Goal: Transaction & Acquisition: Book appointment/travel/reservation

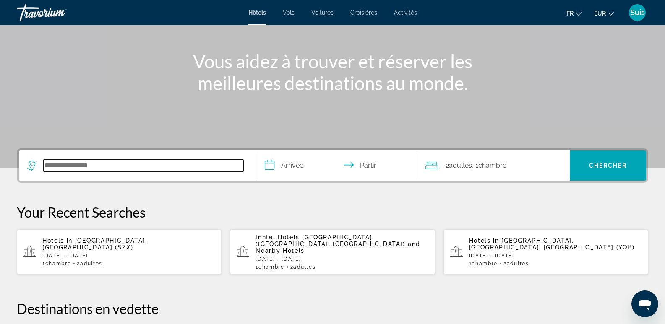
click at [135, 166] on input "Rechercher une destination hôtelière" at bounding box center [144, 165] width 200 height 13
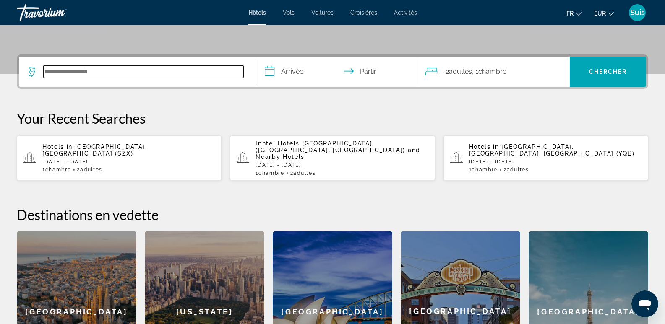
scroll to position [205, 0]
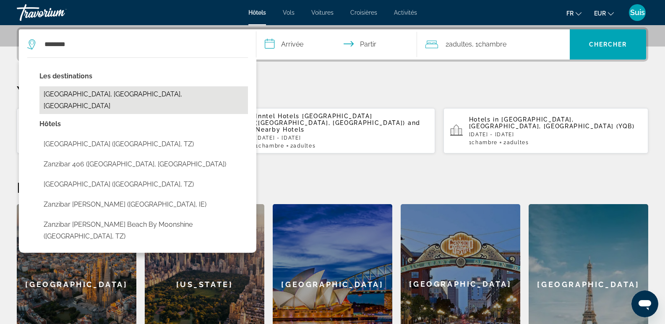
click at [99, 97] on button "[GEOGRAPHIC_DATA], [GEOGRAPHIC_DATA], [GEOGRAPHIC_DATA]" at bounding box center [143, 100] width 208 height 28
type input "**********"
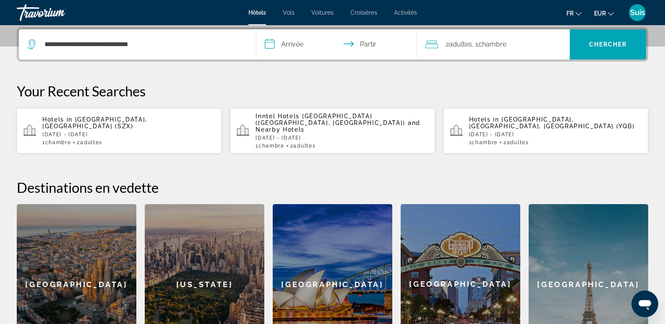
click at [297, 44] on input "**********" at bounding box center [338, 45] width 164 height 33
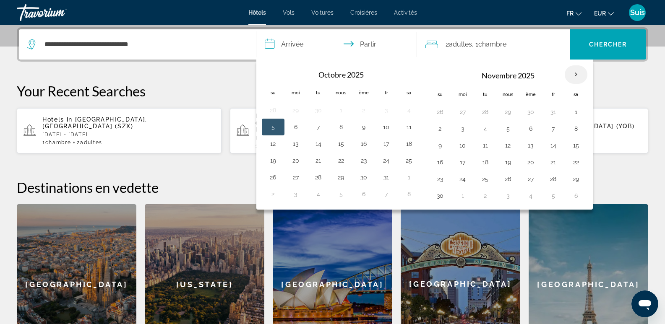
click at [576, 75] on th "Mois prochain" at bounding box center [575, 74] width 23 height 18
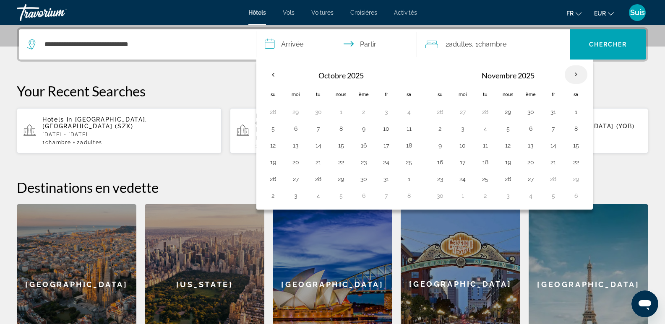
click at [576, 75] on th "Mois prochain" at bounding box center [575, 74] width 23 height 18
click at [439, 195] on button "30" at bounding box center [439, 196] width 13 height 12
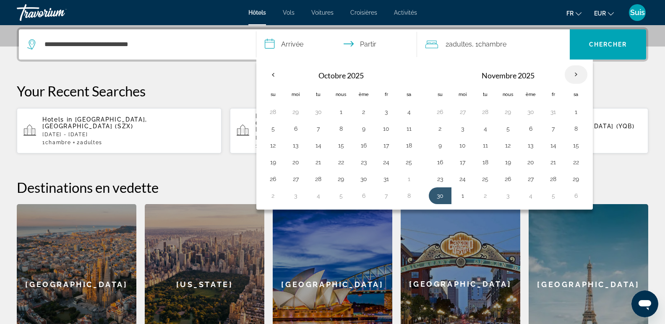
click at [575, 73] on th "Mois prochain" at bounding box center [575, 74] width 23 height 18
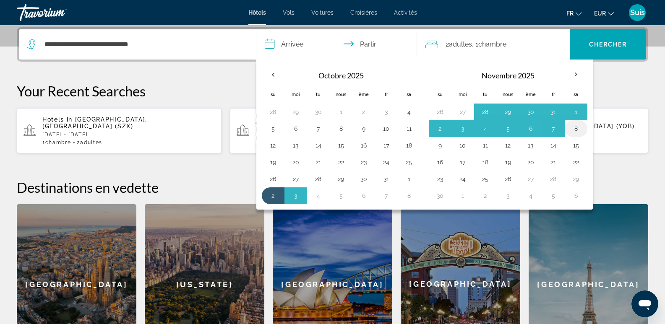
click at [577, 128] on button "8" at bounding box center [575, 129] width 13 height 12
type input "**********"
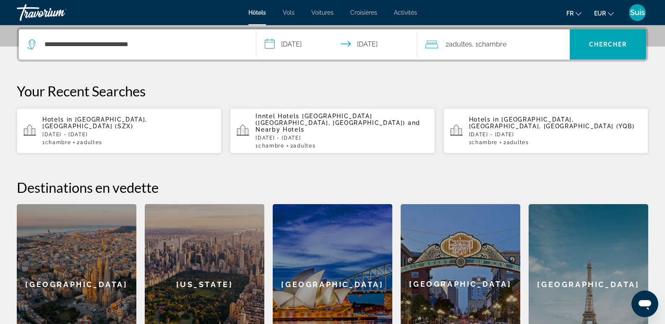
click at [373, 44] on input "**********" at bounding box center [338, 45] width 164 height 33
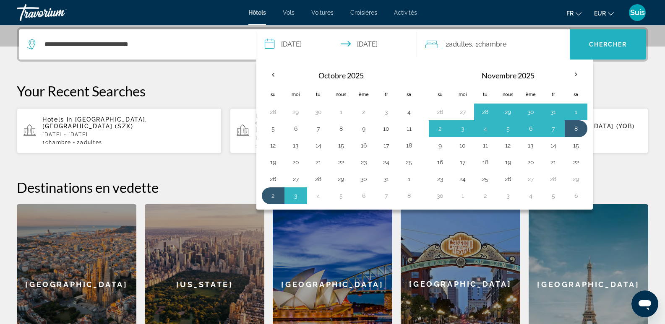
click at [595, 48] on span "Recherche" at bounding box center [607, 44] width 76 height 20
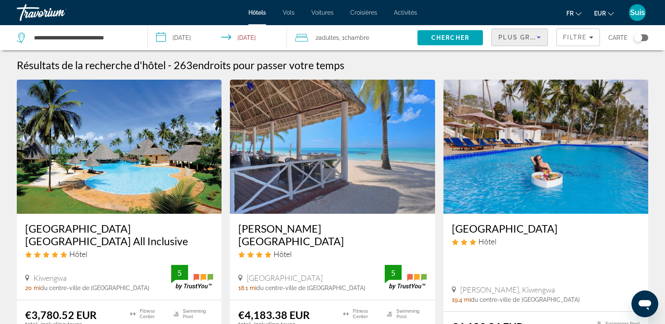
click at [526, 35] on span "Plus grandes économies" at bounding box center [548, 37] width 100 height 7
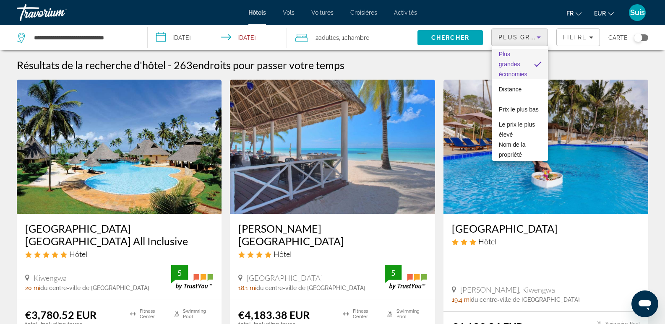
click at [451, 65] on div at bounding box center [332, 162] width 665 height 324
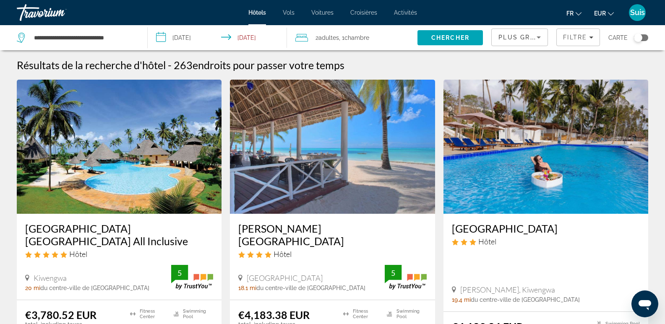
click at [510, 37] on span "Plus grandes économies" at bounding box center [548, 37] width 100 height 7
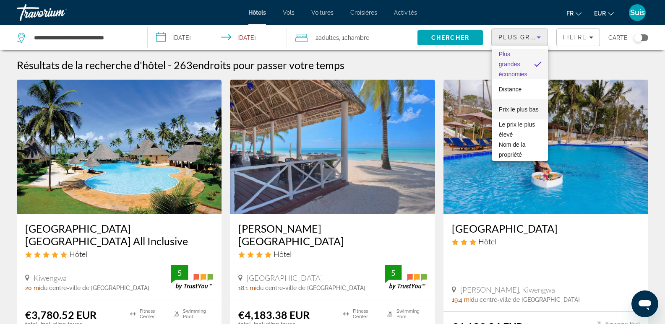
click at [514, 113] on span "Prix ​​le plus bas" at bounding box center [518, 109] width 40 height 10
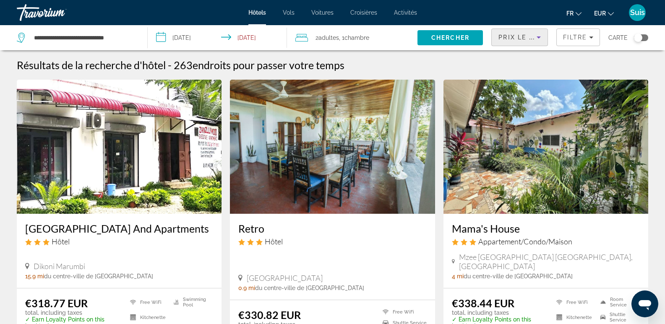
click at [528, 34] on span "Prix ​​le plus bas" at bounding box center [531, 37] width 66 height 7
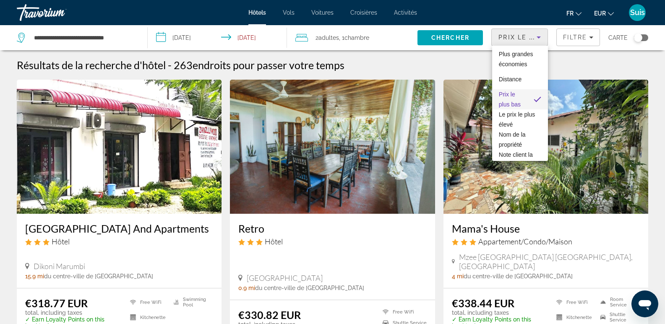
click at [467, 60] on div at bounding box center [332, 162] width 665 height 324
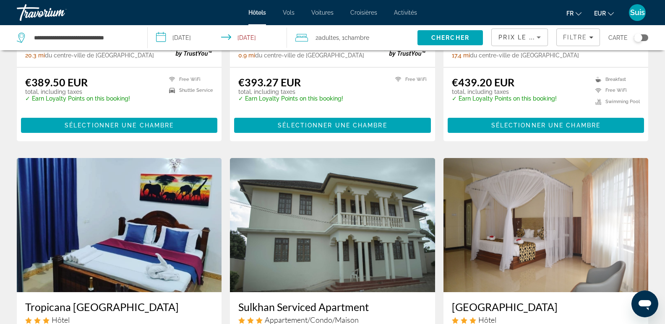
scroll to position [964, 0]
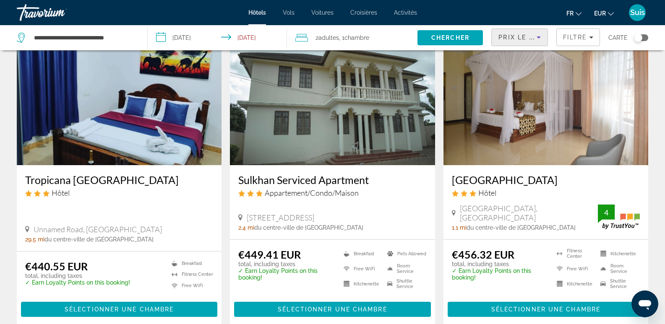
click at [516, 36] on span "Prix ​​le plus bas" at bounding box center [531, 37] width 66 height 7
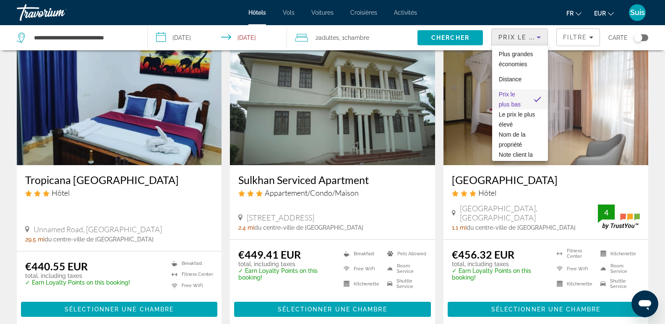
click at [570, 38] on div at bounding box center [332, 162] width 665 height 324
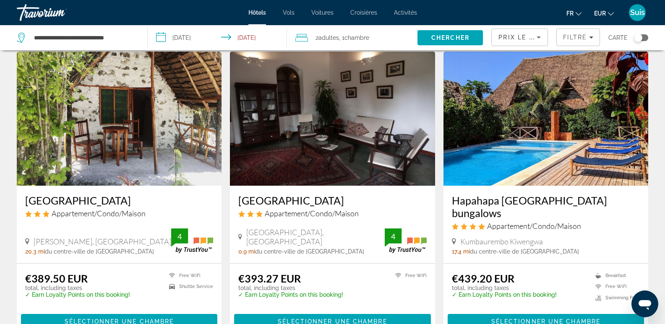
scroll to position [629, 0]
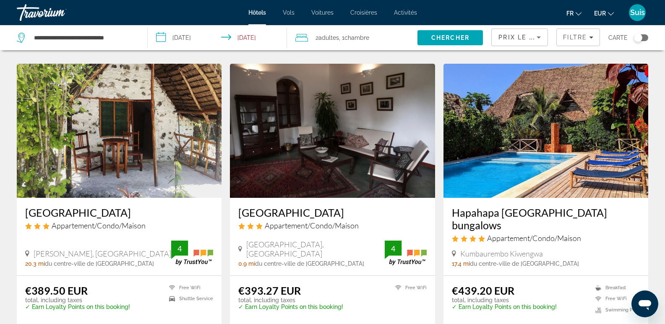
click at [535, 161] on img "Contenu principal" at bounding box center [545, 131] width 205 height 134
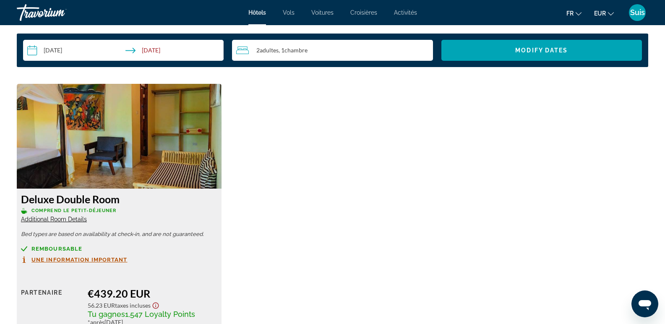
scroll to position [1090, 0]
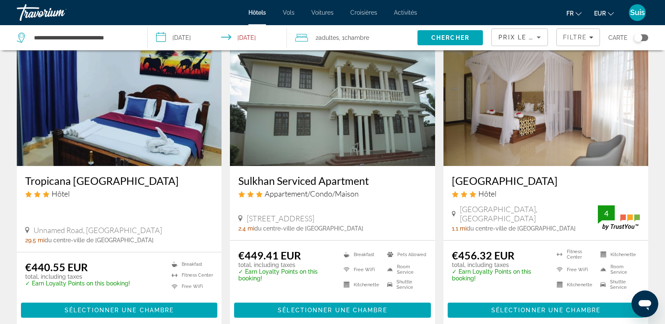
scroll to position [1090, 0]
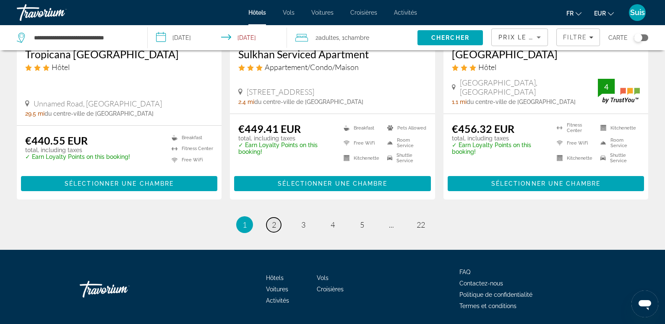
click at [273, 220] on span "2" at bounding box center [274, 224] width 4 height 9
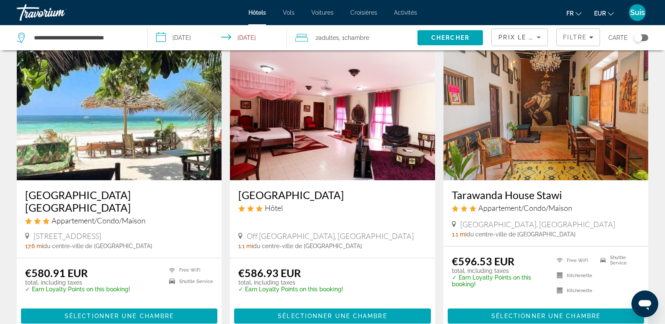
scroll to position [629, 0]
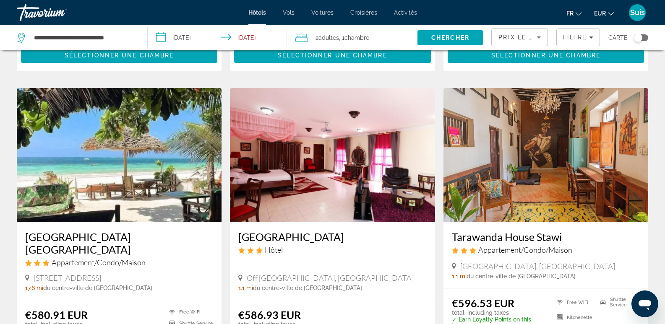
click at [113, 182] on img "Contenu principal" at bounding box center [119, 155] width 205 height 134
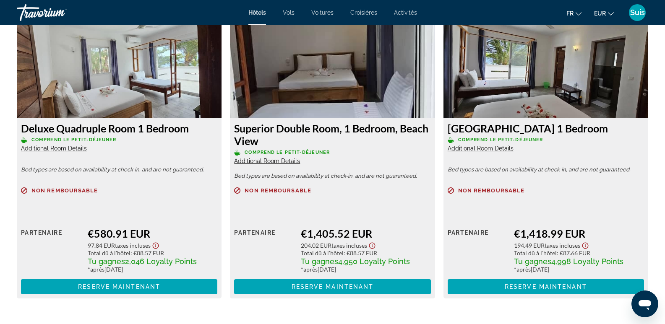
scroll to position [1132, 0]
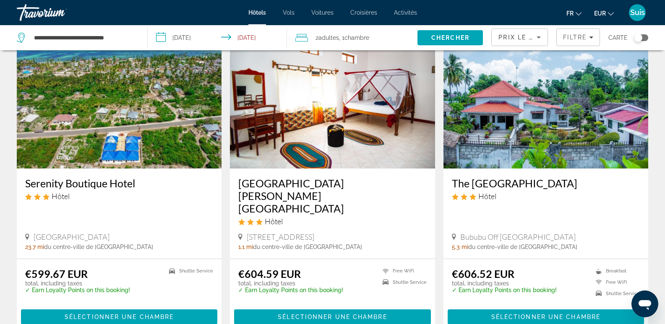
scroll to position [1090, 0]
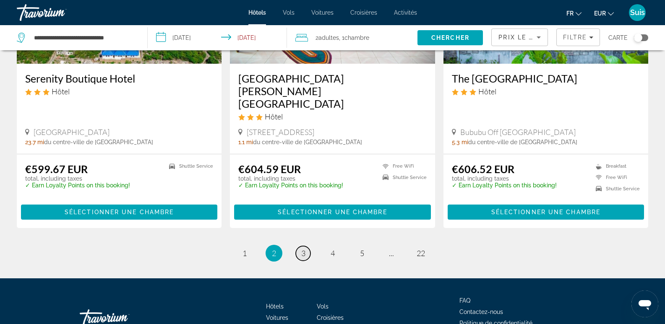
click at [304, 249] on span "3" at bounding box center [303, 253] width 4 height 9
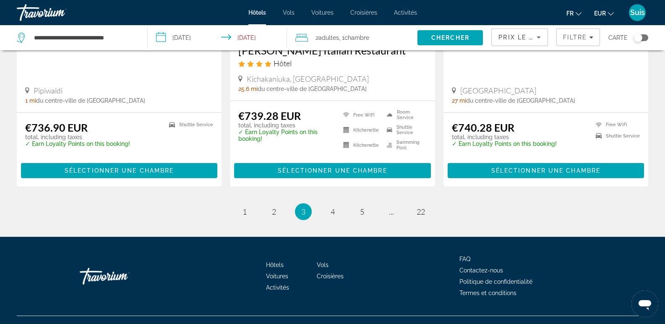
scroll to position [1142, 0]
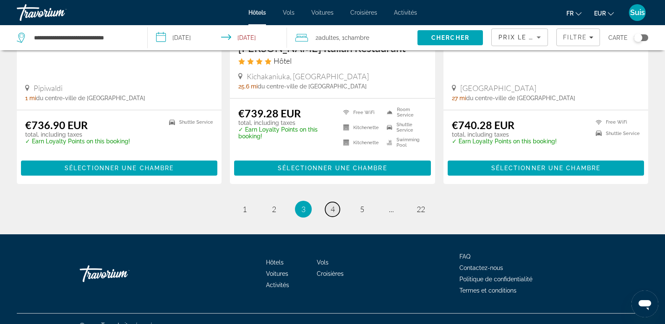
click at [329, 202] on link "page 4" at bounding box center [332, 209] width 15 height 15
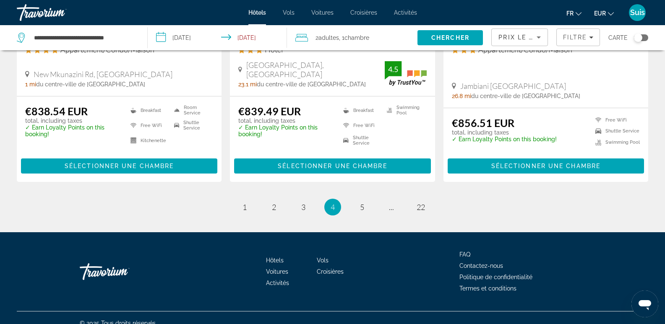
scroll to position [1105, 0]
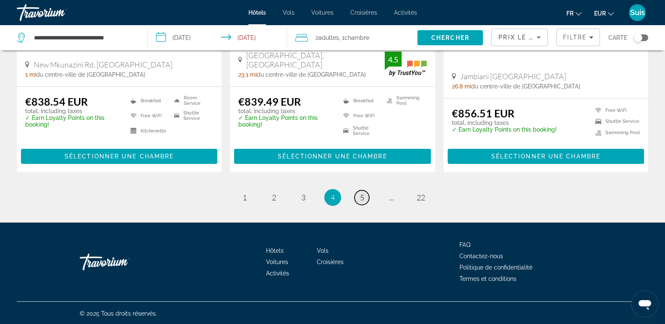
click at [363, 196] on span "5" at bounding box center [362, 197] width 4 height 9
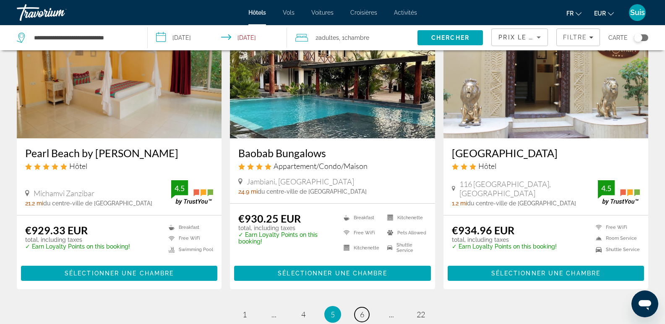
scroll to position [1048, 0]
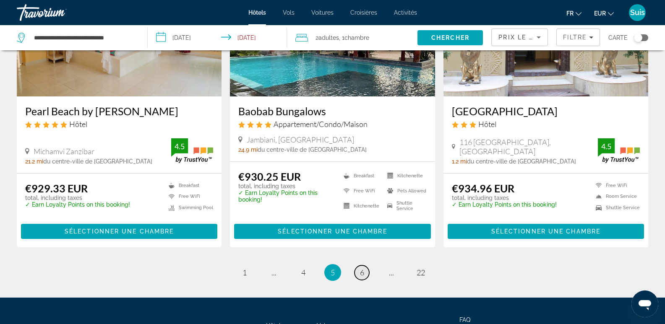
click at [361, 268] on span "6" at bounding box center [362, 272] width 4 height 9
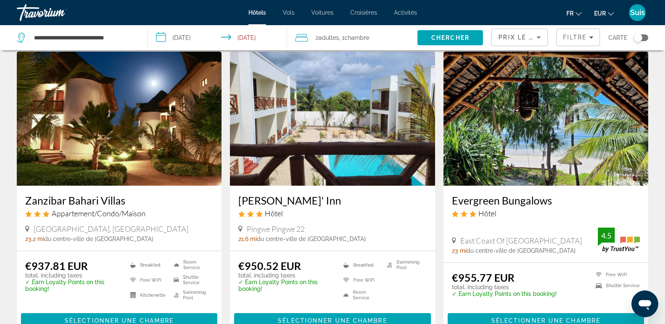
scroll to position [42, 0]
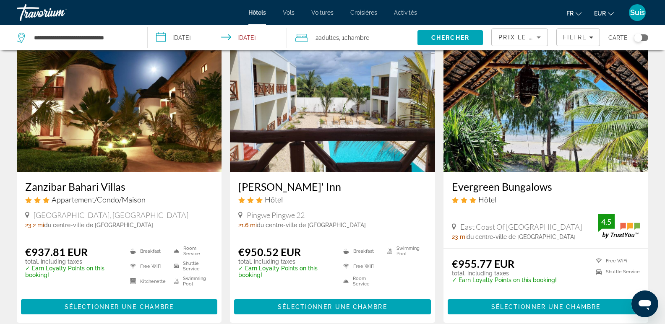
click at [609, 150] on img "Contenu principal" at bounding box center [545, 105] width 205 height 134
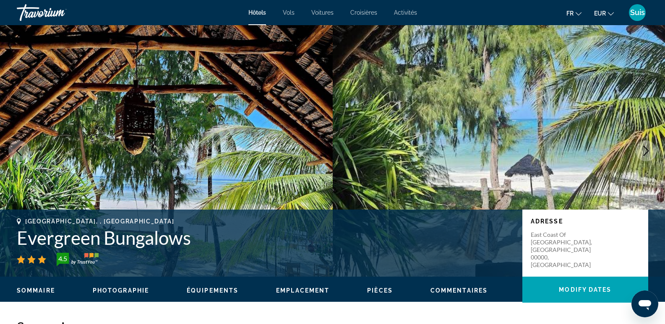
click at [648, 151] on icon "Next image" at bounding box center [646, 151] width 10 height 10
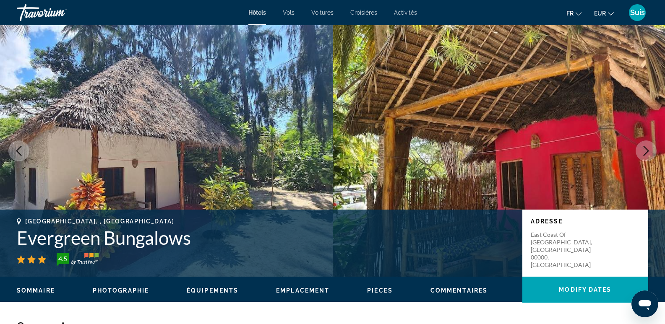
click at [648, 151] on icon "Next image" at bounding box center [646, 151] width 10 height 10
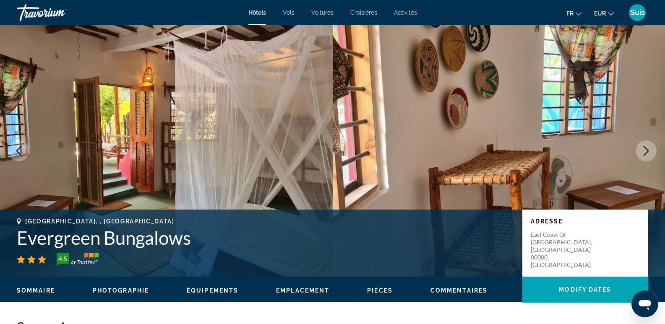
click at [648, 151] on icon "Next image" at bounding box center [646, 151] width 10 height 10
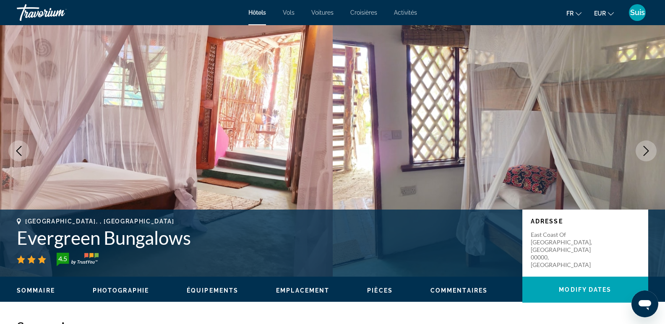
click at [648, 151] on icon "Next image" at bounding box center [646, 151] width 10 height 10
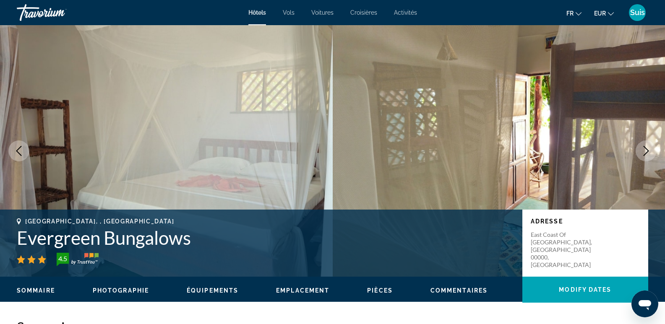
click at [648, 151] on icon "Next image" at bounding box center [646, 151] width 10 height 10
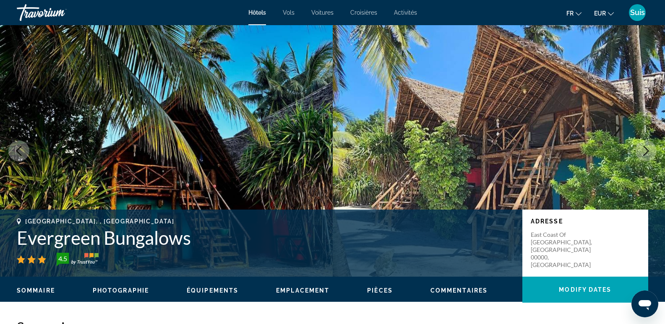
click at [648, 151] on icon "Next image" at bounding box center [646, 151] width 10 height 10
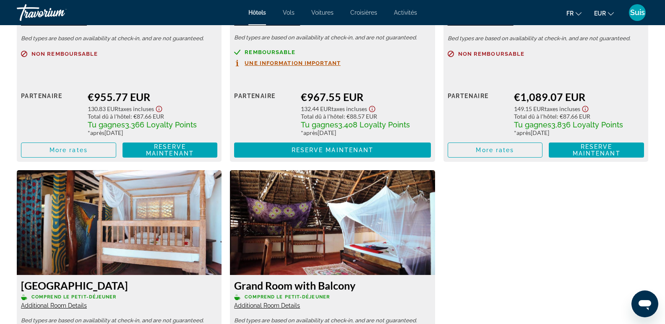
scroll to position [1342, 0]
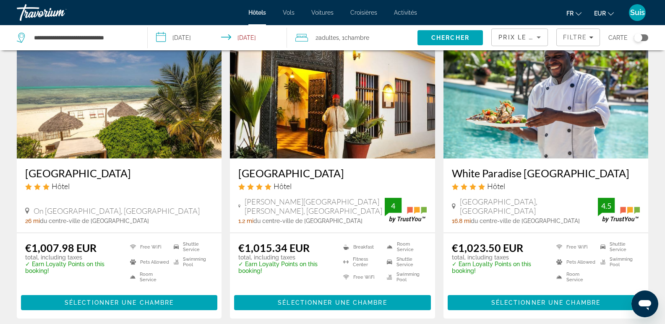
scroll to position [671, 0]
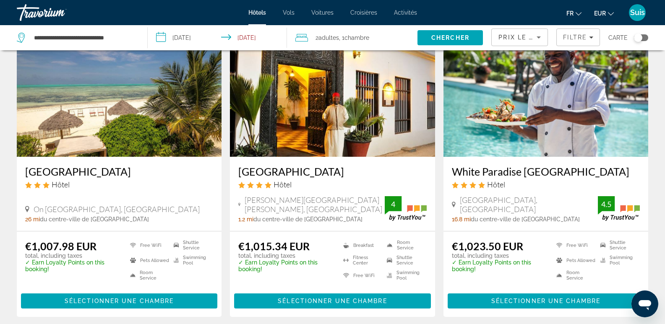
click at [547, 144] on img "Contenu principal" at bounding box center [545, 90] width 205 height 134
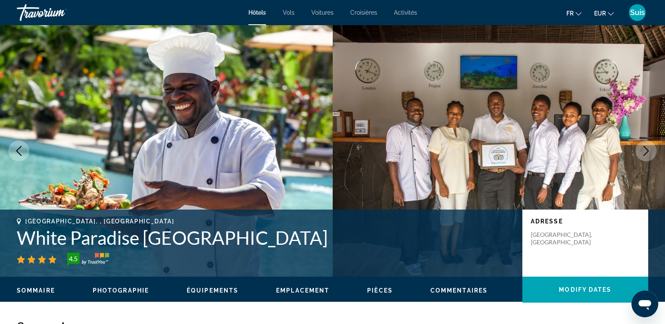
click at [646, 148] on icon "Next image" at bounding box center [646, 151] width 10 height 10
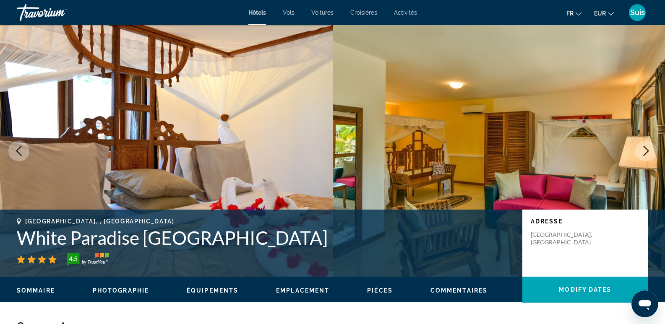
click at [646, 148] on icon "Next image" at bounding box center [646, 151] width 10 height 10
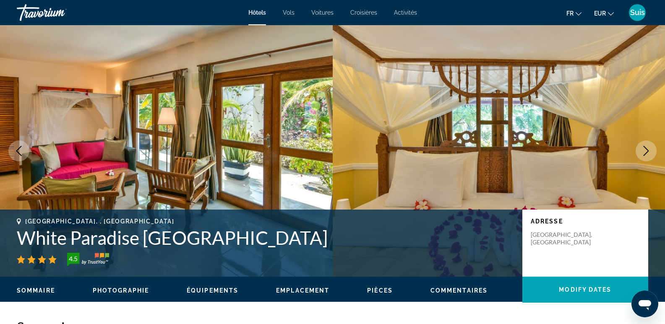
click at [221, 151] on img "Contenu principal" at bounding box center [166, 151] width 332 height 252
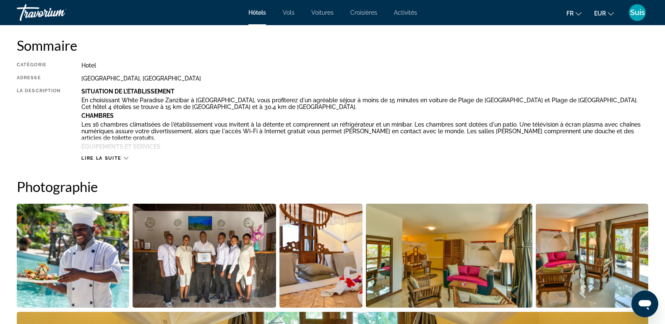
scroll to position [335, 0]
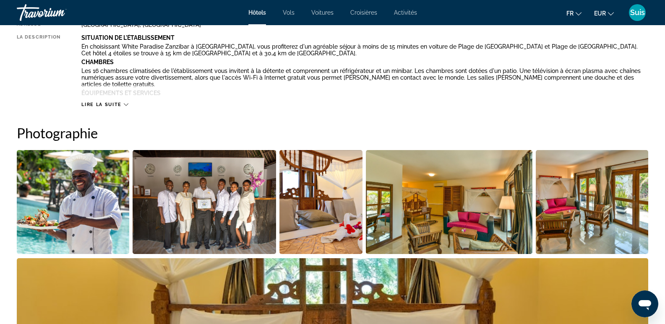
click at [96, 207] on img "Open full-screen image slider" at bounding box center [73, 202] width 112 height 104
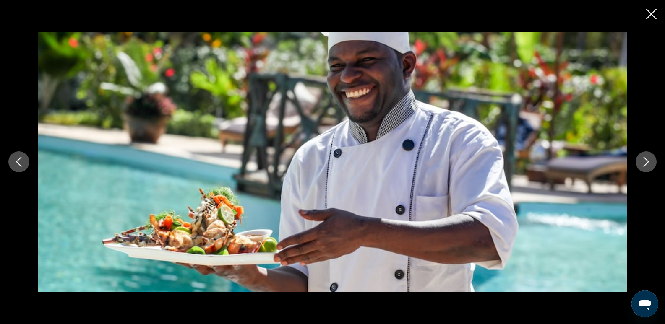
click at [645, 158] on icon "Next image" at bounding box center [646, 162] width 10 height 10
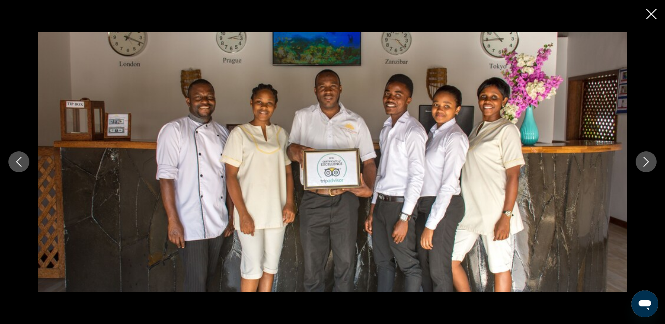
click at [645, 158] on icon "Next image" at bounding box center [646, 162] width 10 height 10
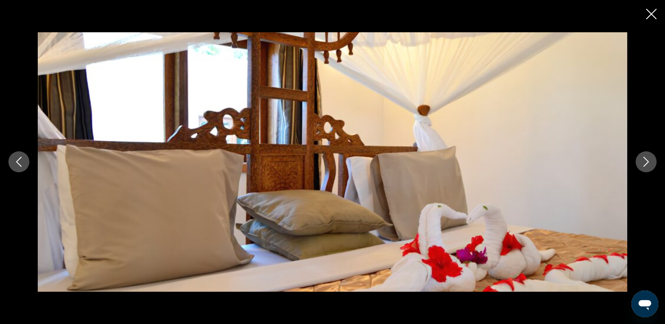
click at [645, 158] on icon "Next image" at bounding box center [646, 162] width 10 height 10
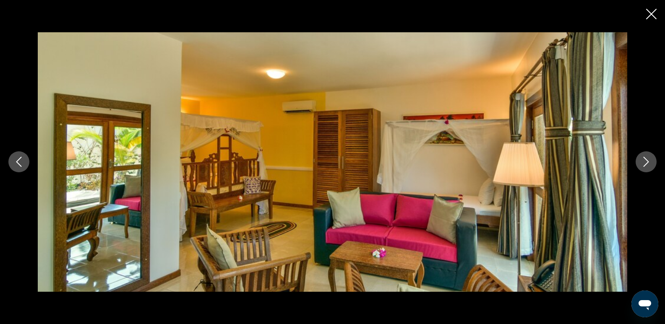
click at [645, 160] on icon "Next image" at bounding box center [645, 162] width 5 height 10
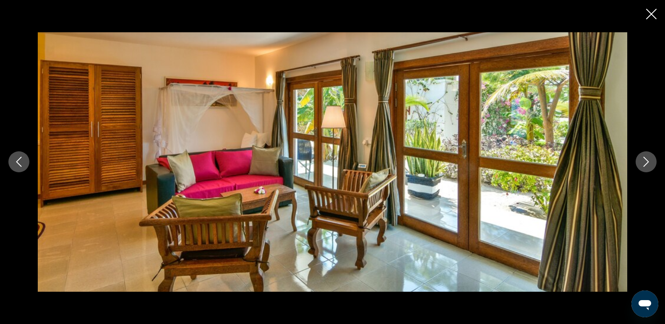
click at [645, 160] on icon "Next image" at bounding box center [645, 162] width 5 height 10
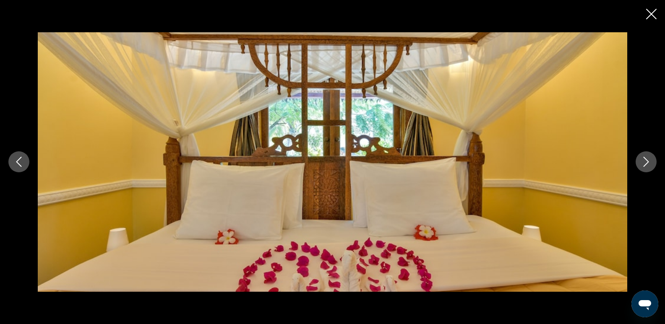
click at [645, 160] on icon "Next image" at bounding box center [645, 162] width 5 height 10
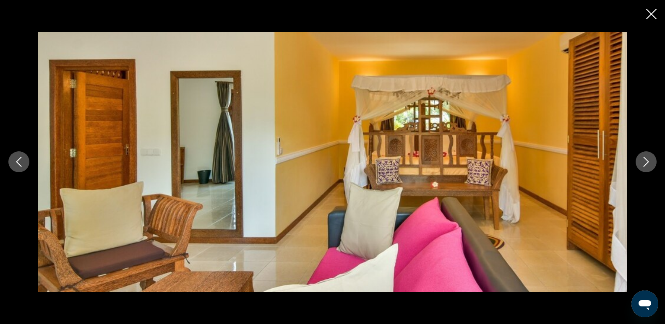
click at [645, 160] on icon "Next image" at bounding box center [645, 162] width 5 height 10
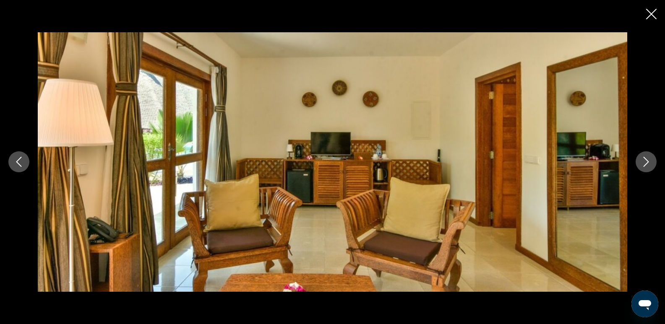
click at [645, 160] on icon "Next image" at bounding box center [645, 162] width 5 height 10
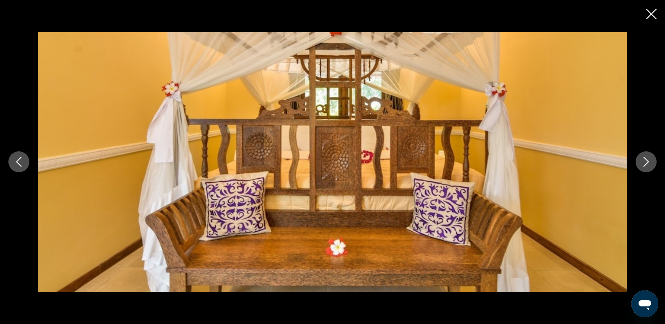
click at [645, 160] on icon "Next image" at bounding box center [645, 162] width 5 height 10
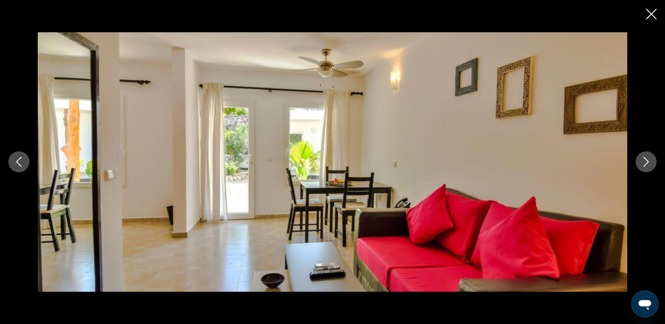
click at [645, 160] on icon "Next image" at bounding box center [645, 162] width 5 height 10
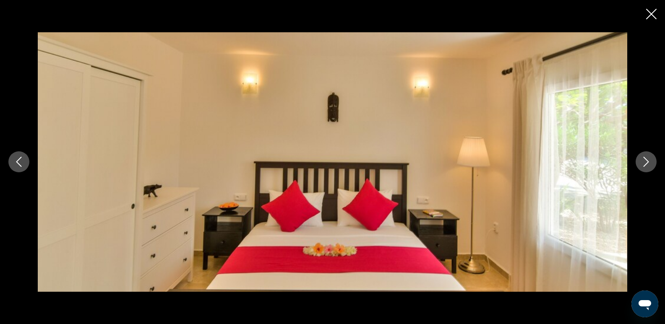
click at [652, 12] on icon "Close slideshow" at bounding box center [651, 14] width 10 height 10
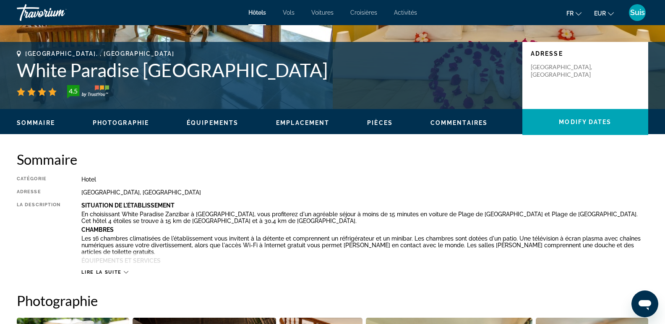
scroll to position [0, 0]
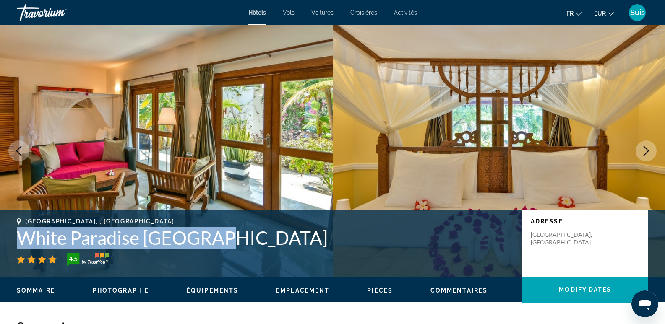
drag, startPoint x: 13, startPoint y: 237, endPoint x: 217, endPoint y: 243, distance: 203.8
click at [217, 243] on div "[GEOGRAPHIC_DATA], , [GEOGRAPHIC_DATA] White Paradise [GEOGRAPHIC_DATA] 4.5 Adr…" at bounding box center [332, 243] width 665 height 50
copy h1 "White Paradise [GEOGRAPHIC_DATA]"
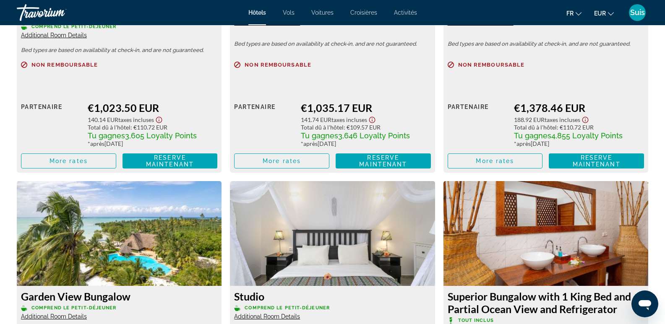
scroll to position [1467, 0]
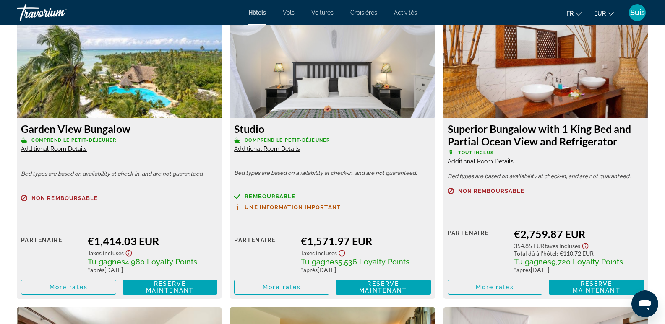
drag, startPoint x: 447, startPoint y: 127, endPoint x: 619, endPoint y: 147, distance: 173.1
click at [619, 147] on h3 "Superior Bungalow with 1 King Bed and Partial Ocean View and Refrigerator" at bounding box center [545, 134] width 196 height 25
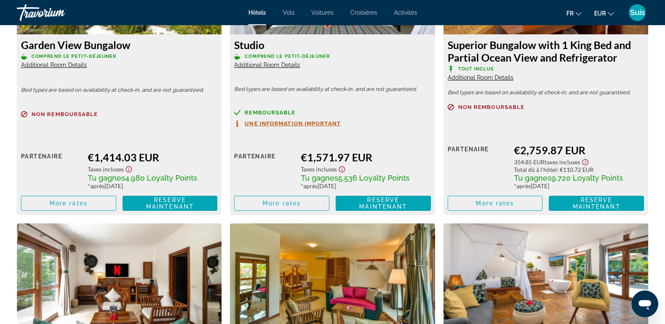
scroll to position [1719, 0]
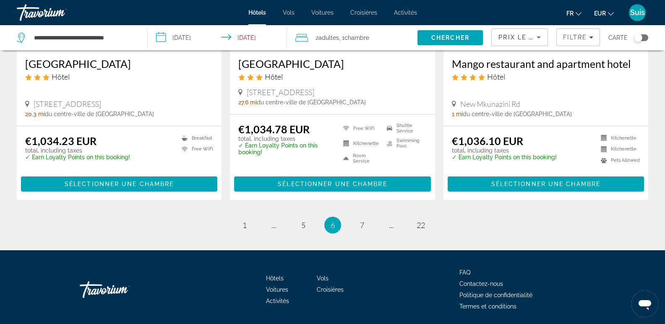
scroll to position [1116, 0]
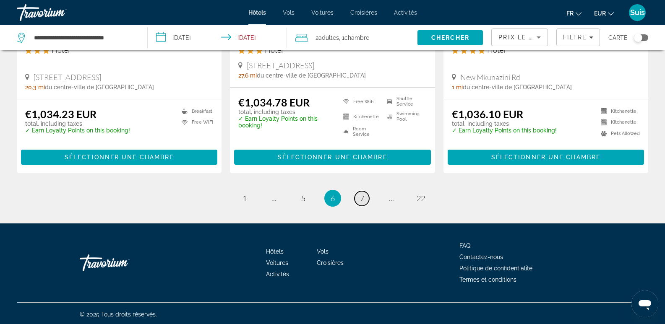
click at [361, 195] on span "7" at bounding box center [362, 198] width 4 height 9
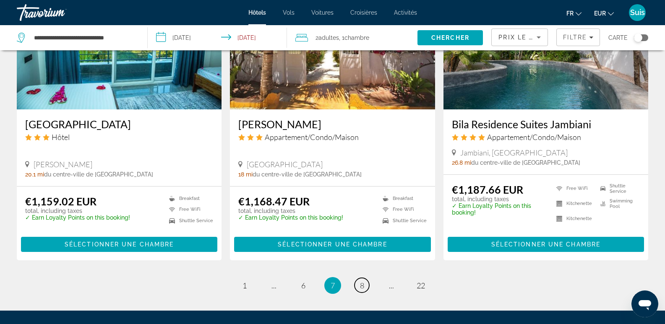
scroll to position [1116, 0]
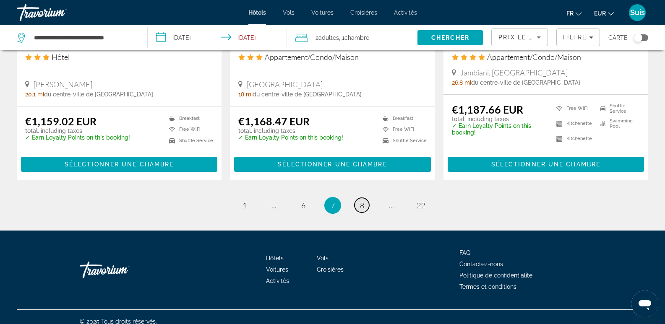
click at [361, 201] on span "8" at bounding box center [362, 205] width 4 height 9
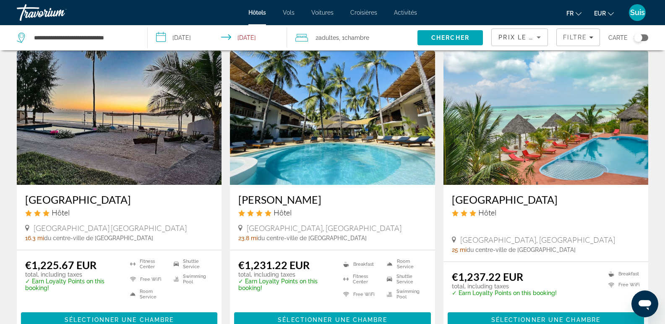
scroll to position [84, 0]
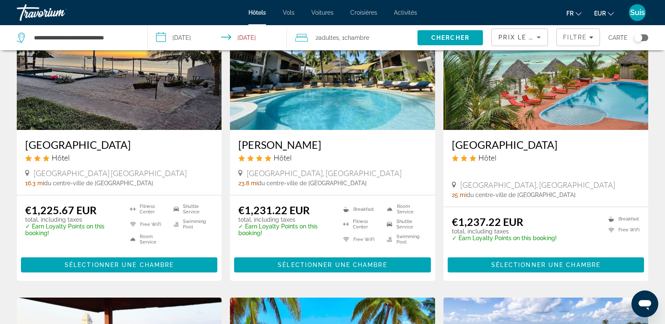
click at [493, 115] on img "Contenu principal" at bounding box center [545, 63] width 205 height 134
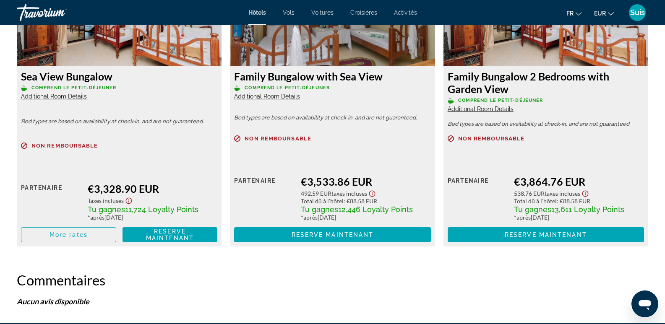
scroll to position [1803, 0]
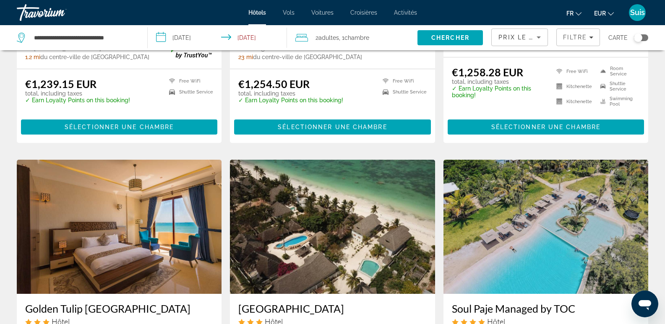
scroll to position [545, 0]
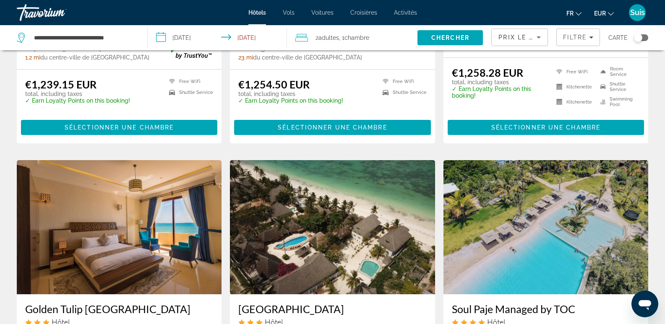
click at [556, 229] on img "Contenu principal" at bounding box center [545, 227] width 205 height 134
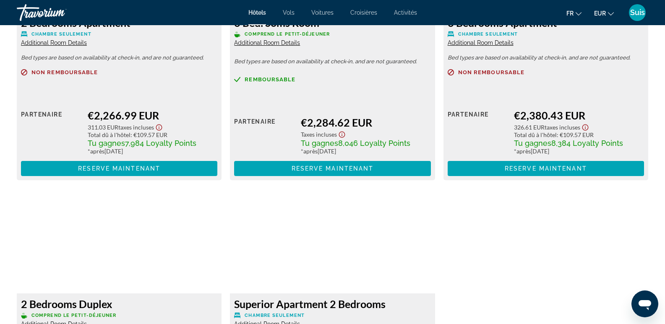
scroll to position [1551, 0]
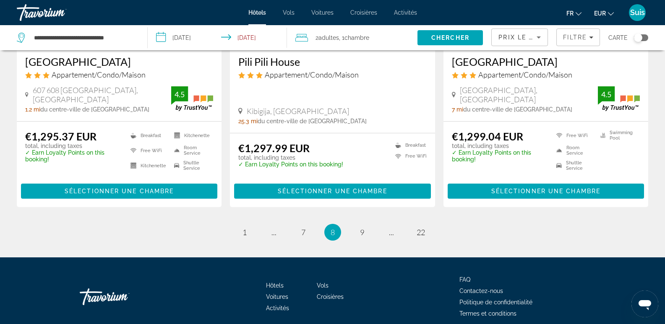
scroll to position [1125, 0]
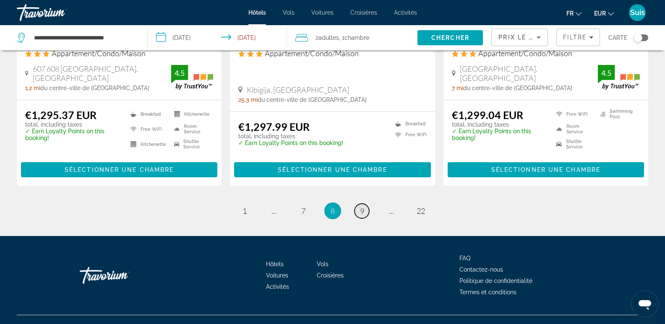
click at [361, 206] on span "9" at bounding box center [362, 210] width 4 height 9
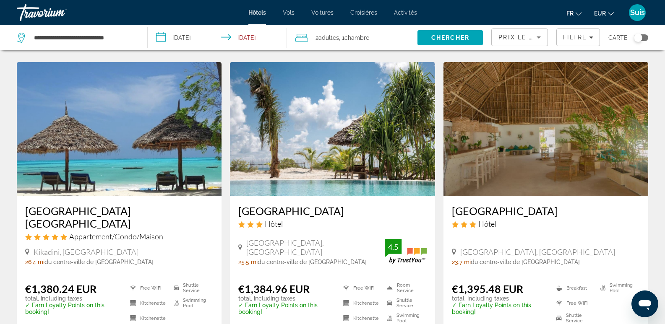
scroll to position [671, 0]
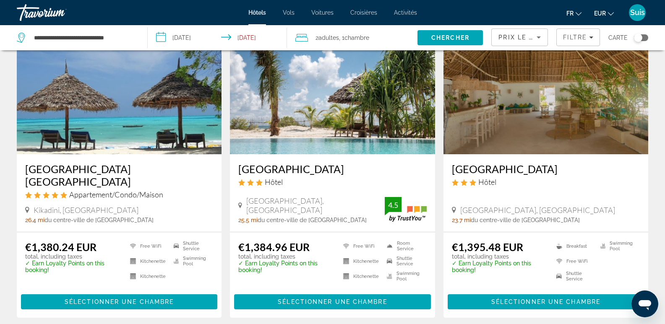
click at [139, 130] on img "Contenu principal" at bounding box center [119, 87] width 205 height 134
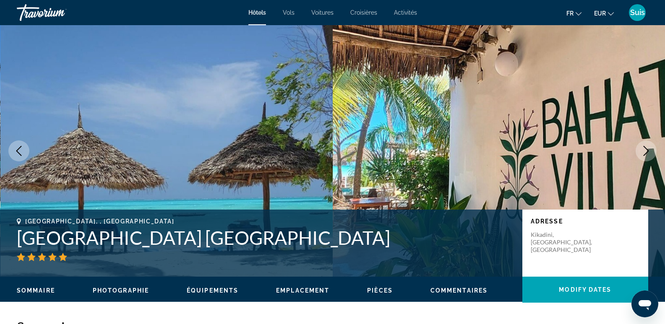
click at [646, 151] on icon "Next image" at bounding box center [646, 151] width 10 height 10
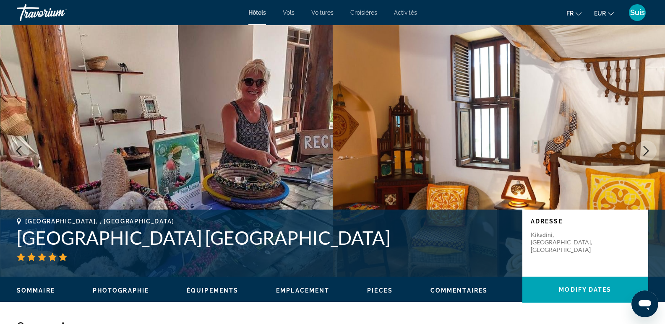
click at [646, 151] on icon "Next image" at bounding box center [646, 151] width 10 height 10
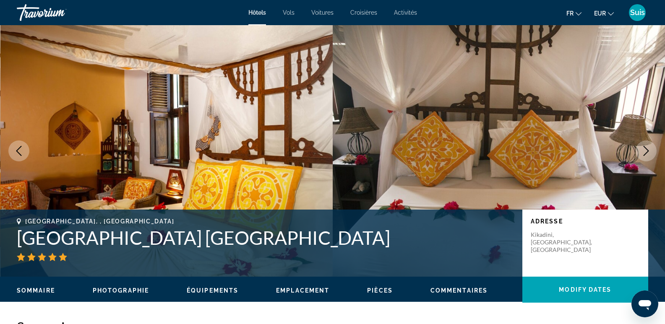
click at [646, 151] on icon "Next image" at bounding box center [646, 151] width 10 height 10
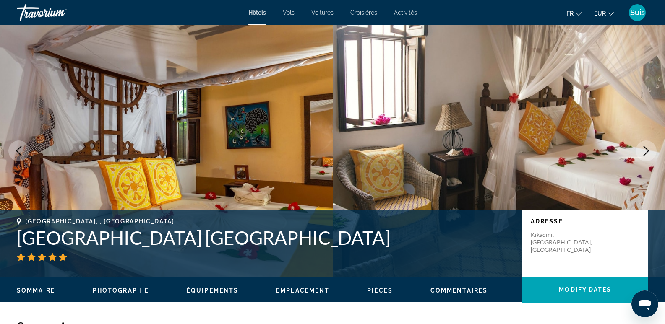
click at [646, 151] on icon "Next image" at bounding box center [646, 151] width 10 height 10
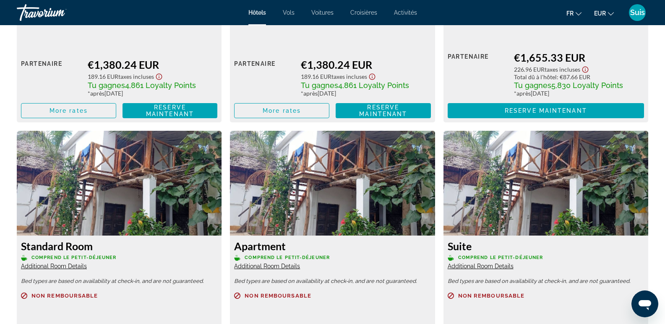
scroll to position [1212, 0]
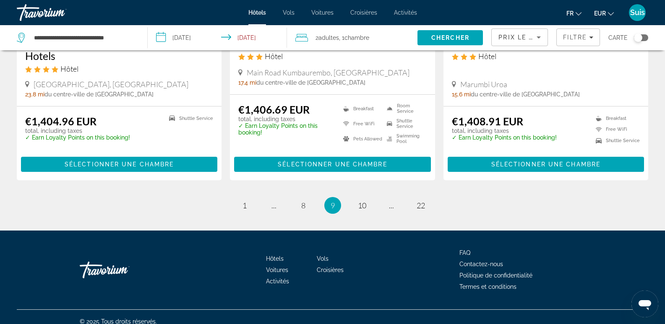
scroll to position [1113, 0]
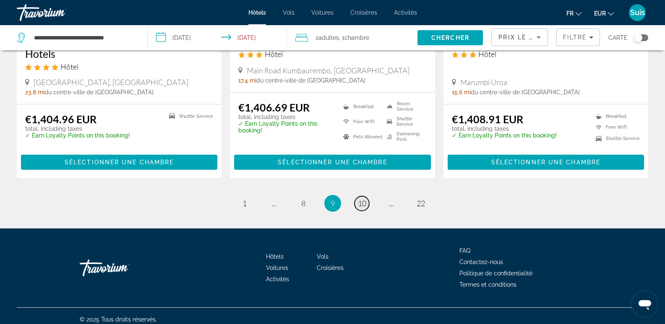
click at [363, 199] on span "10" at bounding box center [362, 203] width 8 height 9
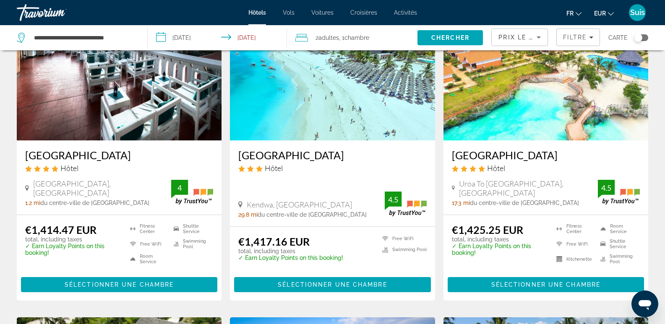
scroll to position [84, 0]
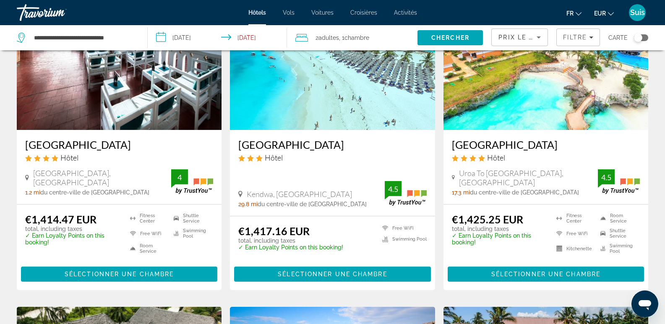
click at [487, 120] on img "Contenu principal" at bounding box center [545, 63] width 205 height 134
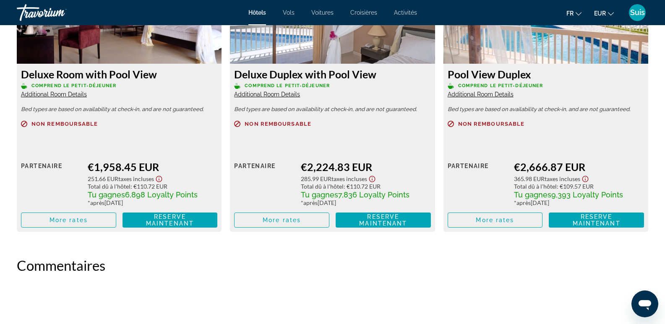
scroll to position [1593, 0]
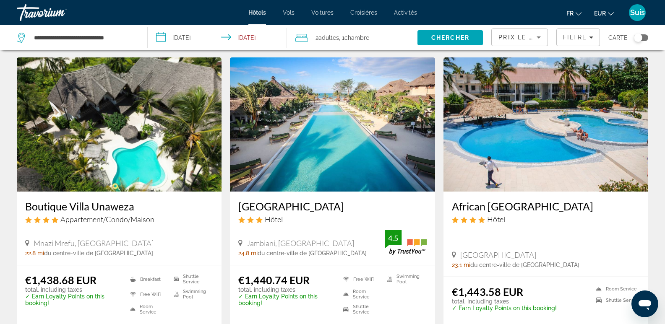
scroll to position [335, 0]
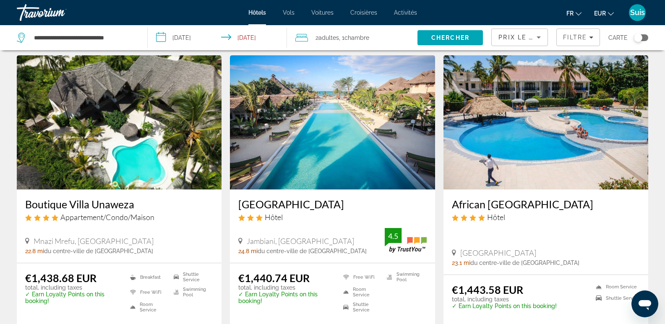
click at [540, 166] on img "Contenu principal" at bounding box center [545, 122] width 205 height 134
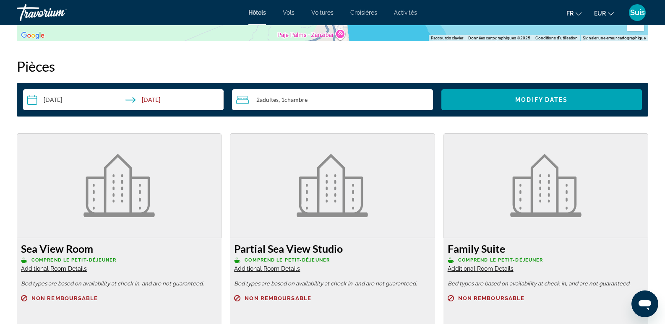
scroll to position [896, 0]
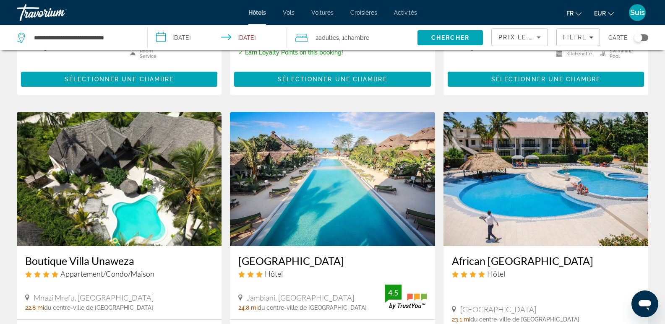
scroll to position [293, 0]
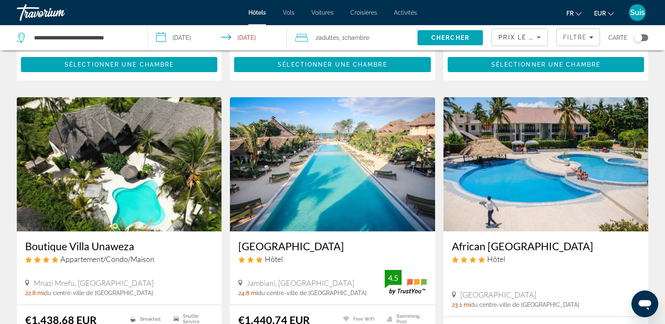
click at [355, 178] on img "Contenu principal" at bounding box center [332, 164] width 205 height 134
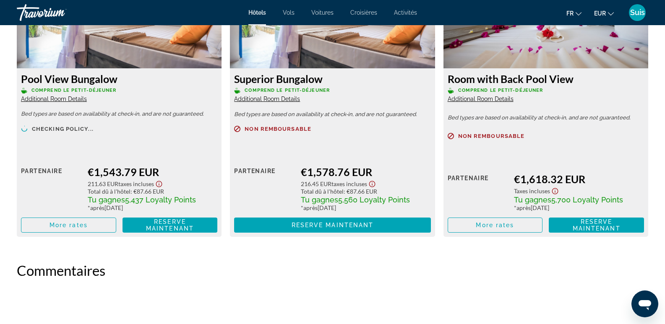
scroll to position [1551, 0]
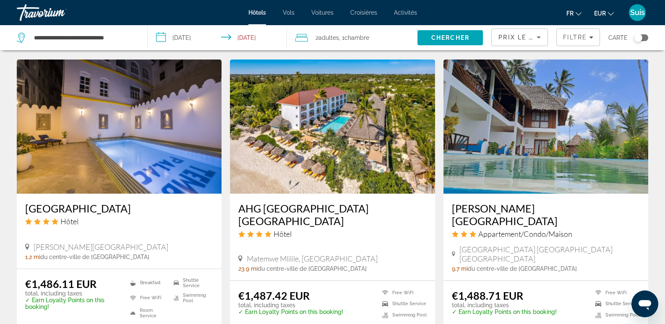
scroll to position [964, 0]
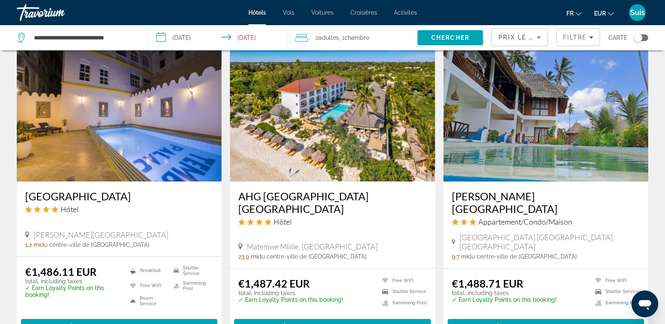
click at [295, 148] on img "Contenu principal" at bounding box center [332, 114] width 205 height 134
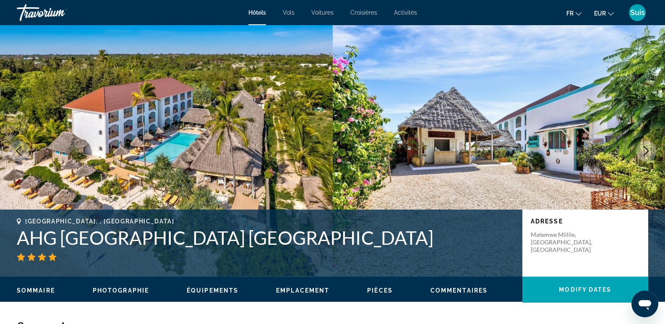
click at [647, 151] on icon "Next image" at bounding box center [646, 151] width 10 height 10
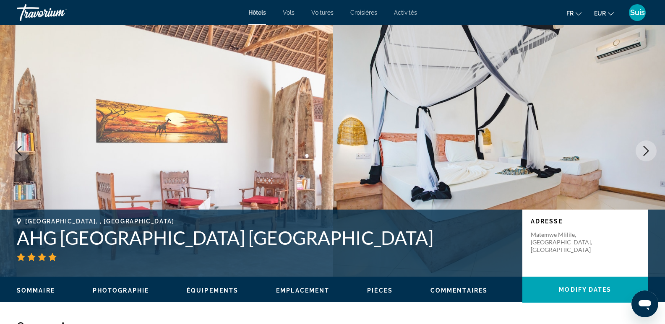
click at [647, 151] on icon "Next image" at bounding box center [646, 151] width 10 height 10
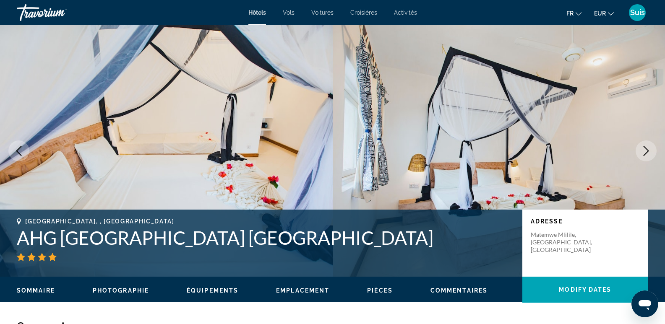
click at [647, 151] on icon "Next image" at bounding box center [646, 151] width 10 height 10
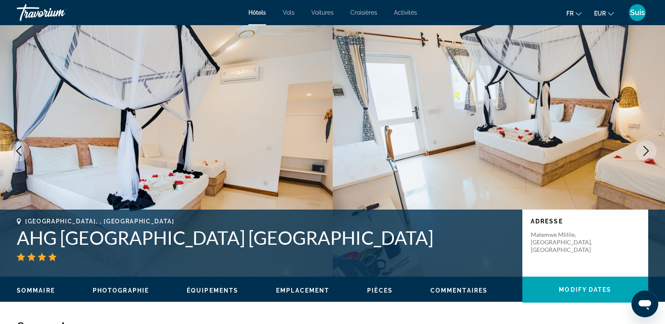
click at [647, 151] on icon "Next image" at bounding box center [646, 151] width 10 height 10
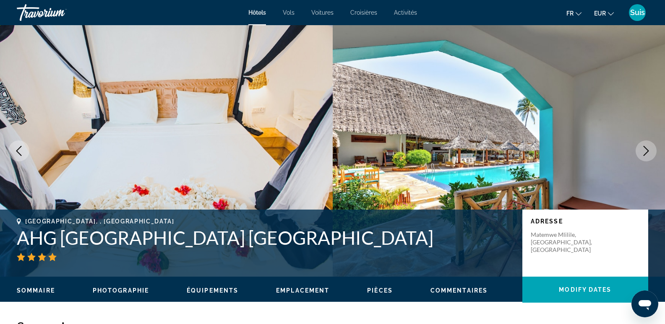
click at [647, 151] on icon "Next image" at bounding box center [646, 151] width 10 height 10
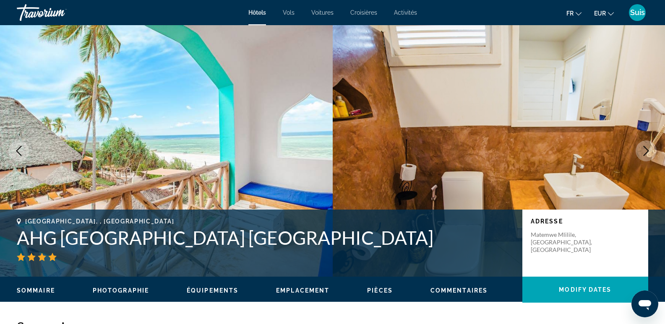
click at [647, 151] on icon "Next image" at bounding box center [646, 151] width 10 height 10
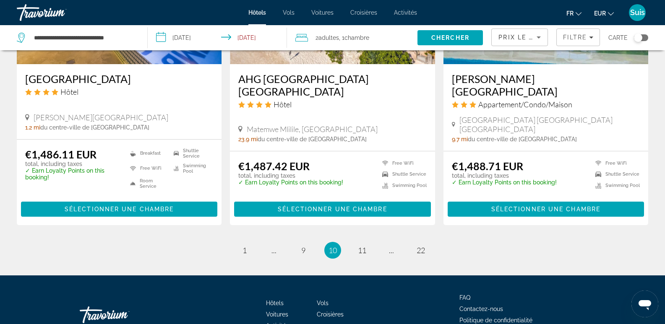
scroll to position [1125, 0]
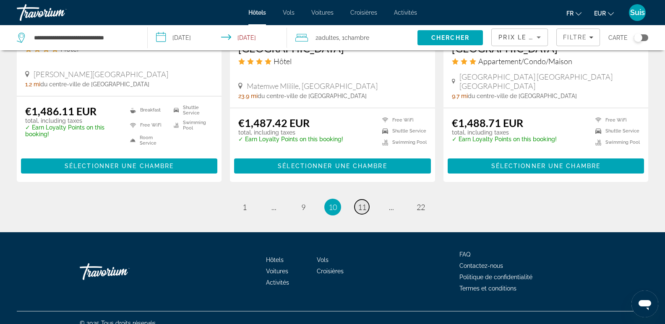
click at [363, 203] on span "11" at bounding box center [362, 207] width 8 height 9
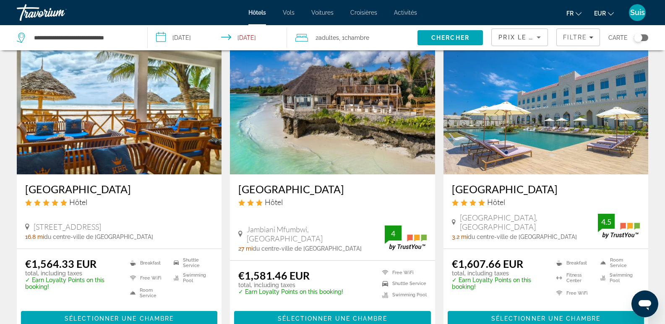
scroll to position [964, 0]
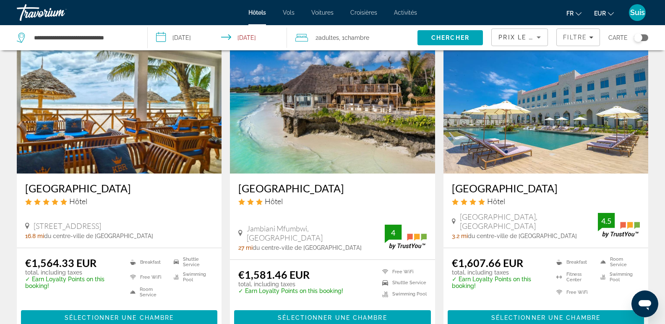
click at [111, 142] on img "Contenu principal" at bounding box center [119, 106] width 205 height 134
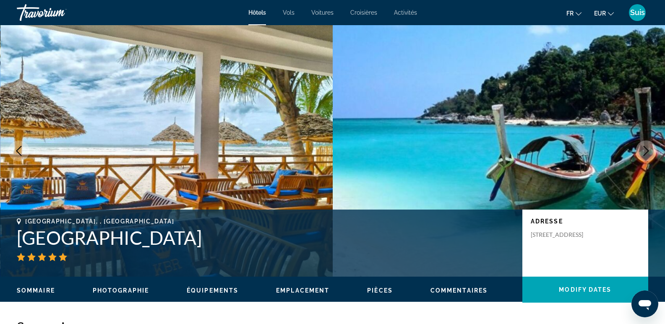
click at [646, 153] on icon "Next image" at bounding box center [645, 151] width 5 height 10
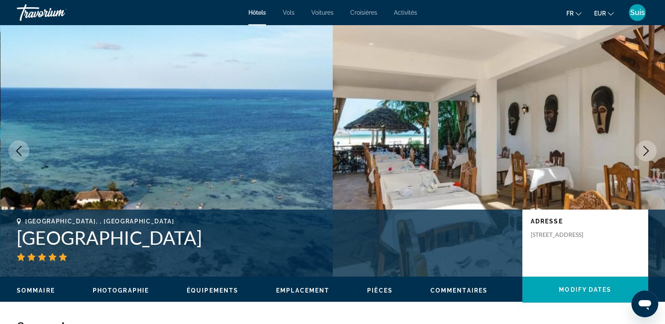
click at [646, 153] on icon "Next image" at bounding box center [645, 151] width 5 height 10
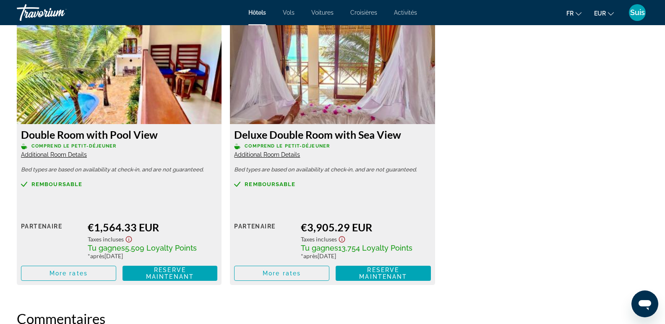
scroll to position [1132, 0]
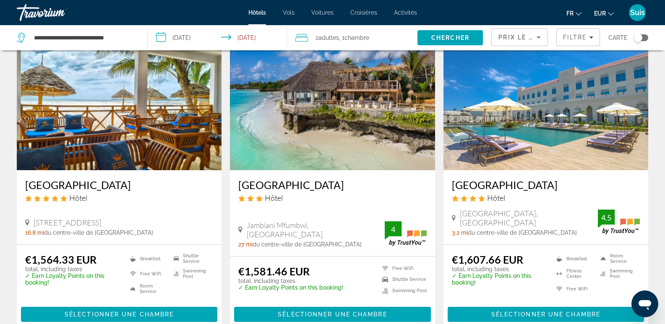
scroll to position [964, 0]
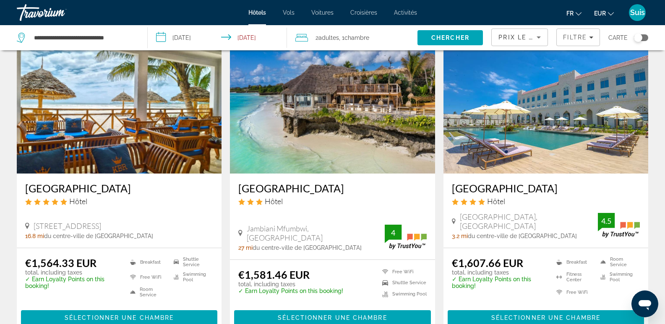
click at [491, 112] on img "Contenu principal" at bounding box center [545, 106] width 205 height 134
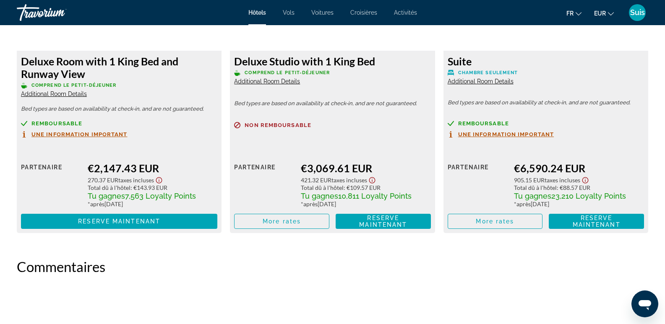
scroll to position [1551, 0]
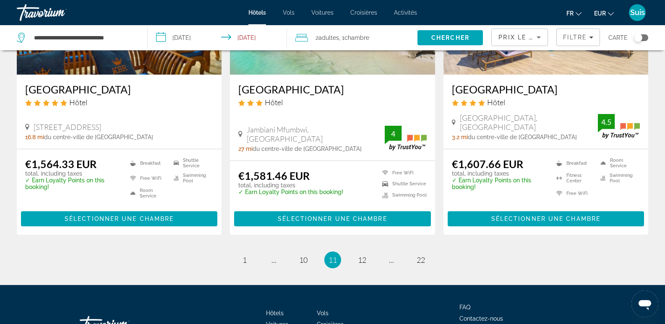
scroll to position [1116, 0]
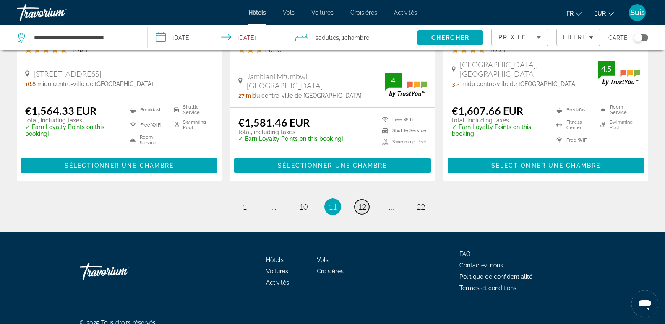
click at [359, 202] on span "12" at bounding box center [362, 206] width 8 height 9
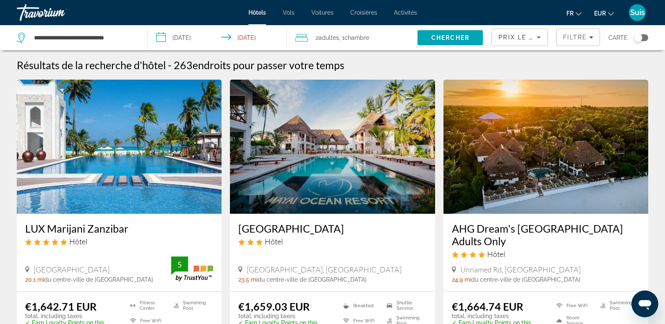
click at [551, 230] on h3 "AHG Dream's [GEOGRAPHIC_DATA] Adults Only" at bounding box center [546, 234] width 188 height 25
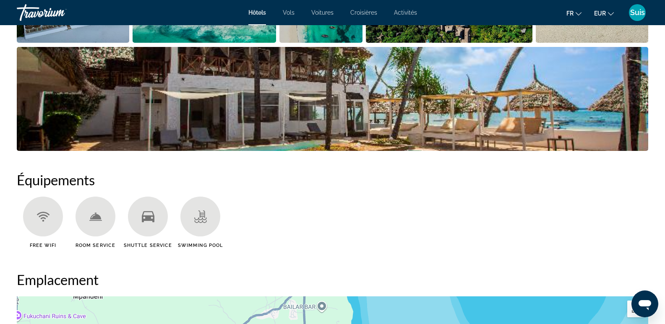
scroll to position [419, 0]
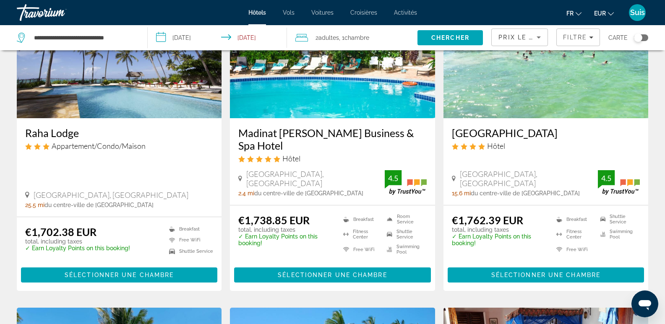
scroll to position [671, 0]
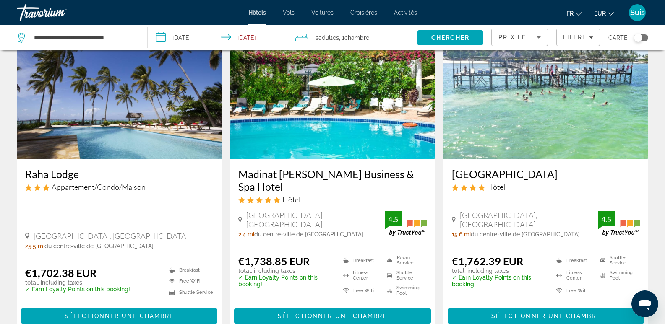
click at [345, 171] on h3 "Madinat [PERSON_NAME] Business & Spa Hotel" at bounding box center [332, 180] width 188 height 25
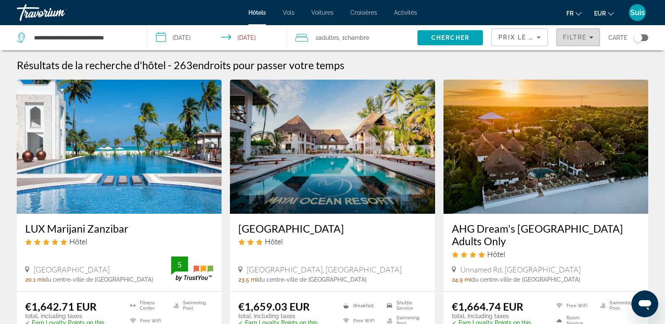
click at [584, 37] on span "Filtre" at bounding box center [575, 37] width 24 height 7
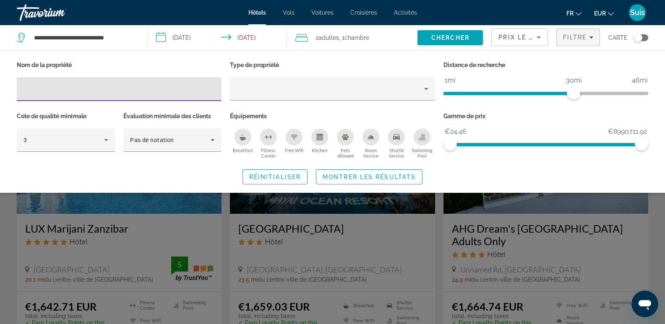
click at [657, 219] on div "Search widget" at bounding box center [332, 225] width 665 height 198
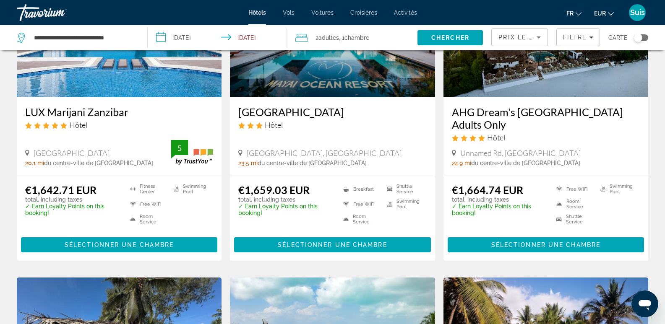
scroll to position [126, 0]
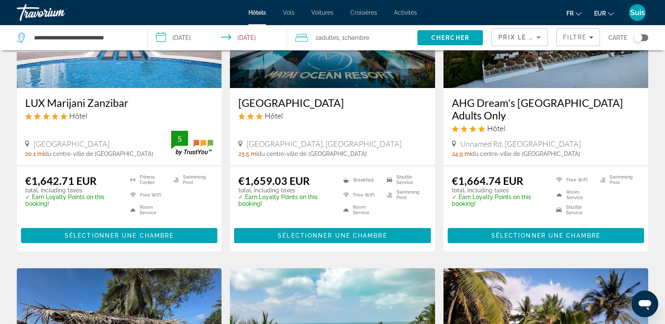
click at [490, 101] on h3 "AHG Dream's [GEOGRAPHIC_DATA] Adults Only" at bounding box center [546, 108] width 188 height 25
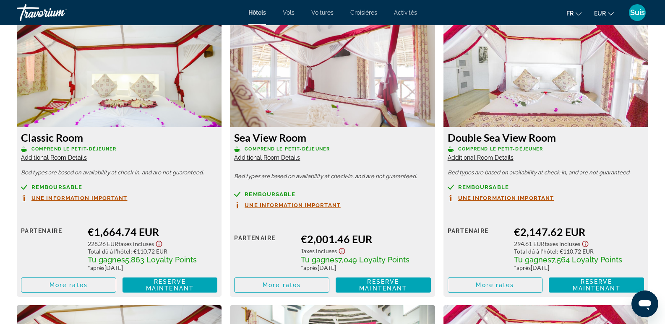
scroll to position [1174, 0]
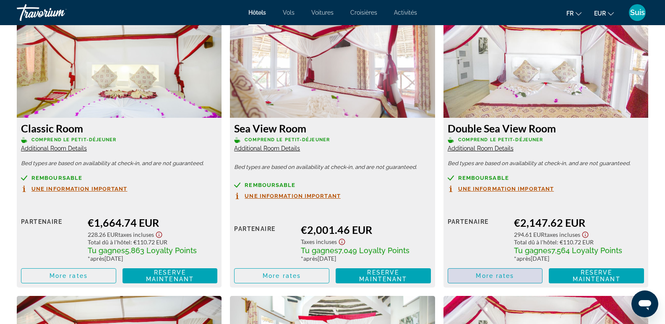
click at [480, 275] on span "More rates" at bounding box center [494, 276] width 38 height 7
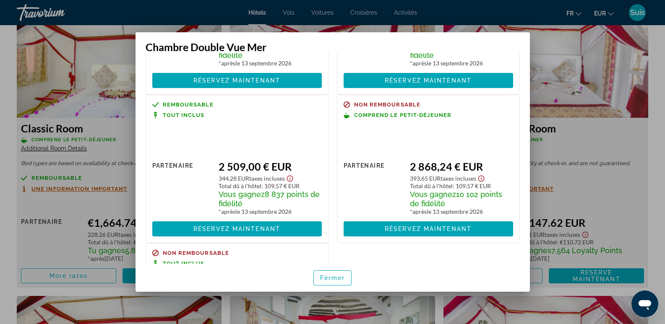
scroll to position [126, 0]
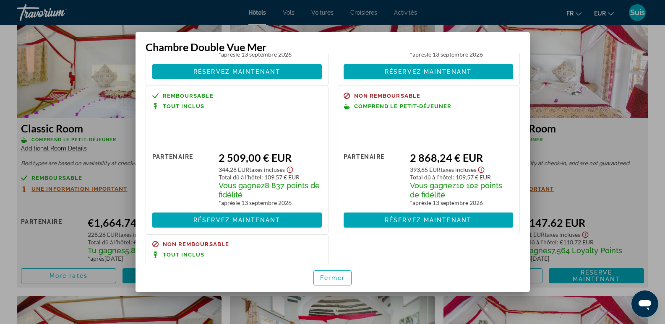
click at [616, 194] on div at bounding box center [332, 162] width 665 height 324
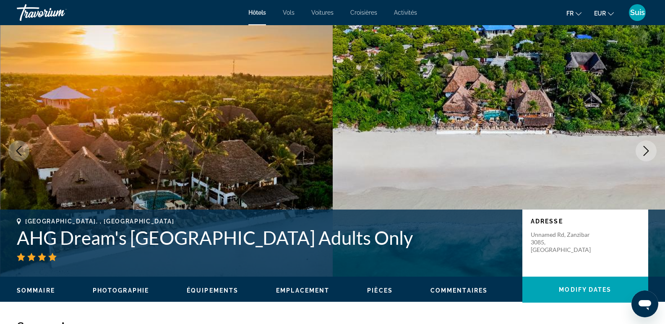
scroll to position [1174, 0]
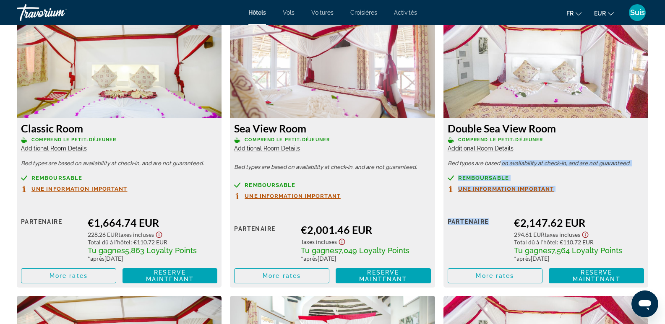
drag, startPoint x: 498, startPoint y: 190, endPoint x: 491, endPoint y: 223, distance: 33.6
click at [491, 223] on div "Double Sea View Room Comprend le petit-déjeuner Additional Room Details Bed typ…" at bounding box center [545, 203] width 205 height 170
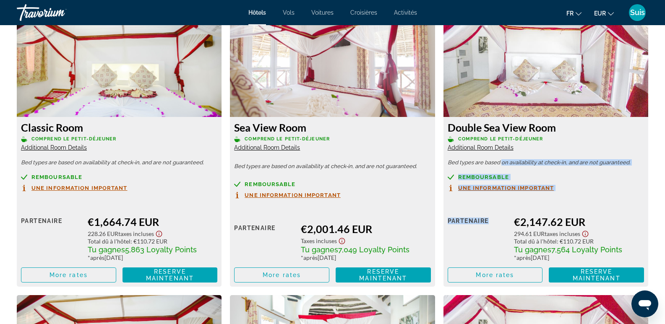
scroll to position [1258, 0]
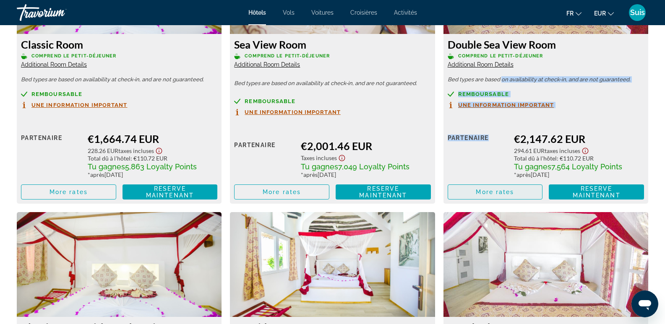
click at [496, 191] on span "More rates" at bounding box center [494, 192] width 38 height 7
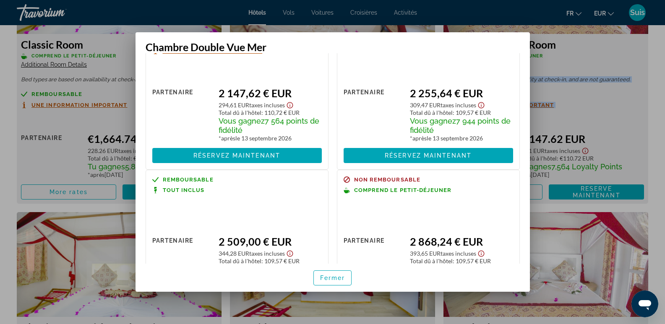
scroll to position [0, 0]
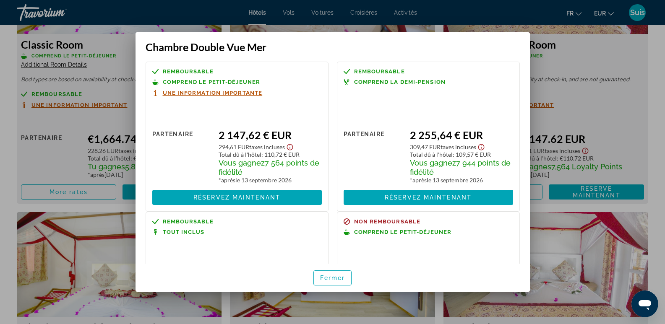
click at [504, 17] on div at bounding box center [332, 162] width 665 height 324
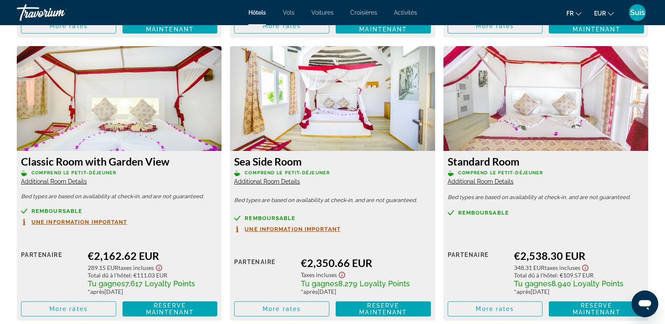
scroll to position [1425, 0]
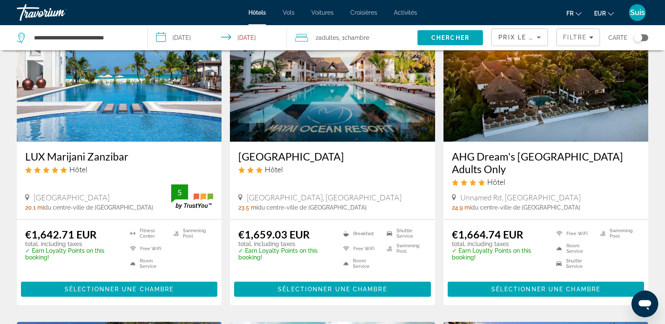
scroll to position [126, 0]
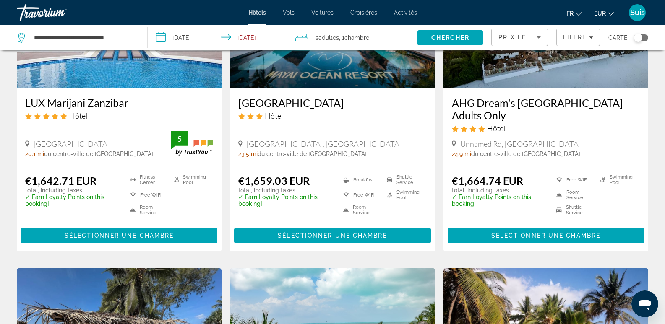
click at [125, 71] on img "Contenu principal" at bounding box center [119, 21] width 205 height 134
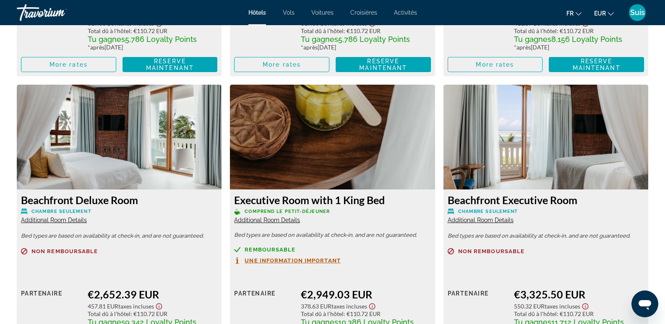
scroll to position [1258, 0]
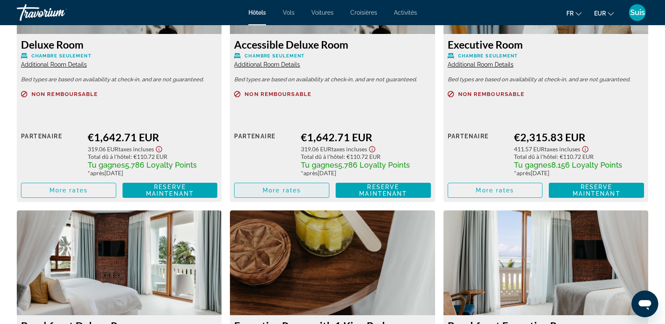
click at [275, 190] on span "More rates" at bounding box center [281, 190] width 38 height 7
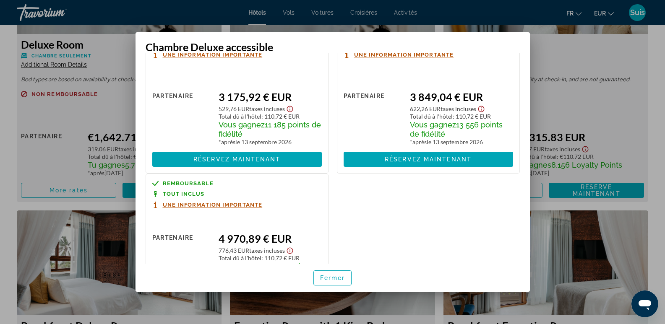
scroll to position [253, 0]
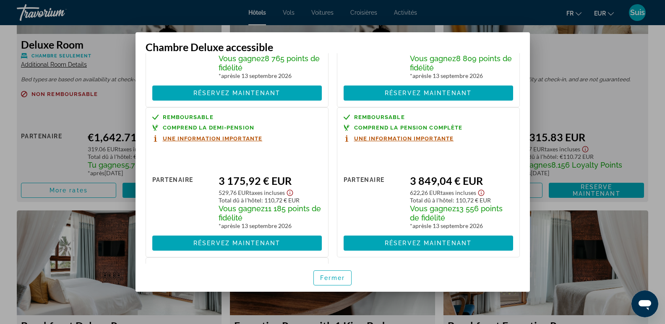
click at [657, 55] on div at bounding box center [332, 162] width 665 height 324
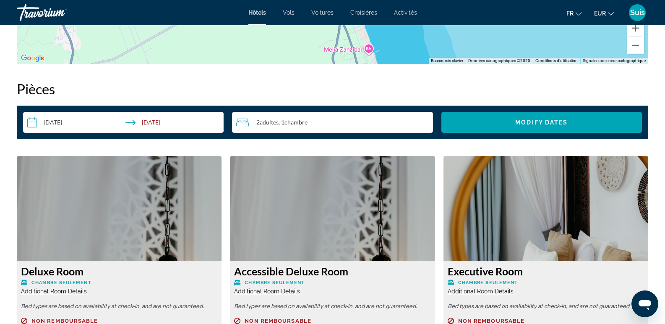
scroll to position [839, 0]
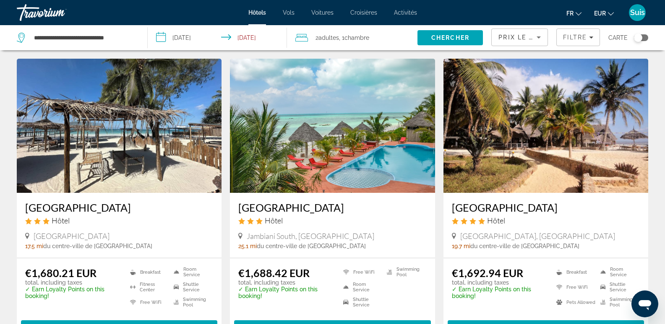
scroll to position [377, 0]
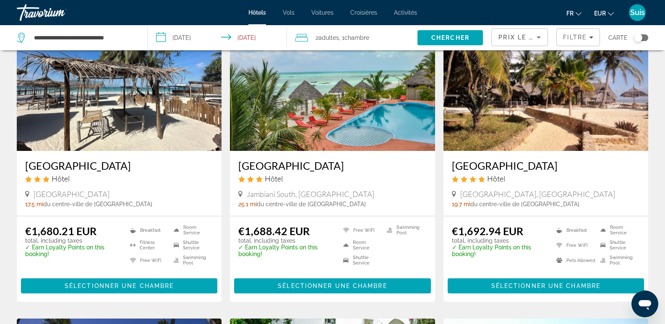
click at [94, 165] on h3 "[GEOGRAPHIC_DATA]" at bounding box center [119, 165] width 188 height 13
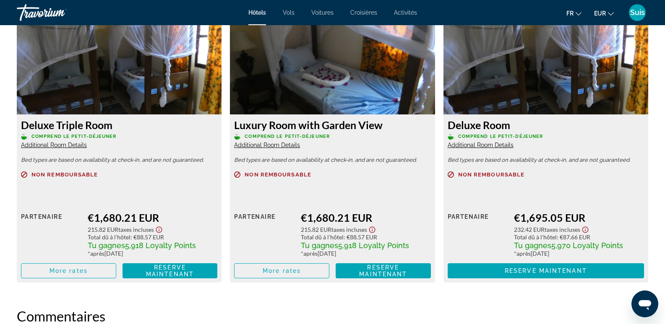
scroll to position [1174, 0]
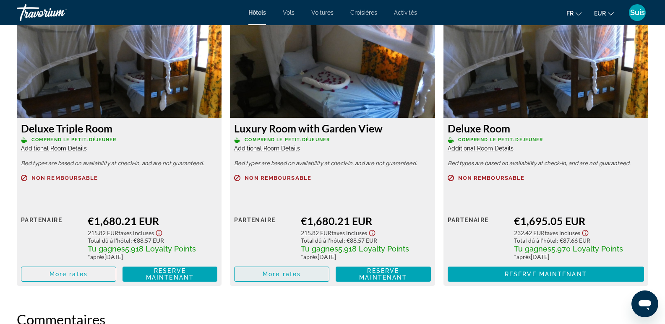
click at [283, 278] on span "Contenu principal" at bounding box center [281, 274] width 94 height 20
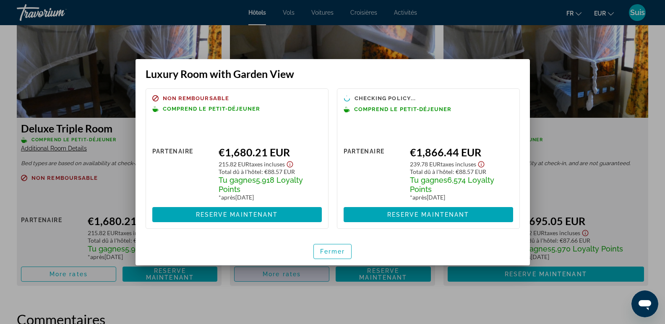
scroll to position [0, 0]
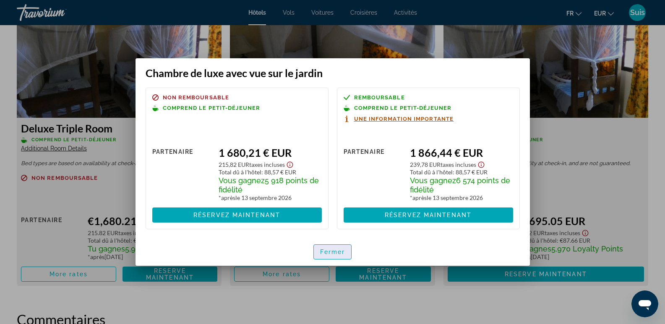
click at [330, 251] on font "Fermer" at bounding box center [332, 252] width 25 height 7
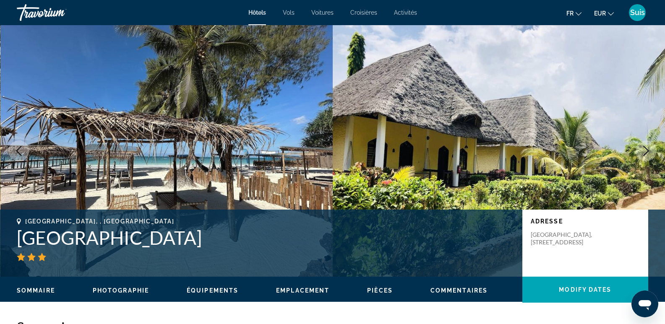
scroll to position [1174, 0]
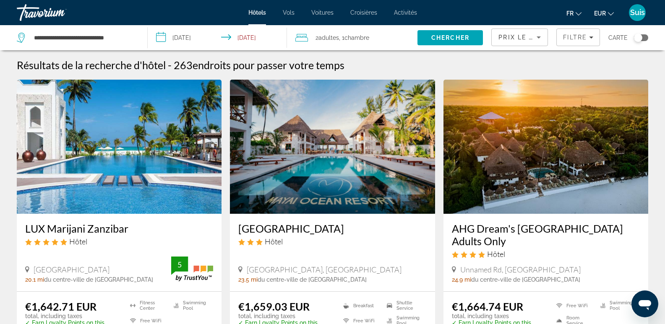
scroll to position [42, 0]
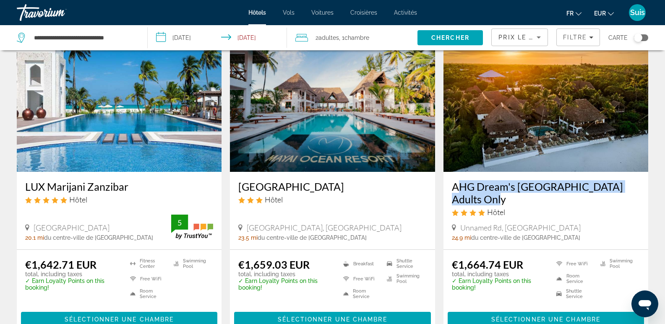
drag, startPoint x: 450, startPoint y: 187, endPoint x: 621, endPoint y: 200, distance: 171.6
click at [621, 200] on div "AHG Dream's [GEOGRAPHIC_DATA] Adults Only Hôtel Unnamed Rd, [GEOGRAPHIC_DATA] 2…" at bounding box center [545, 211] width 205 height 78
copy h3 "AHG Dream's [GEOGRAPHIC_DATA] Adults Only"
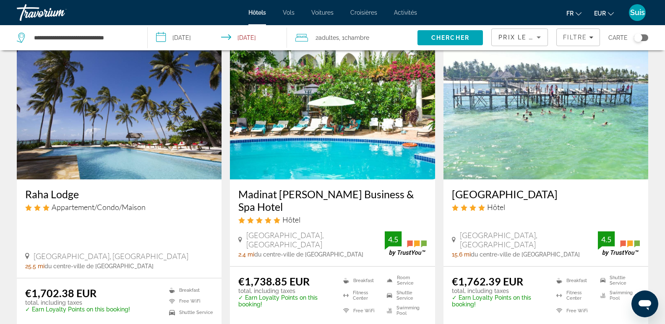
scroll to position [671, 0]
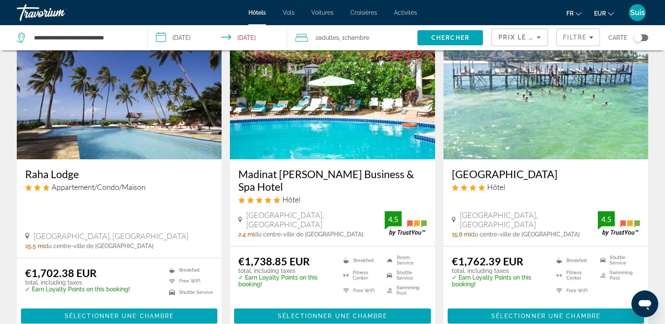
click at [518, 172] on h3 "[GEOGRAPHIC_DATA]" at bounding box center [546, 174] width 188 height 13
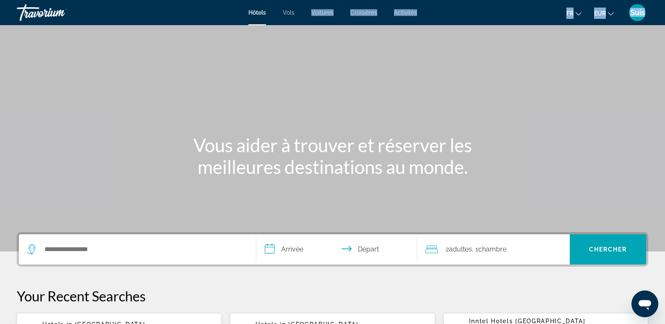
drag, startPoint x: 290, startPoint y: 16, endPoint x: 295, endPoint y: 45, distance: 29.7
click at [295, 45] on div "**********" at bounding box center [332, 162] width 665 height 324
click at [236, 95] on div "Contenu principal" at bounding box center [332, 126] width 665 height 252
click at [426, 48] on div "Contenu principal" at bounding box center [332, 126] width 665 height 252
click at [288, 12] on font "Vols" at bounding box center [289, 12] width 12 height 7
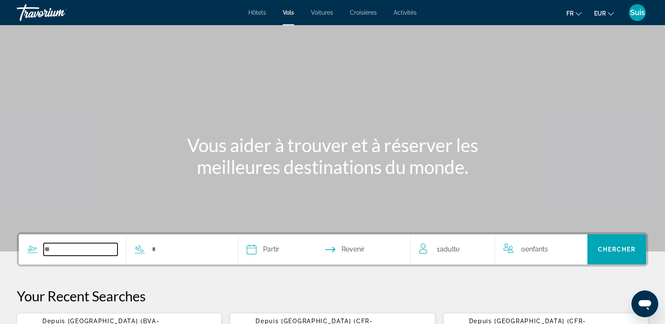
click at [65, 249] on input "Search widget" at bounding box center [81, 249] width 74 height 13
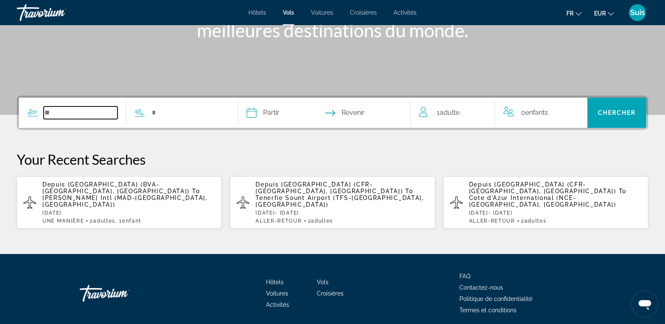
scroll to position [156, 0]
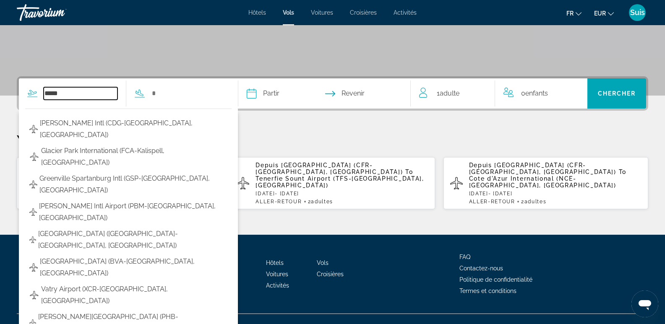
type input "*****"
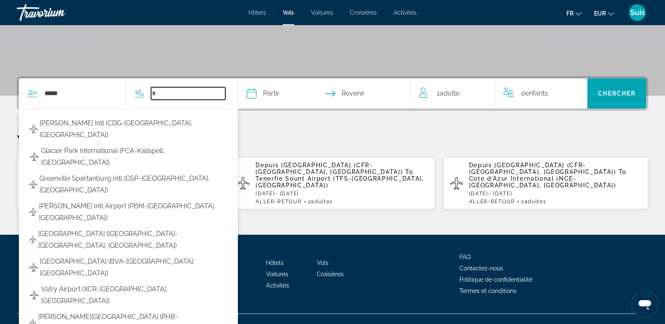
click at [185, 91] on input "Search widget" at bounding box center [188, 93] width 74 height 13
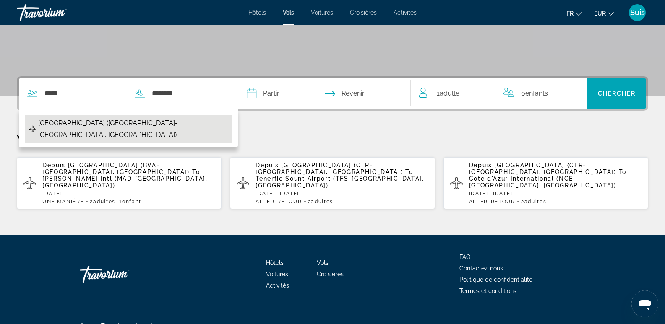
click at [103, 123] on span "[GEOGRAPHIC_DATA] ([GEOGRAPHIC_DATA]-[GEOGRAPHIC_DATA], [GEOGRAPHIC_DATA])" at bounding box center [132, 128] width 189 height 23
type input "**********"
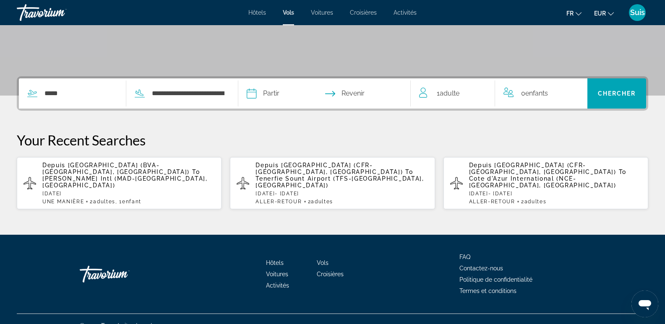
click at [273, 92] on input "Depart date" at bounding box center [287, 94] width 86 height 33
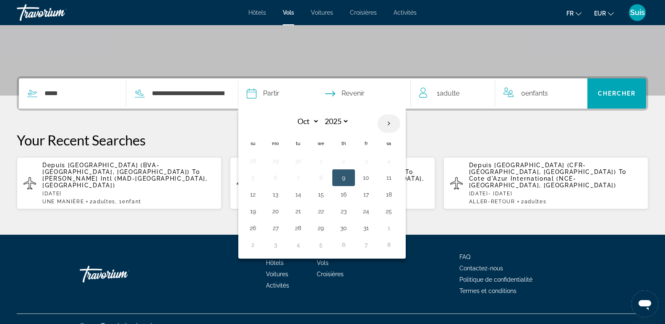
click at [396, 123] on th "Next month" at bounding box center [388, 123] width 23 height 18
select select "*"
select select "****"
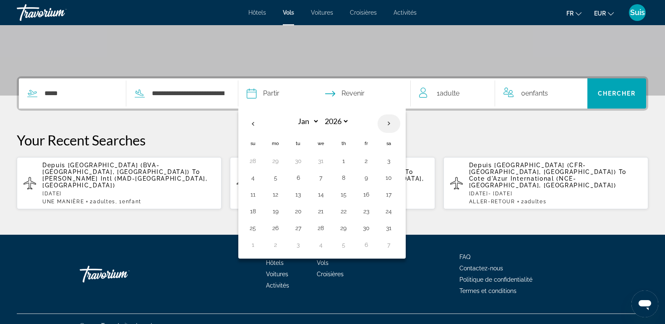
click at [396, 123] on th "Next month" at bounding box center [388, 123] width 23 height 18
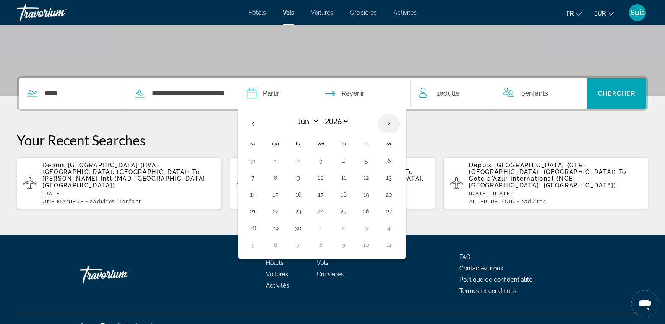
click at [396, 123] on th "Next month" at bounding box center [388, 123] width 23 height 18
select select "*"
click at [259, 243] on button "30" at bounding box center [252, 245] width 13 height 12
type input "**********"
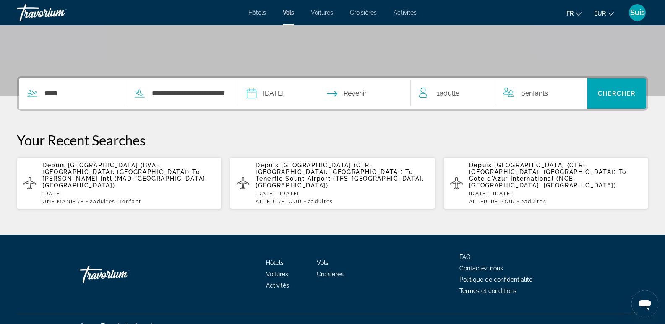
click at [374, 94] on input "Return date" at bounding box center [371, 94] width 86 height 33
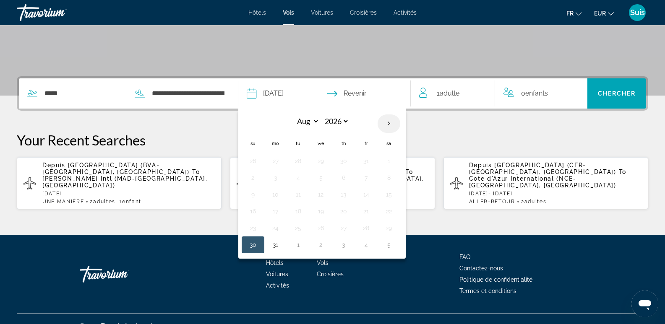
click at [396, 119] on th "Next month" at bounding box center [388, 123] width 23 height 18
select select "*"
click at [392, 175] on button "12" at bounding box center [388, 178] width 13 height 12
type input "**********"
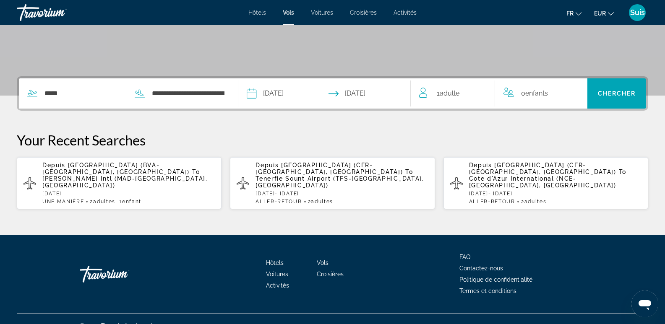
click at [450, 91] on span "Adulte" at bounding box center [449, 93] width 20 height 8
click at [483, 89] on icon "Increment adults" at bounding box center [482, 92] width 8 height 10
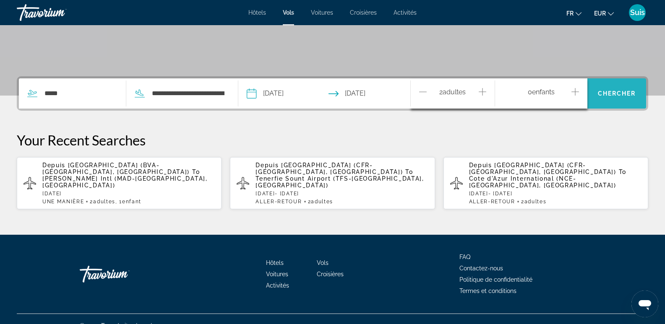
click at [611, 94] on span "Chercher" at bounding box center [616, 93] width 38 height 7
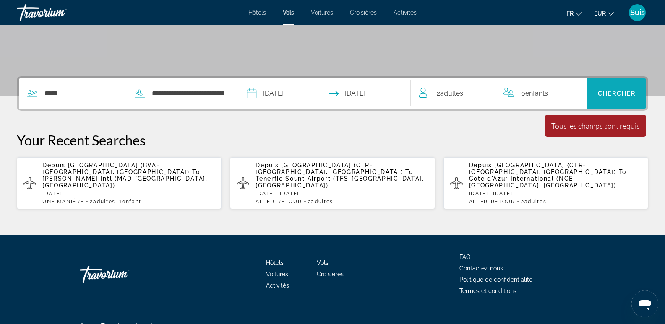
click at [609, 94] on span "Chercher" at bounding box center [616, 93] width 38 height 7
click at [554, 95] on div "0 Enfant Enfants" at bounding box center [540, 94] width 75 height 12
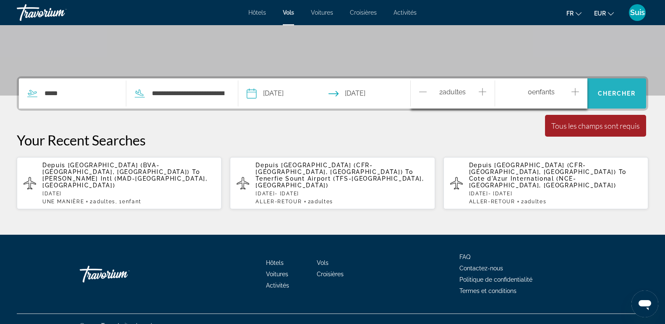
click at [615, 94] on span "Chercher" at bounding box center [616, 93] width 38 height 7
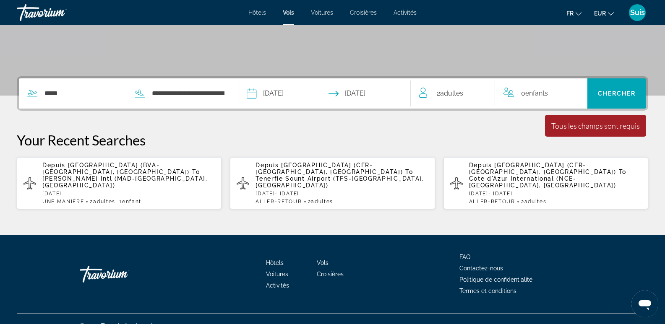
click at [553, 97] on div "0 Enfant Enfants" at bounding box center [540, 94] width 75 height 12
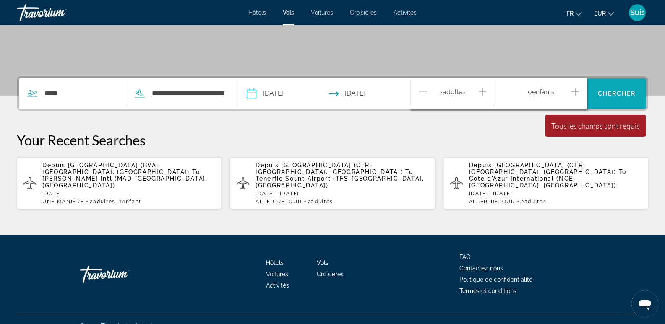
click at [626, 92] on span "Chercher" at bounding box center [616, 93] width 38 height 7
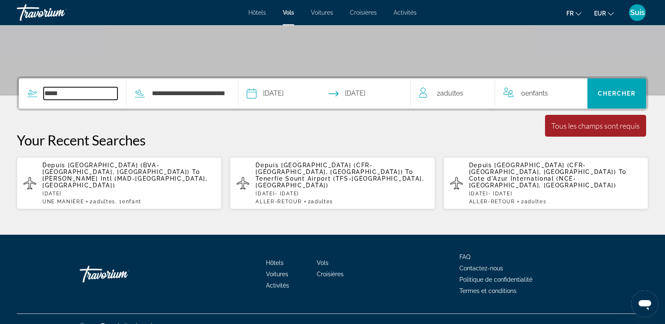
click at [70, 94] on input "*****" at bounding box center [81, 93] width 74 height 13
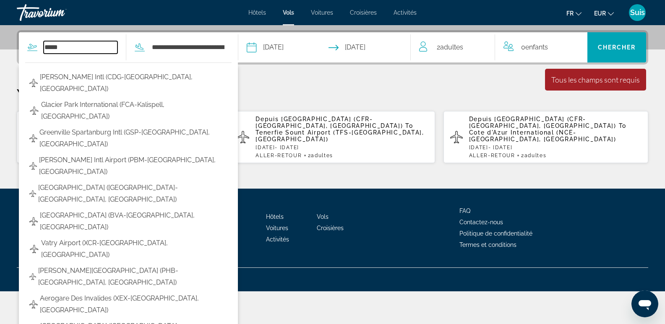
scroll to position [205, 0]
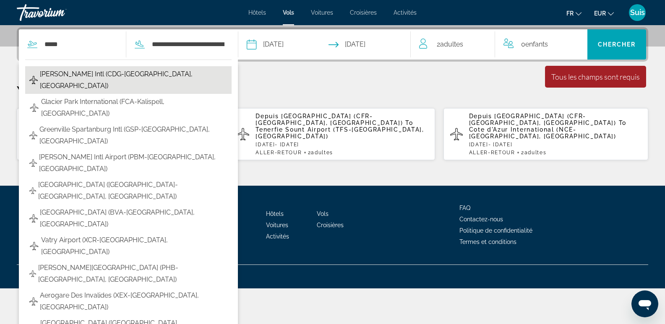
click at [80, 75] on span "[PERSON_NAME] Intl (CDG-[GEOGRAPHIC_DATA], [GEOGRAPHIC_DATA])" at bounding box center [133, 79] width 187 height 23
type input "**********"
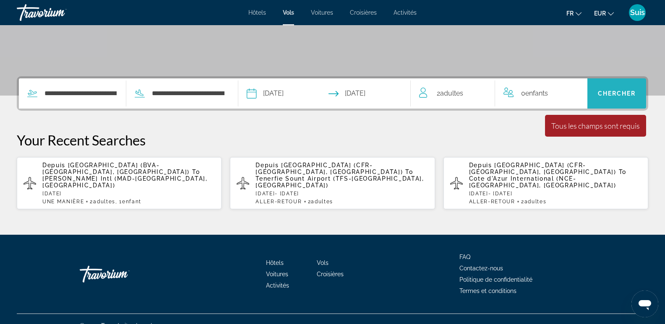
click at [615, 89] on span "Search" at bounding box center [616, 93] width 59 height 20
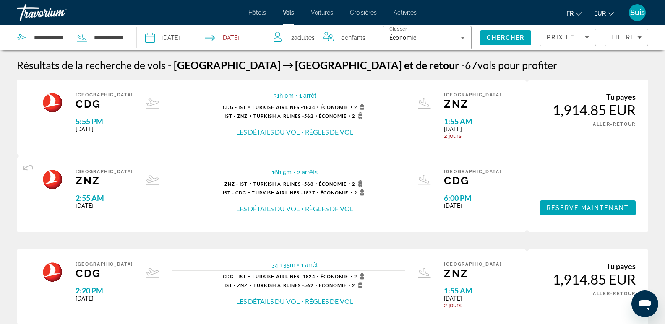
click at [267, 131] on button "Les détails du vol" at bounding box center [267, 131] width 63 height 9
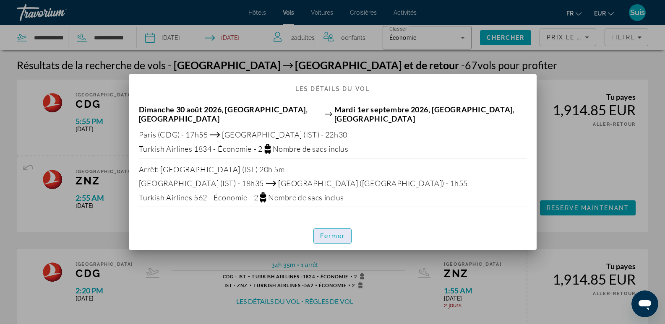
click at [325, 233] on font "Fermer" at bounding box center [332, 236] width 25 height 7
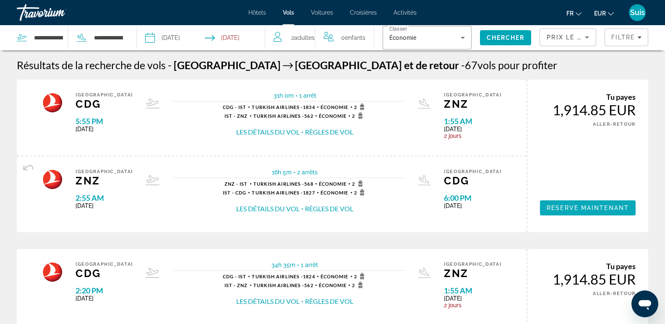
click at [582, 207] on span "Reserve maintenant" at bounding box center [587, 208] width 82 height 7
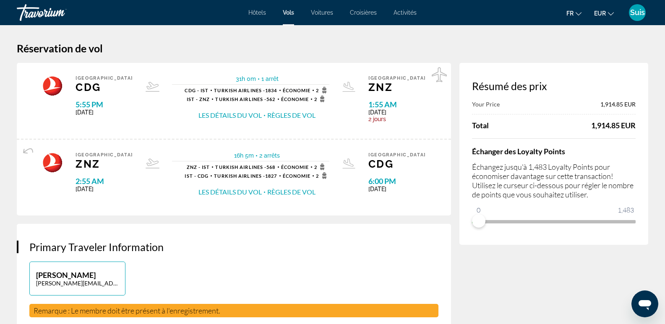
click at [291, 114] on button "Règles de vol" at bounding box center [291, 115] width 48 height 9
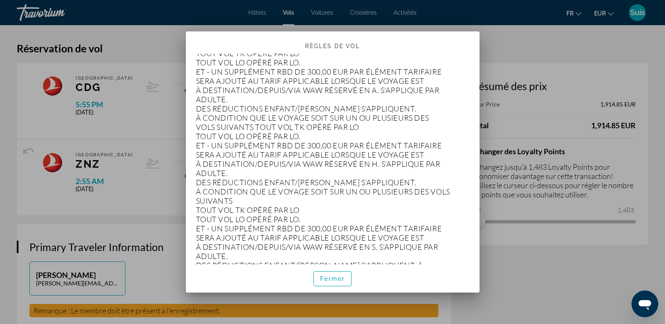
scroll to position [2767, 0]
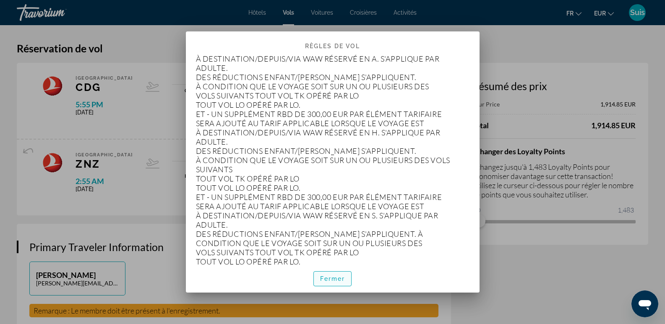
click at [340, 283] on span "button" at bounding box center [333, 279] width 38 height 20
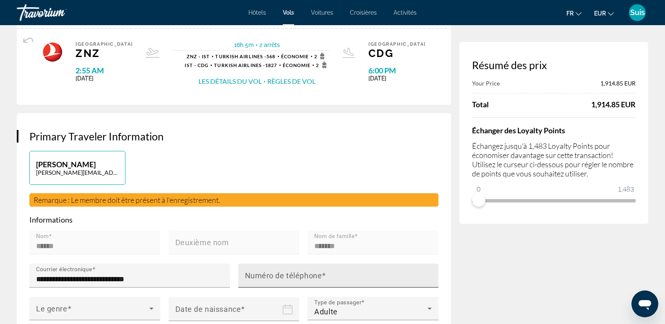
scroll to position [0, 0]
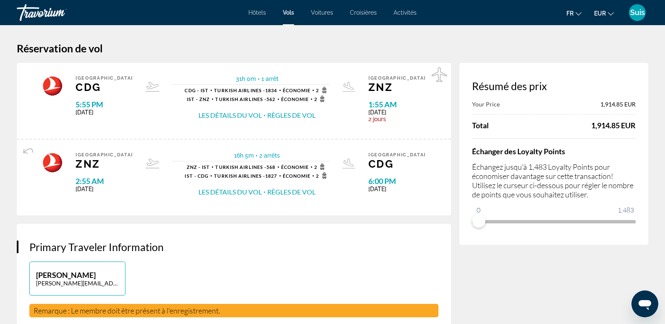
click at [296, 116] on button "Règles de vol" at bounding box center [291, 115] width 48 height 9
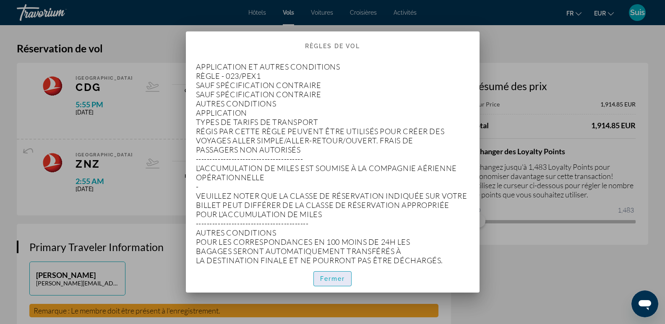
click at [340, 279] on font "Fermer" at bounding box center [332, 278] width 25 height 7
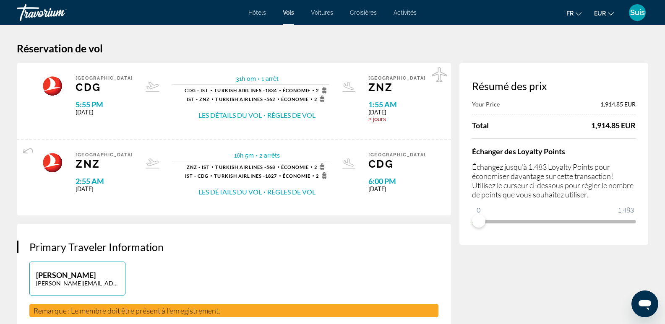
click at [234, 114] on button "Les détails du vol" at bounding box center [229, 115] width 63 height 9
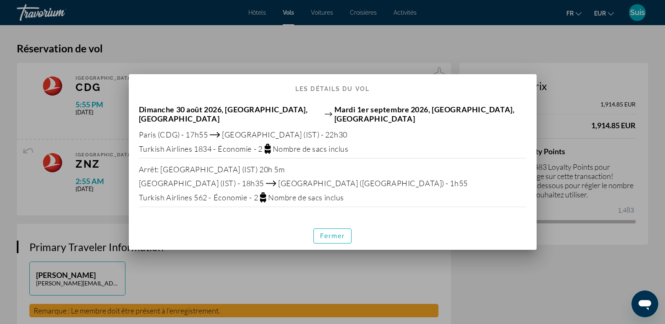
click at [437, 35] on div at bounding box center [332, 162] width 665 height 324
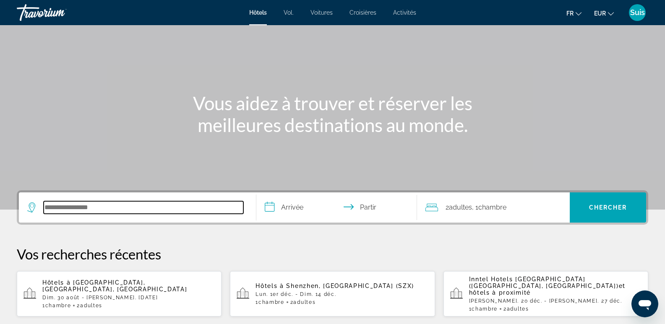
click at [88, 207] on input "Rechercher une destination hôtelière" at bounding box center [144, 207] width 200 height 13
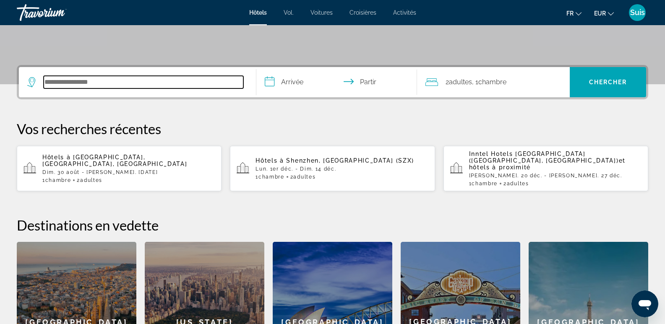
scroll to position [205, 0]
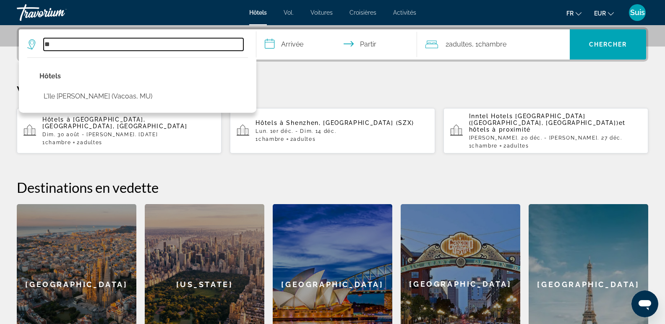
type input "*"
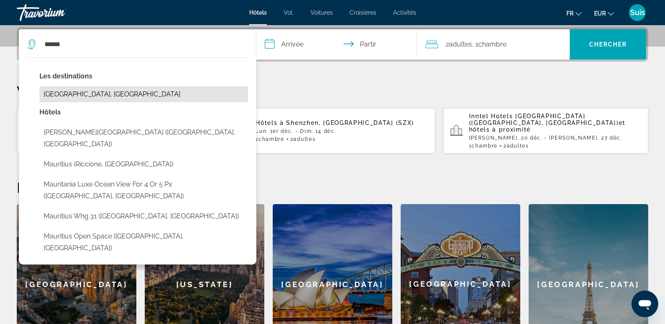
click at [93, 94] on button "Mauritius Island, Mauritius" at bounding box center [143, 94] width 208 height 16
type input "**********"
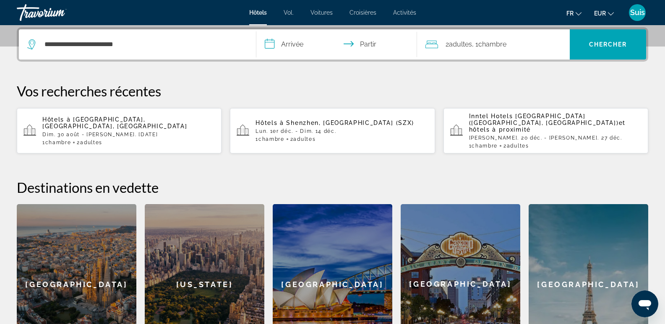
click at [299, 46] on input "**********" at bounding box center [338, 45] width 164 height 33
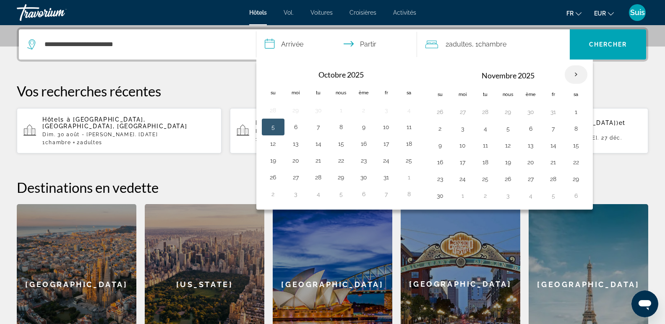
click at [573, 75] on th "Mois prochain" at bounding box center [575, 74] width 23 height 18
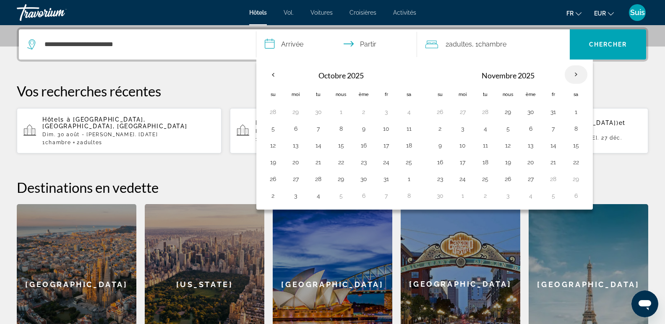
click at [573, 75] on th "Mois prochain" at bounding box center [575, 74] width 23 height 18
click at [574, 75] on th "Mois prochain" at bounding box center [575, 74] width 23 height 18
click at [361, 178] on button "30" at bounding box center [363, 179] width 13 height 12
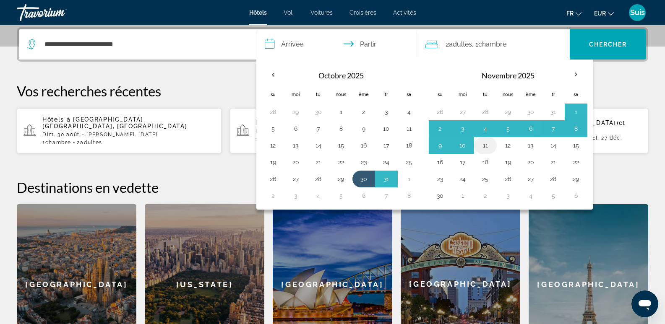
click at [478, 146] on button "11" at bounding box center [484, 146] width 13 height 12
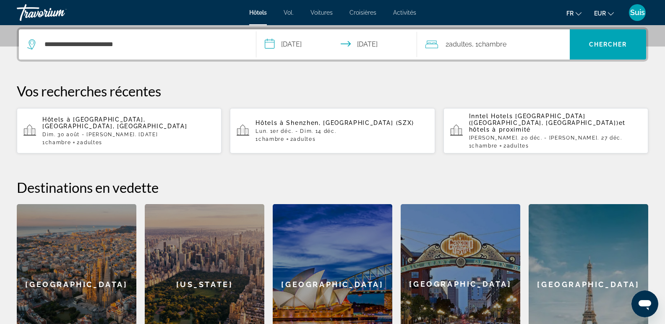
click at [310, 49] on input "**********" at bounding box center [338, 45] width 164 height 33
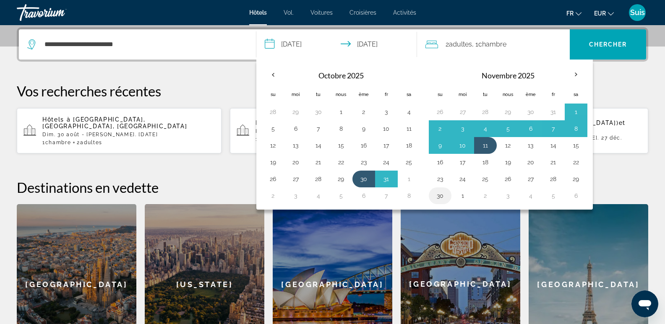
click at [438, 195] on button "30" at bounding box center [439, 196] width 13 height 12
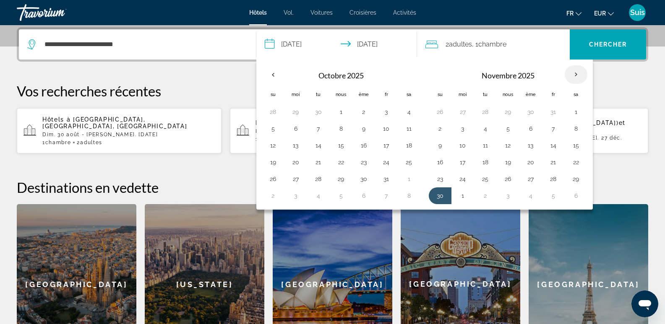
click at [577, 73] on th "Mois prochain" at bounding box center [575, 74] width 23 height 18
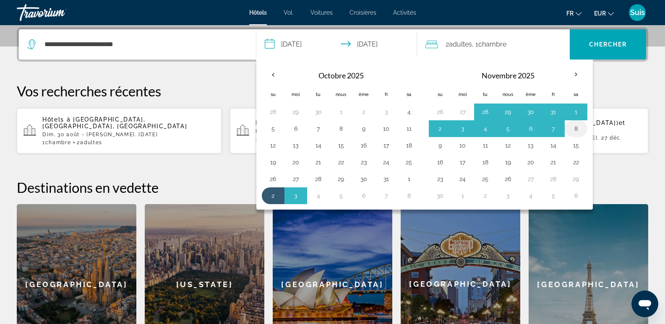
click at [575, 126] on button "8" at bounding box center [575, 129] width 13 height 12
type input "**********"
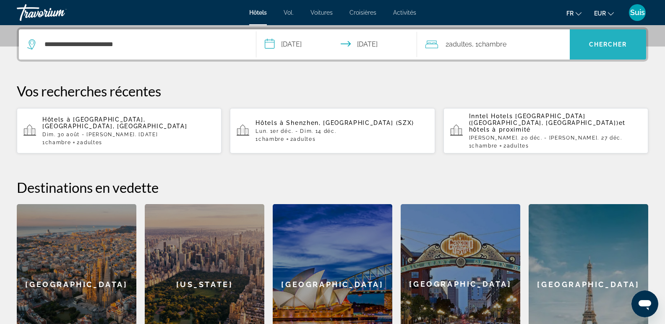
click at [597, 44] on font "Chercher" at bounding box center [608, 44] width 38 height 7
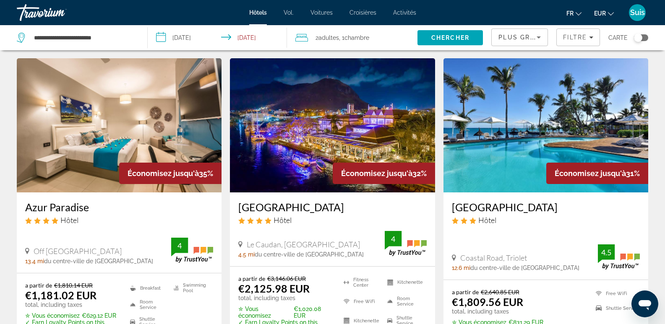
scroll to position [1006, 0]
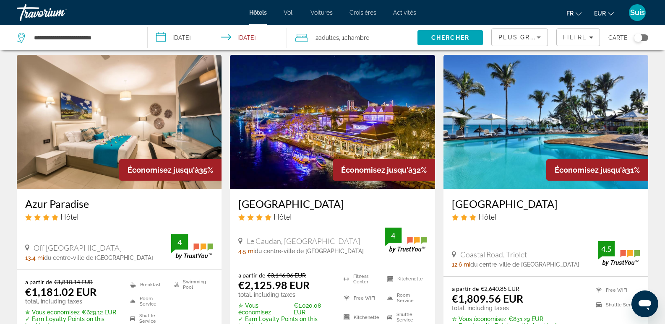
click at [542, 119] on img "Contenu principal" at bounding box center [545, 122] width 205 height 134
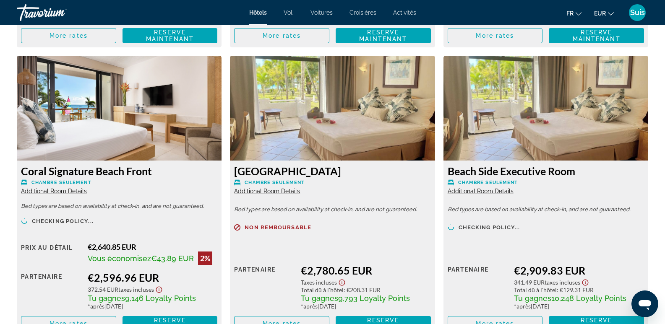
scroll to position [1425, 0]
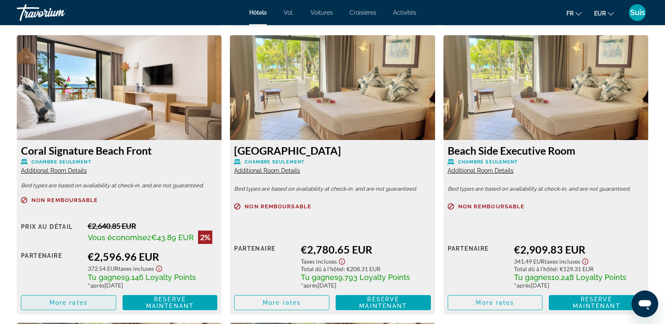
click at [79, 301] on span "More rates" at bounding box center [68, 302] width 38 height 7
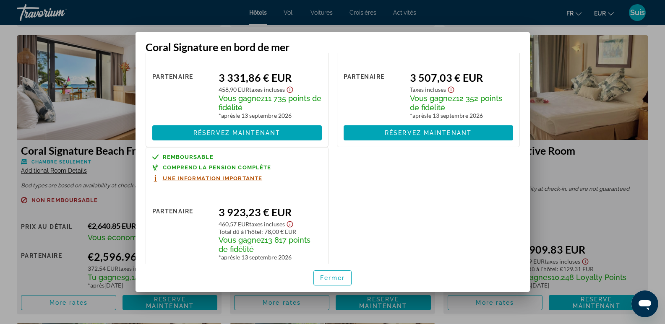
scroll to position [389, 0]
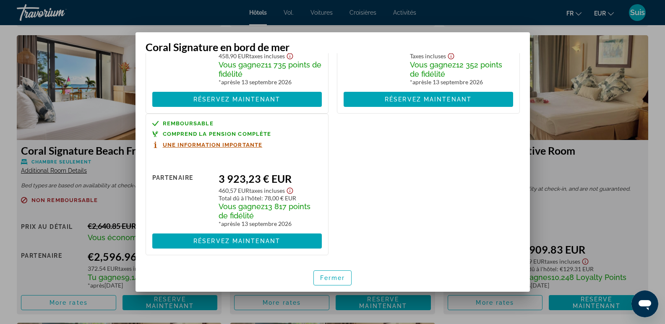
click at [655, 169] on div at bounding box center [332, 162] width 665 height 324
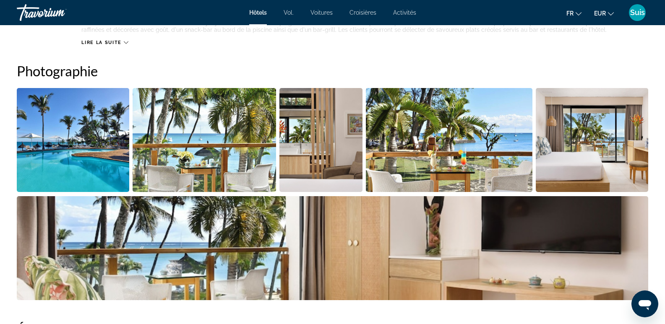
scroll to position [377, 0]
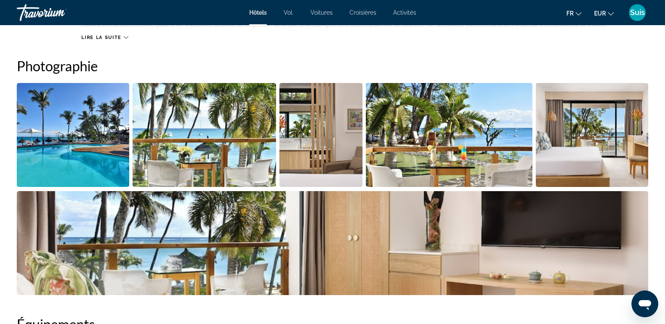
click at [83, 145] on img "Open full-screen image slider" at bounding box center [73, 135] width 112 height 104
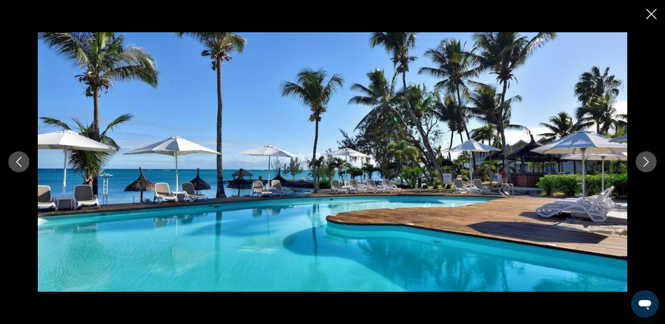
click at [643, 162] on icon "Next image" at bounding box center [646, 162] width 10 height 10
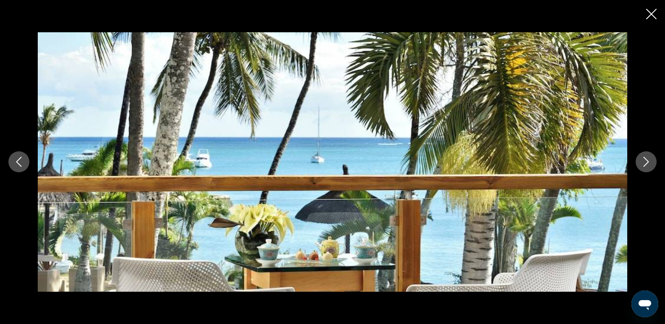
click at [643, 162] on icon "Next image" at bounding box center [646, 162] width 10 height 10
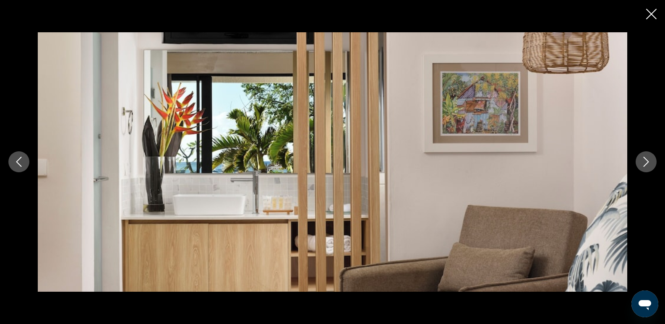
click at [643, 162] on icon "Next image" at bounding box center [646, 162] width 10 height 10
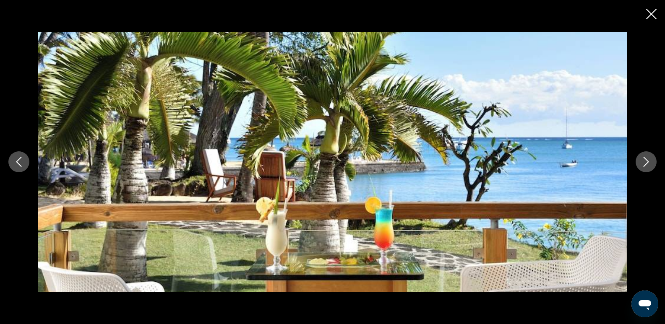
click at [643, 162] on icon "Next image" at bounding box center [646, 162] width 10 height 10
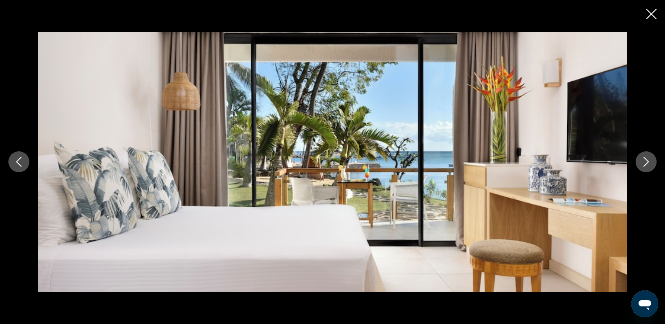
click at [643, 162] on icon "Next image" at bounding box center [646, 162] width 10 height 10
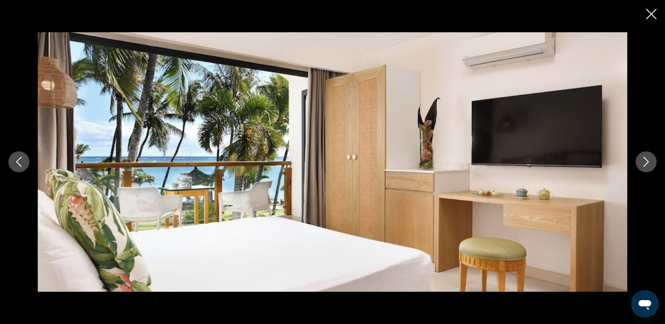
click at [643, 162] on icon "Next image" at bounding box center [646, 162] width 10 height 10
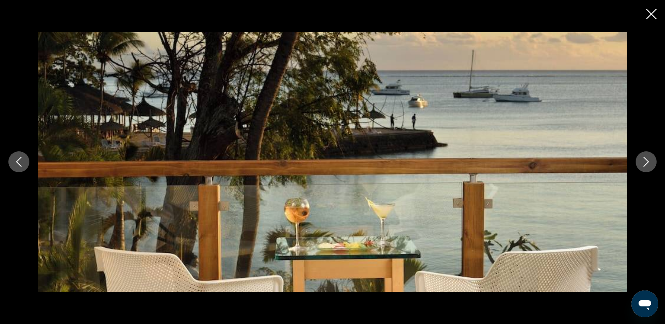
click at [651, 14] on icon "Close slideshow" at bounding box center [651, 14] width 10 height 10
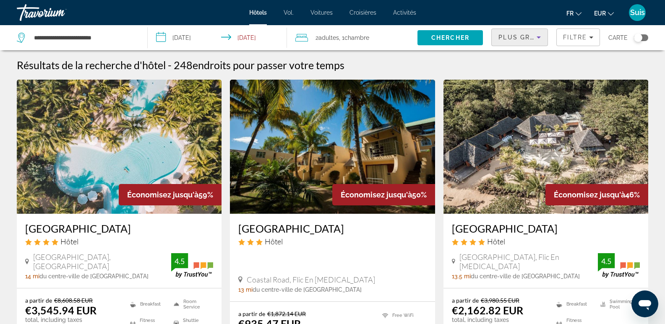
click at [525, 35] on span "Plus grandes économies" at bounding box center [548, 37] width 100 height 7
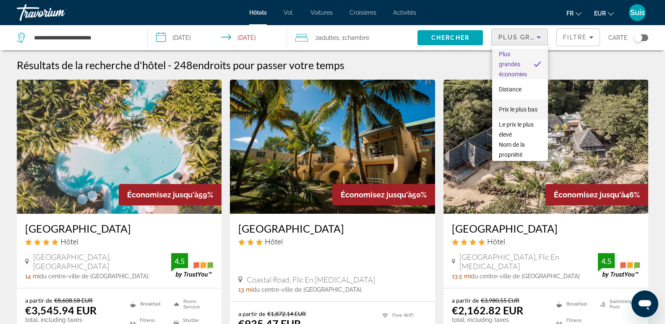
click at [522, 108] on span "Prix ​​le plus bas" at bounding box center [517, 109] width 39 height 10
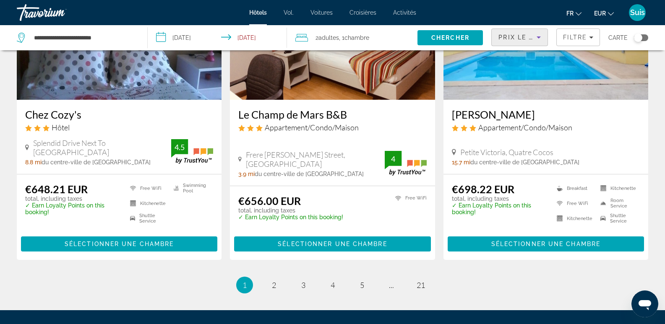
scroll to position [1090, 0]
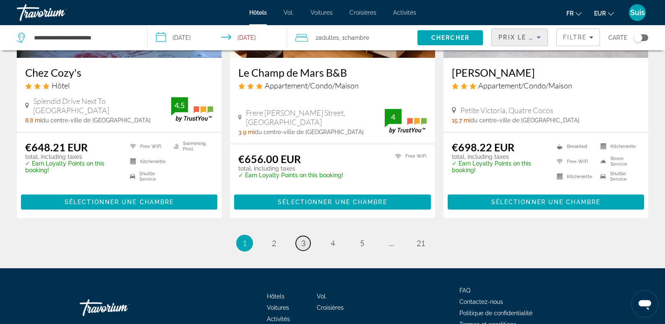
click at [304, 244] on span "3" at bounding box center [303, 243] width 4 height 9
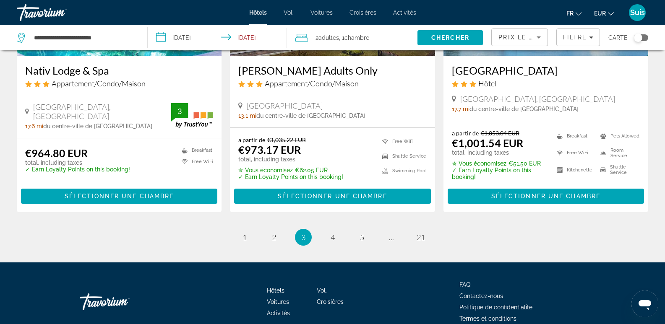
scroll to position [1090, 0]
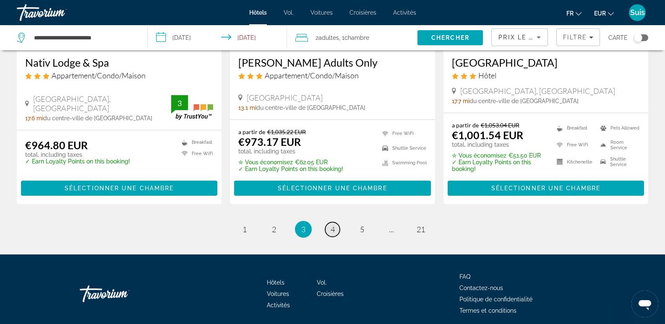
click at [332, 225] on span "4" at bounding box center [332, 229] width 4 height 9
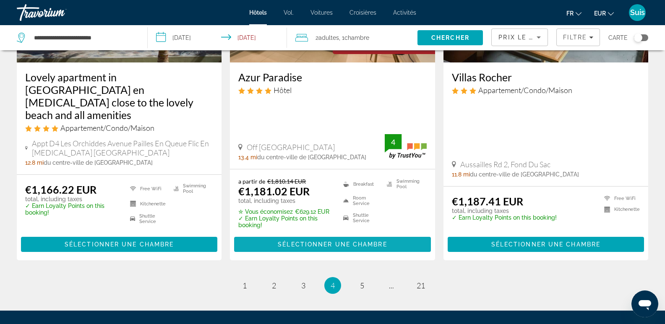
scroll to position [1090, 0]
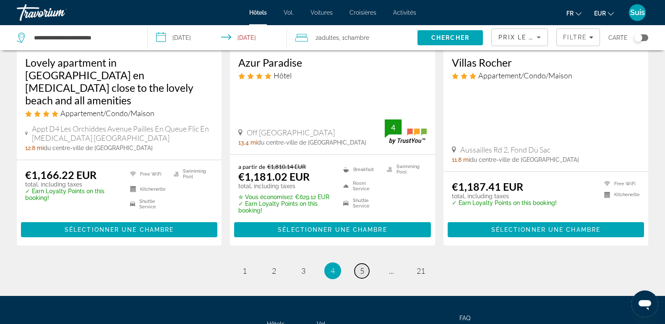
click at [362, 266] on span "5" at bounding box center [362, 270] width 4 height 9
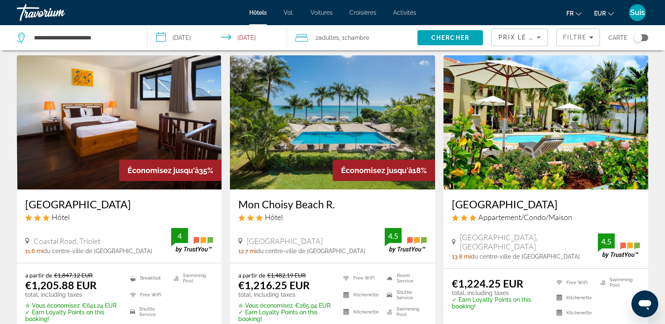
scroll to position [377, 0]
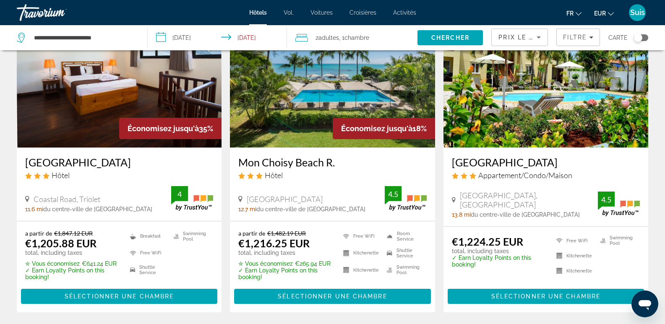
click at [338, 100] on img "Contenu principal" at bounding box center [332, 80] width 205 height 134
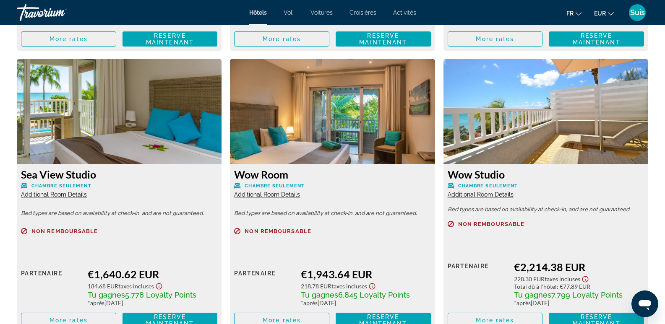
scroll to position [1384, 0]
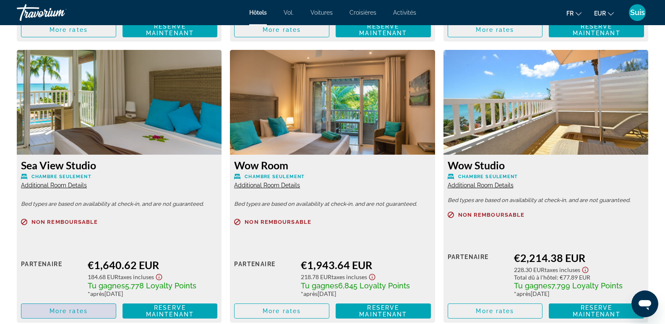
click at [57, 314] on span "More rates" at bounding box center [68, 311] width 38 height 7
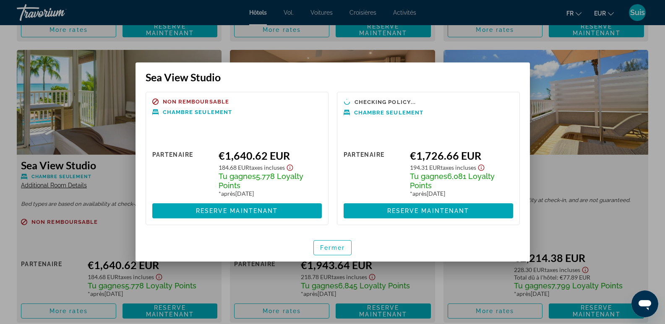
scroll to position [0, 0]
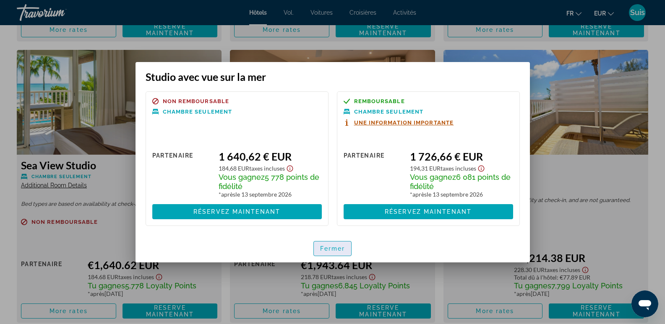
click at [324, 245] on font "Fermer" at bounding box center [332, 248] width 25 height 7
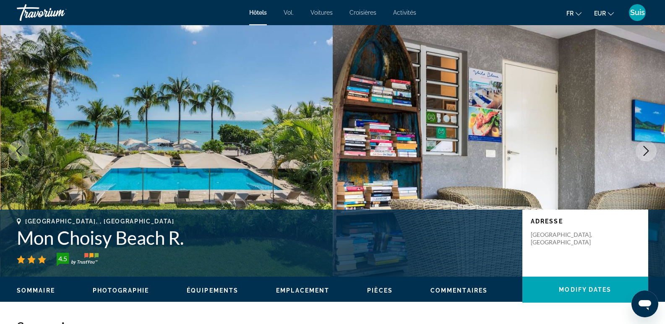
scroll to position [1384, 0]
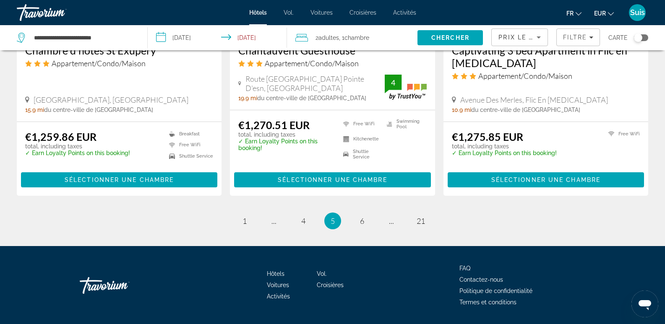
scroll to position [1144, 0]
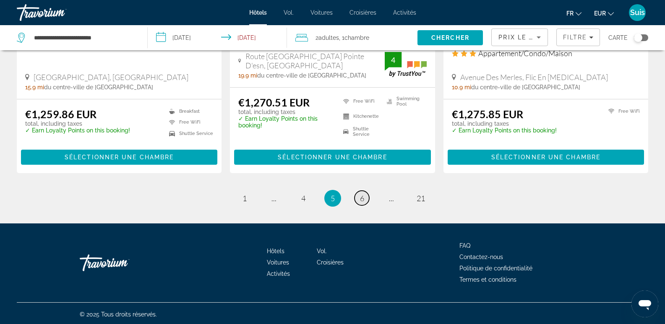
click at [362, 197] on span "6" at bounding box center [362, 198] width 4 height 9
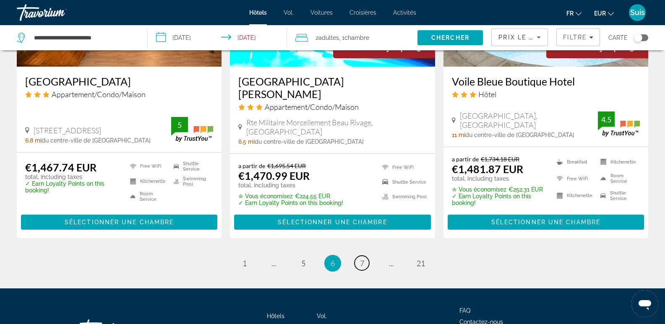
scroll to position [1132, 0]
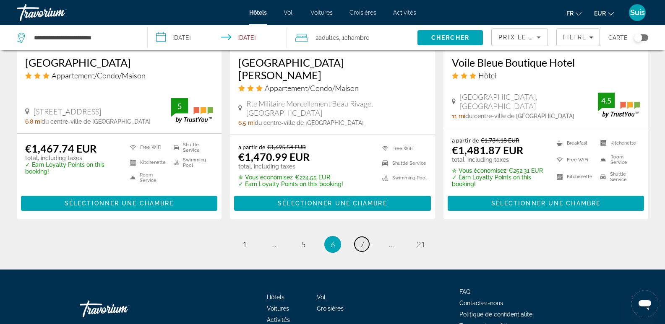
click at [360, 241] on span "7" at bounding box center [362, 244] width 4 height 9
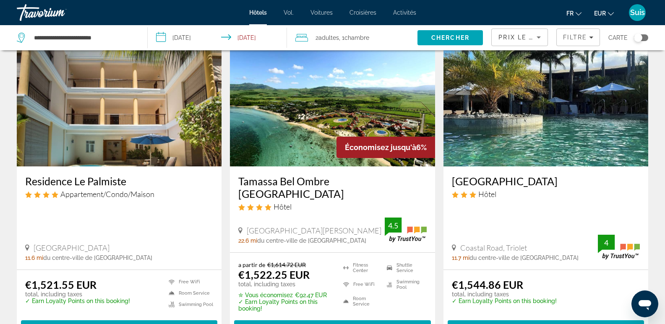
scroll to position [377, 0]
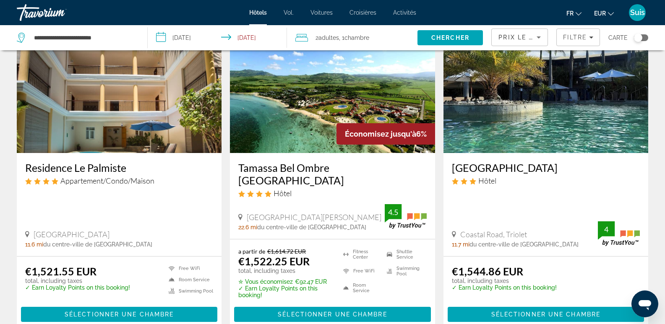
click at [332, 126] on img "Contenu principal" at bounding box center [332, 86] width 205 height 134
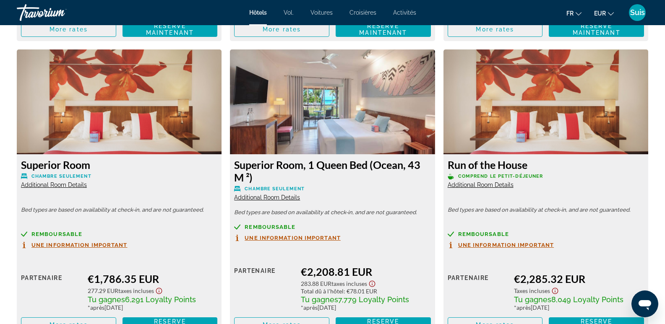
scroll to position [1469, 0]
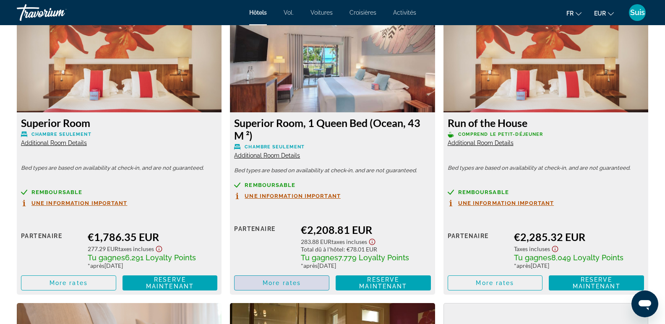
click at [298, 278] on span "Contenu principal" at bounding box center [281, 283] width 94 height 20
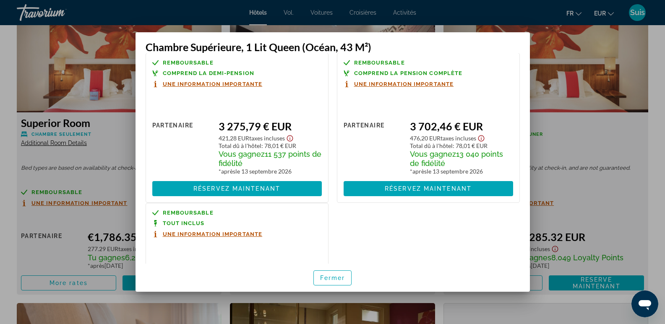
scroll to position [248, 0]
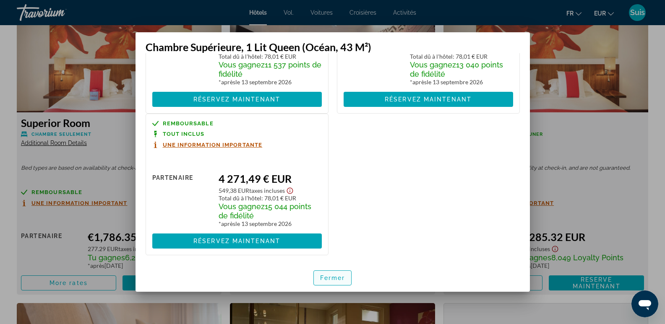
click at [330, 274] on span "button" at bounding box center [333, 278] width 38 height 20
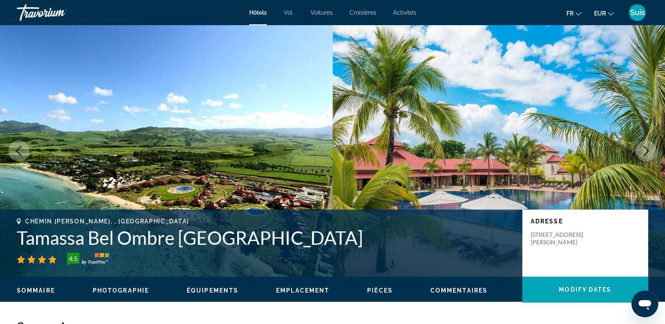
scroll to position [1469, 0]
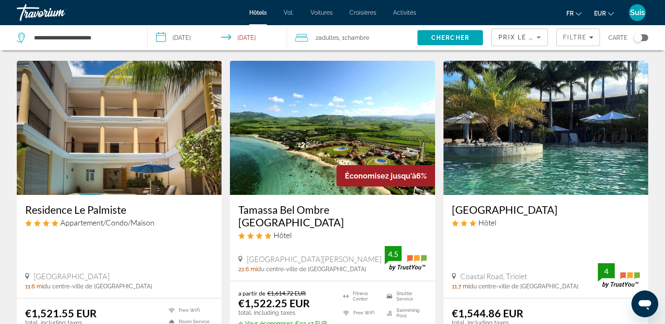
scroll to position [377, 0]
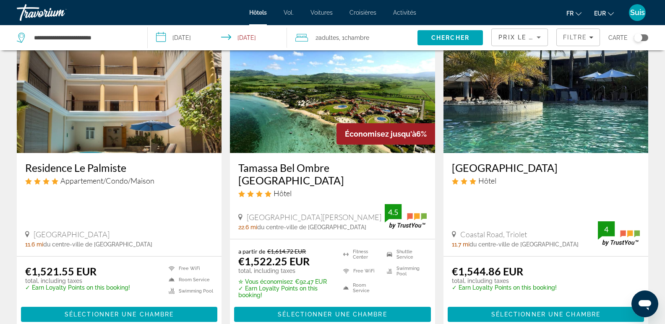
click at [549, 110] on img "Contenu principal" at bounding box center [545, 86] width 205 height 134
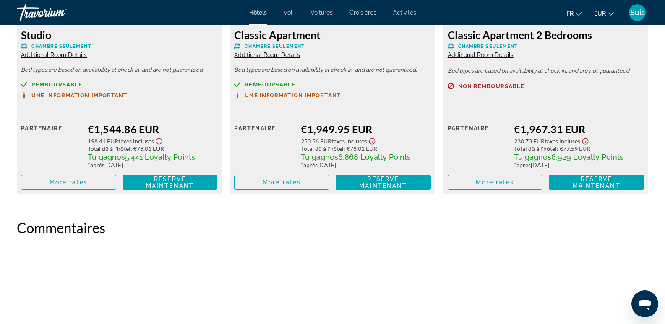
scroll to position [1258, 0]
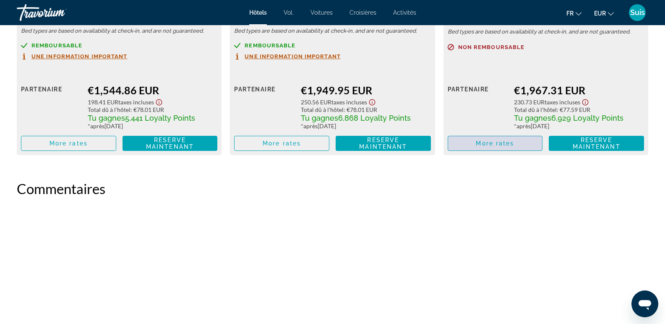
click at [484, 144] on span "More rates" at bounding box center [494, 143] width 38 height 7
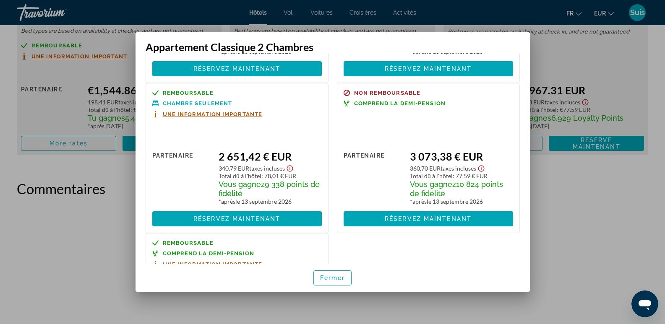
scroll to position [121, 0]
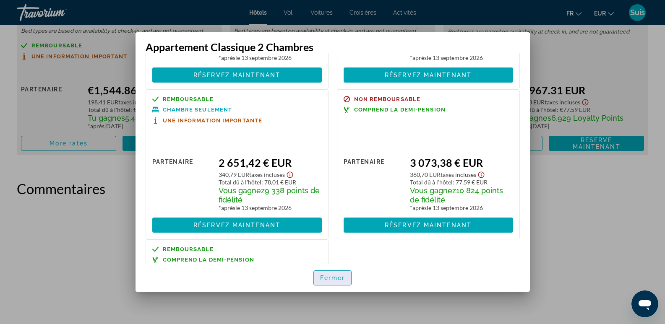
click at [335, 277] on font "Fermer" at bounding box center [332, 278] width 25 height 7
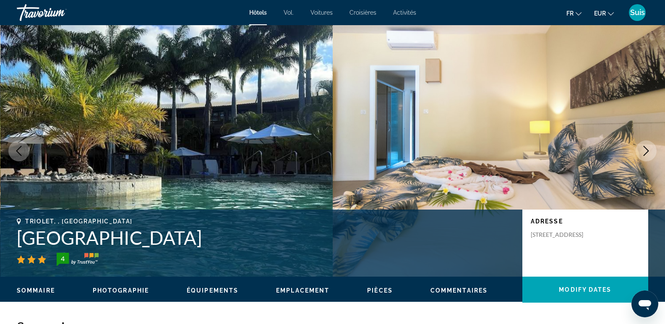
scroll to position [1258, 0]
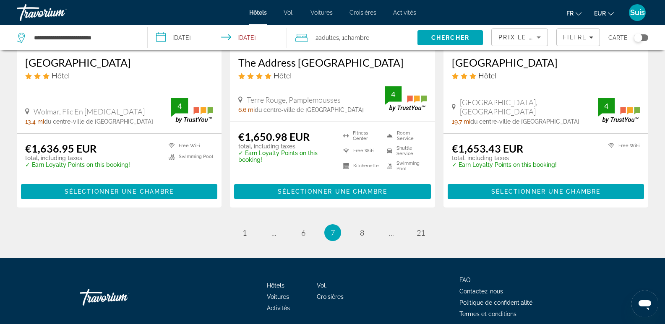
scroll to position [1137, 0]
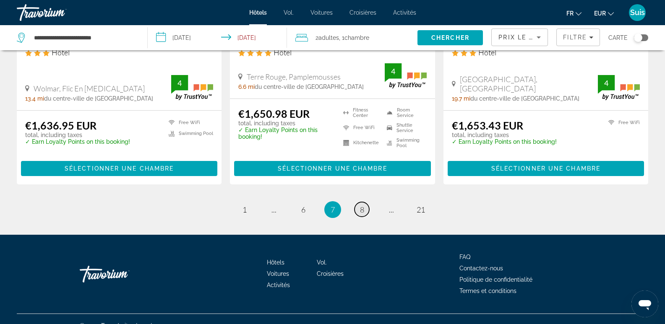
click at [362, 205] on span "8" at bounding box center [362, 209] width 4 height 9
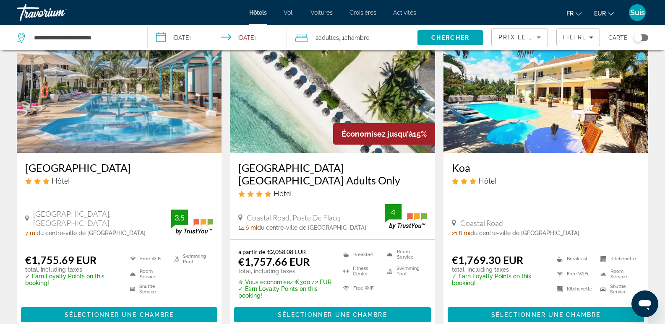
scroll to position [1132, 0]
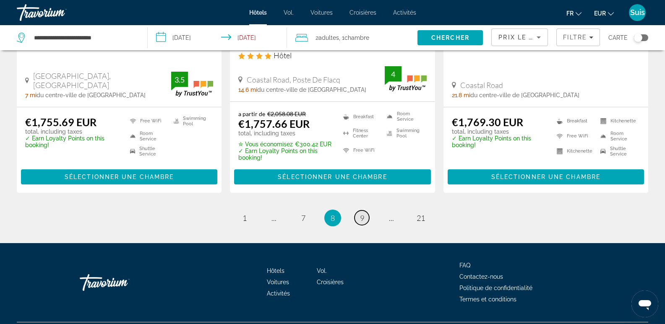
click at [361, 213] on span "9" at bounding box center [362, 217] width 4 height 9
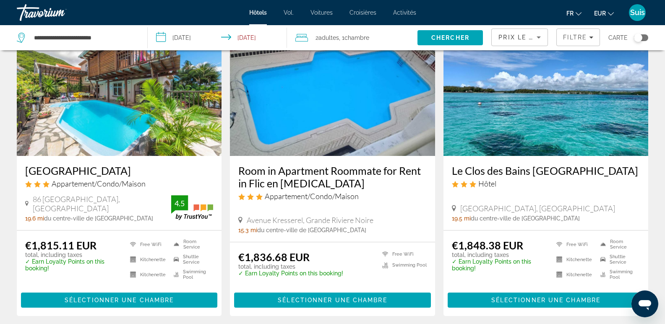
scroll to position [377, 0]
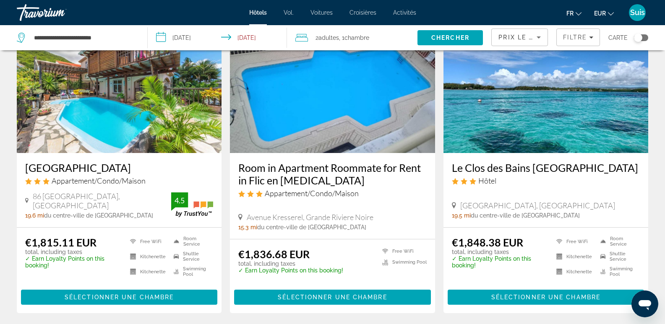
click at [537, 122] on img "Contenu principal" at bounding box center [545, 86] width 205 height 134
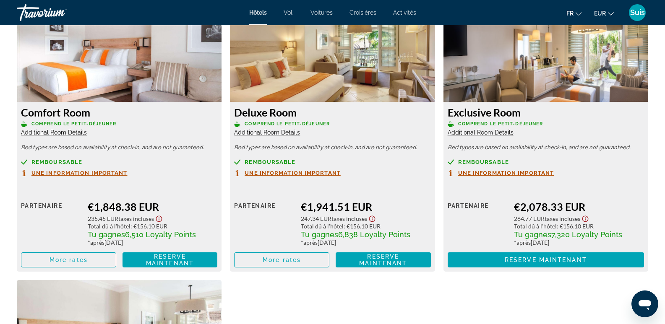
scroll to position [1216, 0]
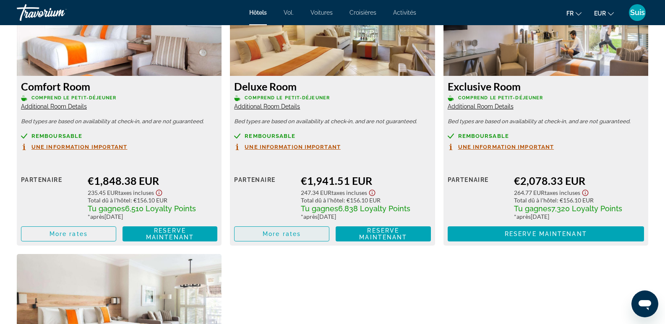
click at [275, 234] on span "More rates" at bounding box center [281, 234] width 38 height 7
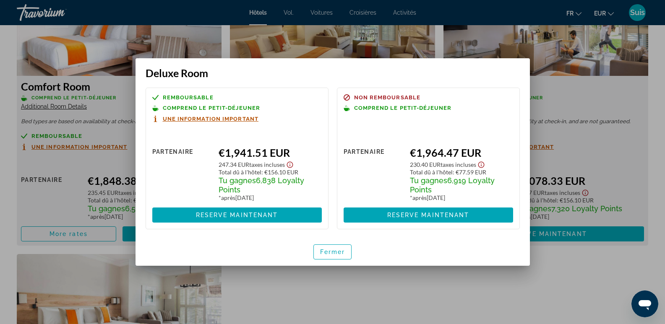
scroll to position [0, 0]
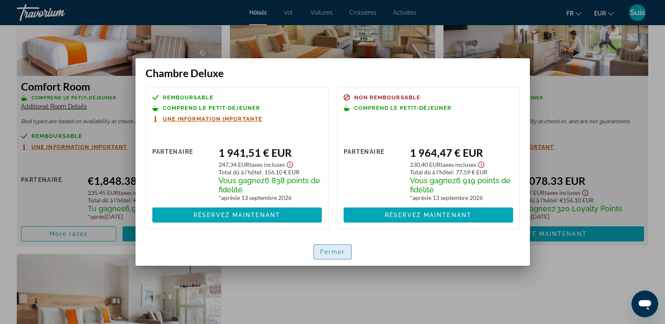
click at [332, 250] on font "Fermer" at bounding box center [332, 252] width 25 height 7
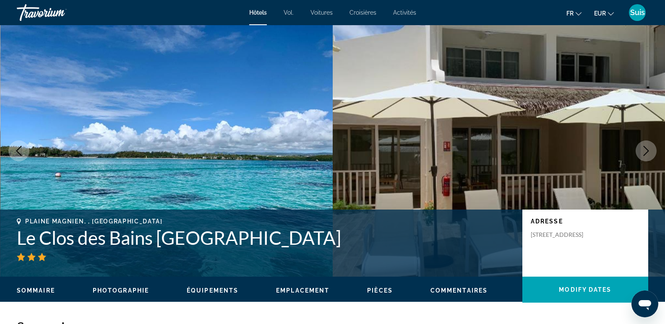
scroll to position [1216, 0]
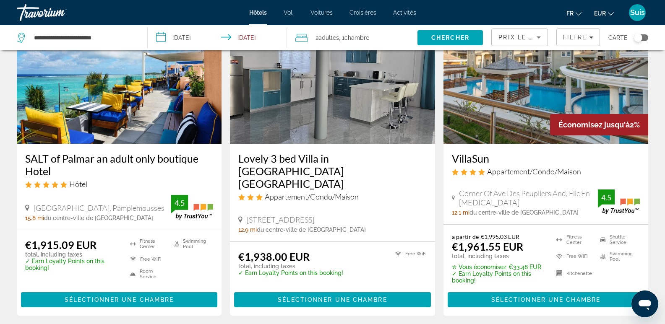
scroll to position [713, 0]
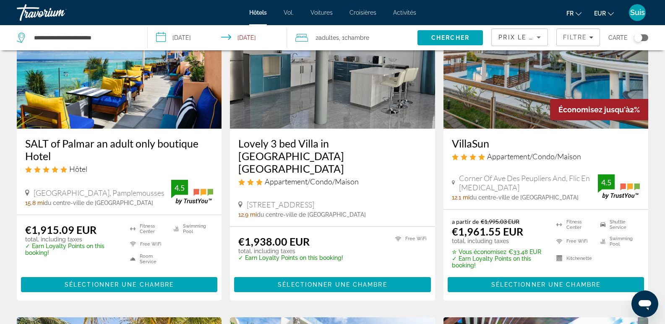
click at [108, 113] on img "Contenu principal" at bounding box center [119, 62] width 205 height 134
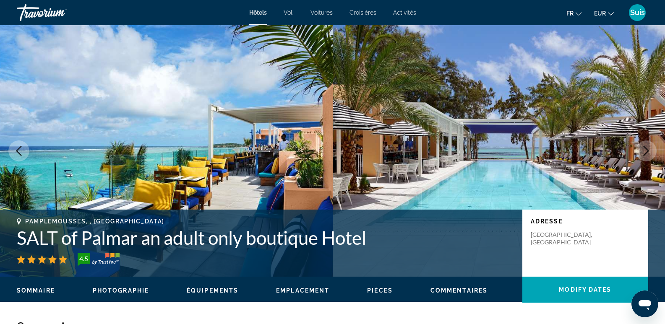
click at [648, 150] on icon "Next image" at bounding box center [646, 151] width 10 height 10
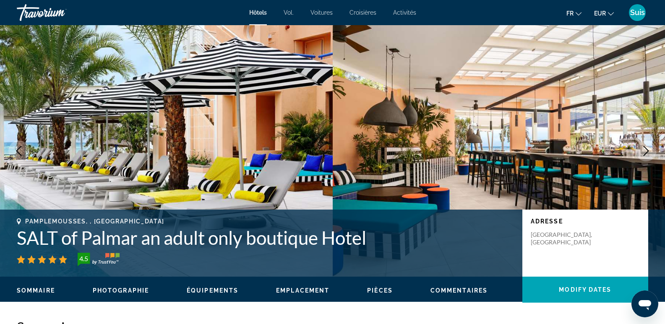
click at [648, 150] on icon "Next image" at bounding box center [646, 151] width 10 height 10
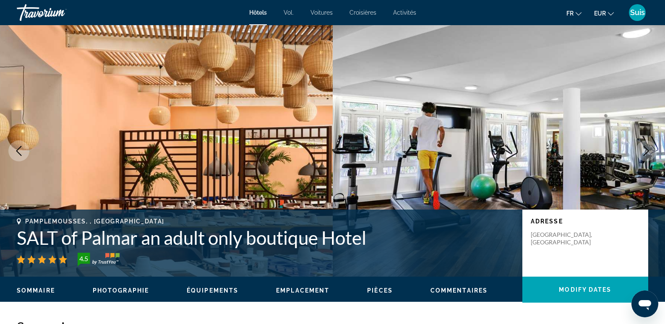
click at [648, 150] on icon "Next image" at bounding box center [646, 151] width 10 height 10
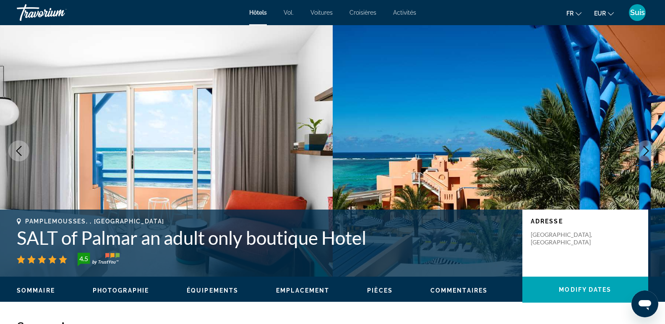
click at [648, 150] on icon "Next image" at bounding box center [646, 151] width 10 height 10
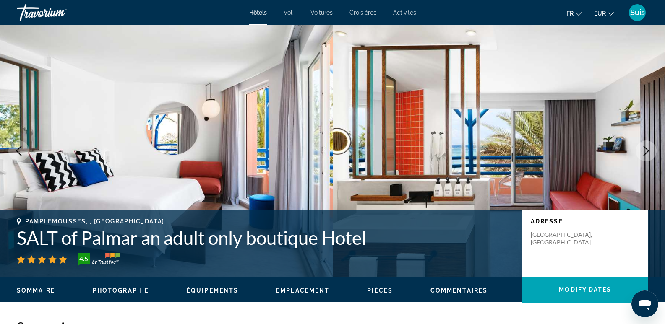
click at [648, 150] on icon "Next image" at bounding box center [646, 151] width 10 height 10
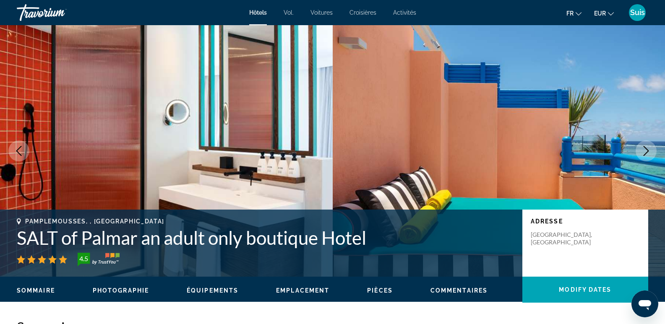
click at [648, 150] on icon "Next image" at bounding box center [646, 151] width 10 height 10
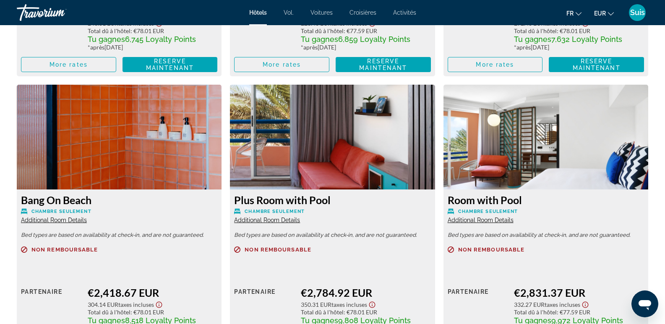
scroll to position [1425, 0]
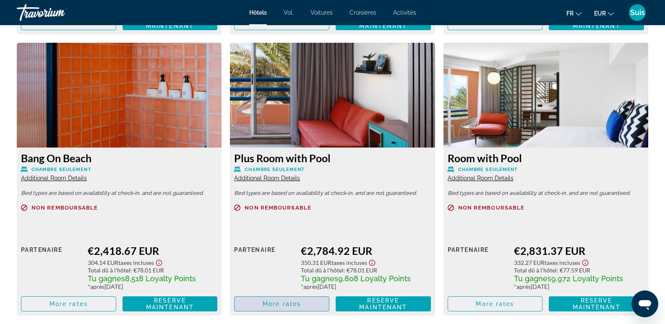
click at [295, 303] on span "More rates" at bounding box center [281, 304] width 38 height 7
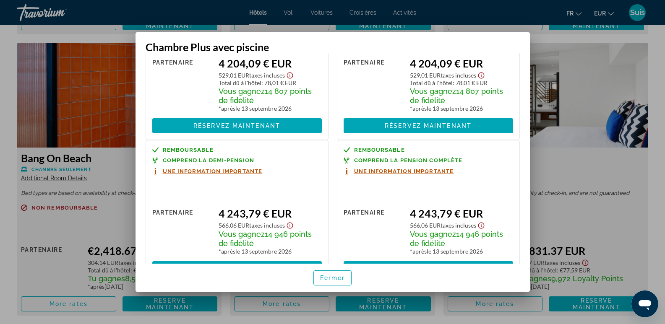
scroll to position [325, 0]
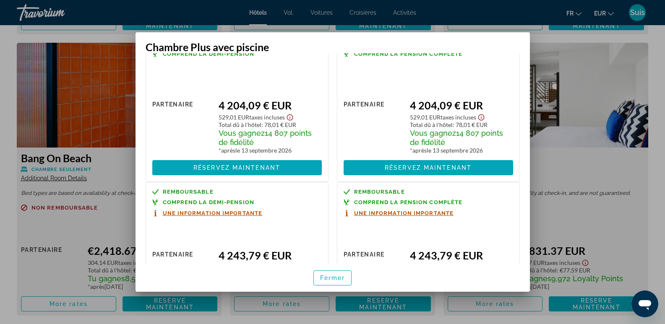
click at [397, 213] on font "Une information importante" at bounding box center [404, 213] width 100 height 6
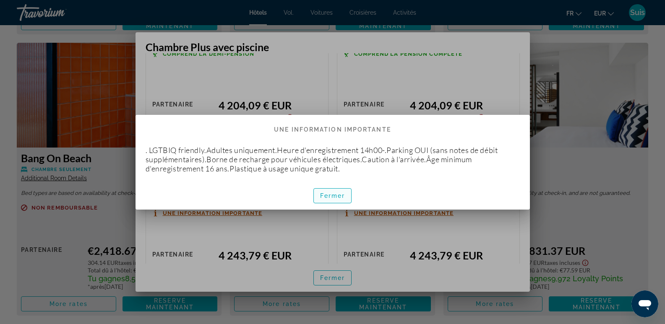
click at [343, 194] on font "Fermer" at bounding box center [332, 195] width 25 height 7
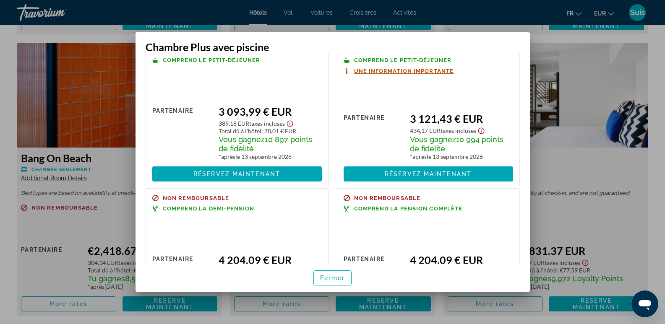
scroll to position [115, 0]
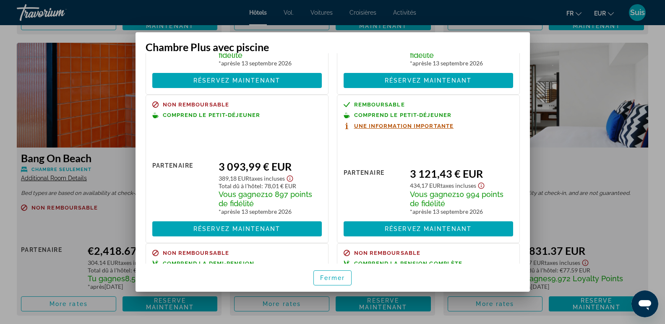
click at [655, 72] on div at bounding box center [332, 162] width 665 height 324
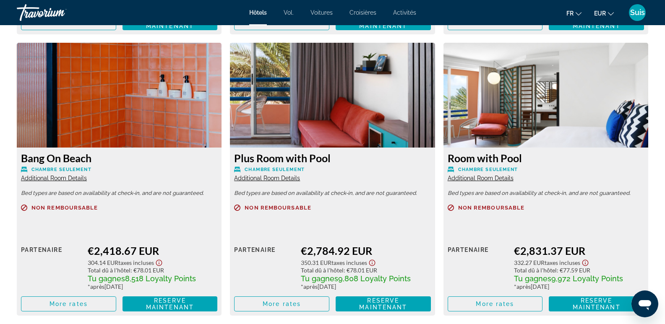
scroll to position [1425, 0]
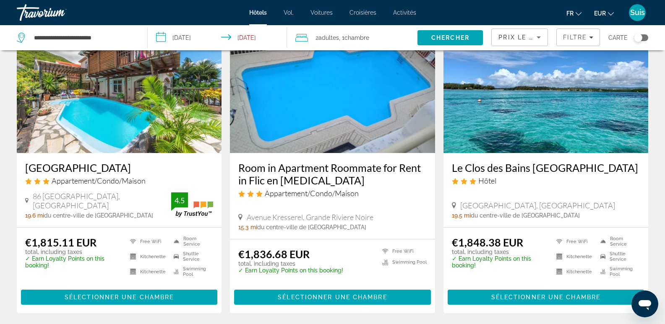
scroll to position [84, 0]
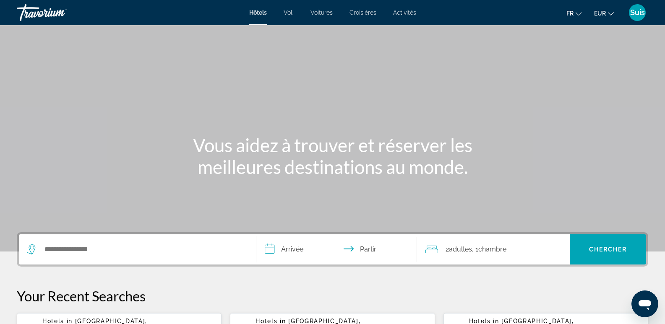
click at [408, 10] on font "Activités" at bounding box center [404, 12] width 23 height 7
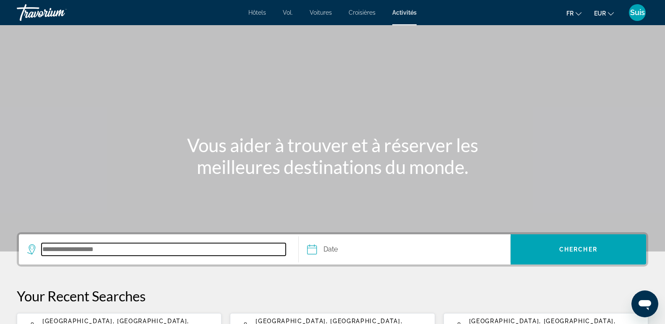
click at [97, 251] on input "Search destination" at bounding box center [164, 249] width 244 height 13
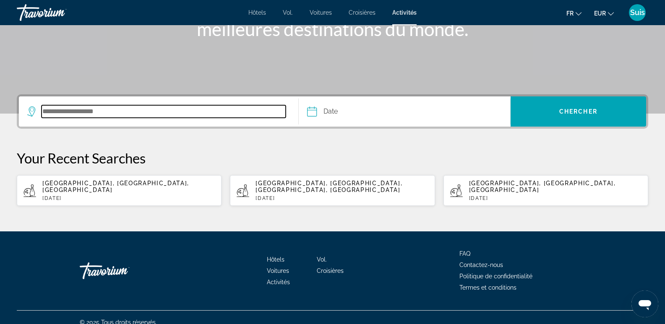
scroll to position [141, 0]
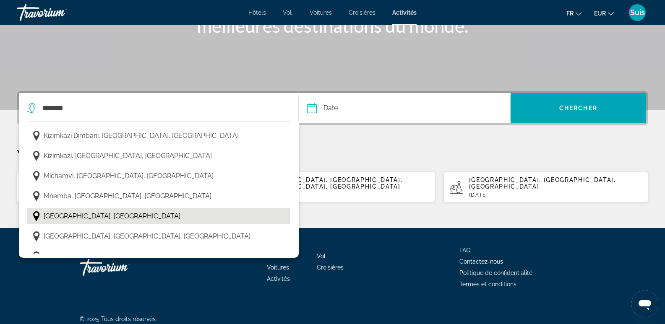
click at [73, 218] on span "Zanzibar, Tanzanie" at bounding box center [112, 216] width 137 height 12
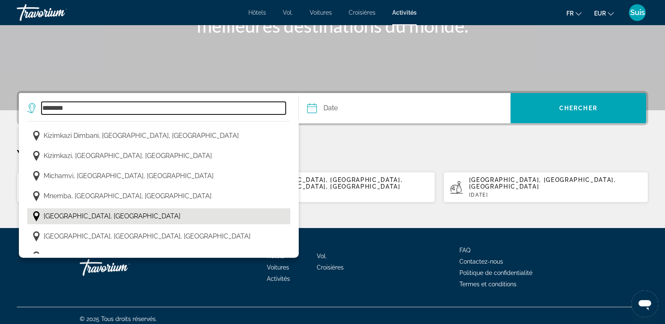
type input "**********"
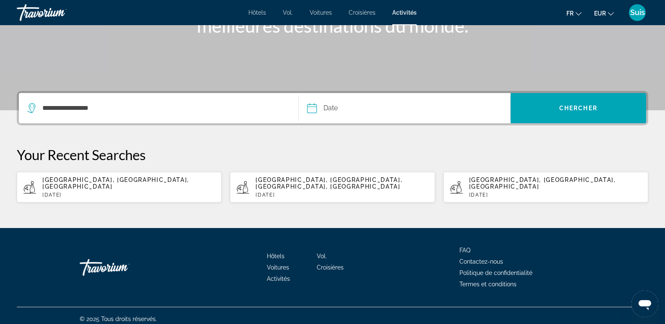
click at [337, 106] on input "Date" at bounding box center [357, 109] width 105 height 33
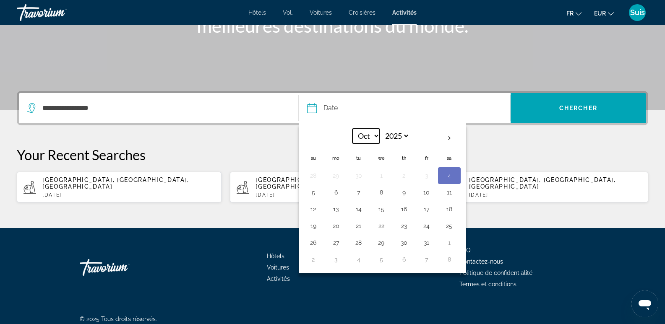
click at [373, 134] on select "*** *** *** *** *** *** *** *** *** *** *** ***" at bounding box center [365, 136] width 27 height 15
click at [404, 135] on select "**** **** **** **** **** ****" at bounding box center [395, 136] width 27 height 15
select select "****"
click at [382, 129] on select "**** **** **** **** **** ****" at bounding box center [395, 136] width 27 height 15
click at [373, 133] on select "*** *** *** *** *** *** *** *** *** *** *** ***" at bounding box center [365, 136] width 27 height 15
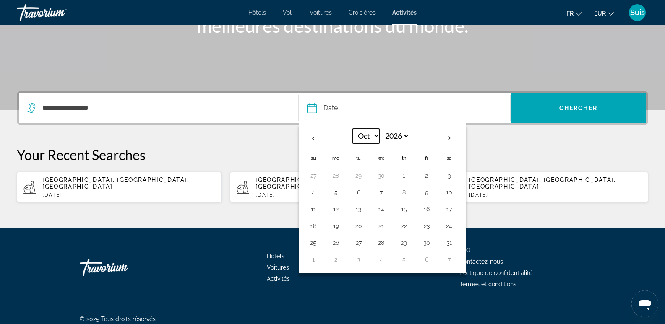
click at [352, 129] on select "*** *** *** *** *** *** *** *** *** *** *** ***" at bounding box center [365, 136] width 27 height 15
click at [491, 147] on p "Your Recent Searches" at bounding box center [332, 154] width 631 height 17
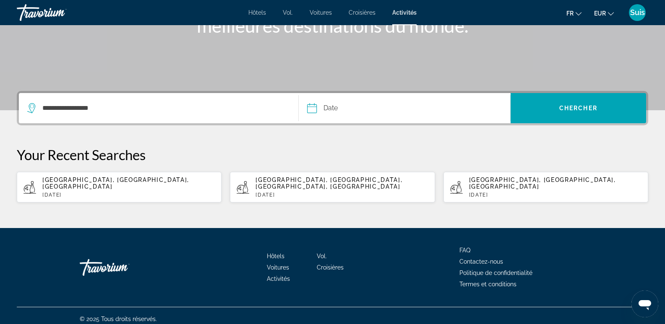
click at [383, 109] on input "Date" at bounding box center [357, 109] width 105 height 33
select select "*"
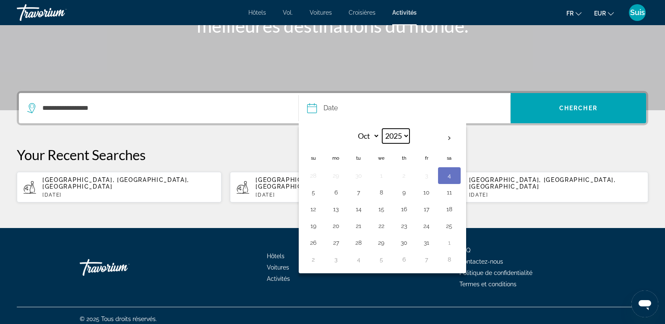
click at [403, 135] on select "**** **** **** **** **** ****" at bounding box center [395, 136] width 27 height 15
select select "****"
click at [382, 129] on select "**** **** **** **** **** ****" at bounding box center [395, 136] width 27 height 15
click at [375, 136] on select "*** *** *** *** *** *** *** *** *** *** *** ***" at bounding box center [365, 136] width 27 height 15
select select "*"
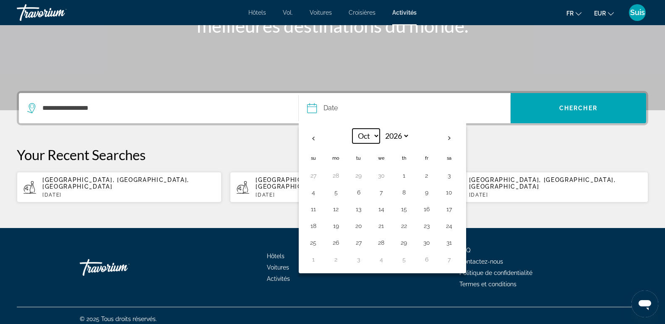
click at [352, 129] on select "*** *** *** *** *** *** *** *** *** *** *** ***" at bounding box center [365, 136] width 27 height 15
click at [359, 191] on button "8" at bounding box center [358, 193] width 13 height 12
type input "**********"
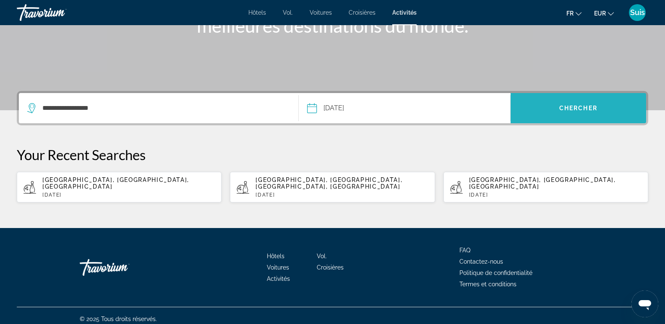
click at [561, 120] on span "Search" at bounding box center [577, 108] width 135 height 30
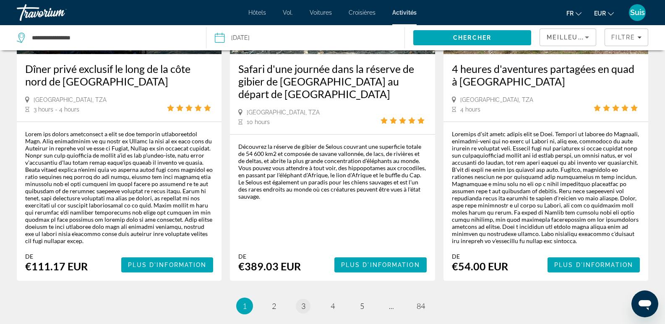
scroll to position [1342, 0]
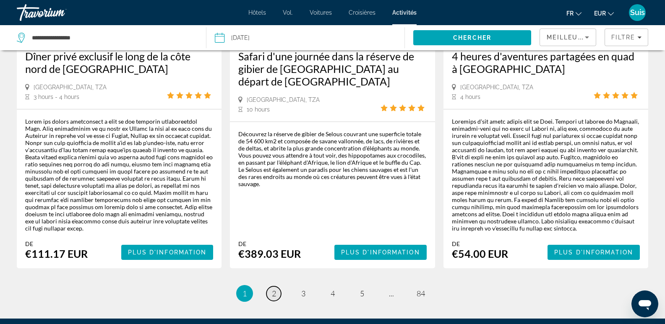
click at [273, 289] on span "2" at bounding box center [274, 293] width 4 height 9
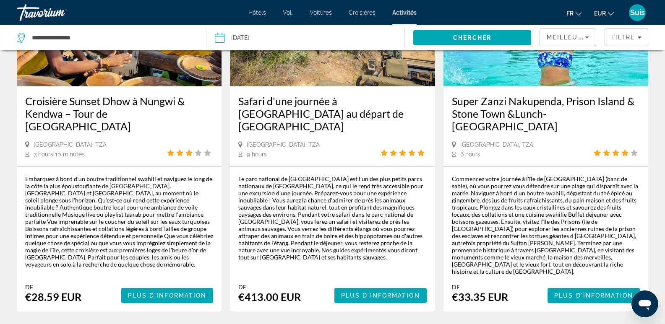
scroll to position [1300, 0]
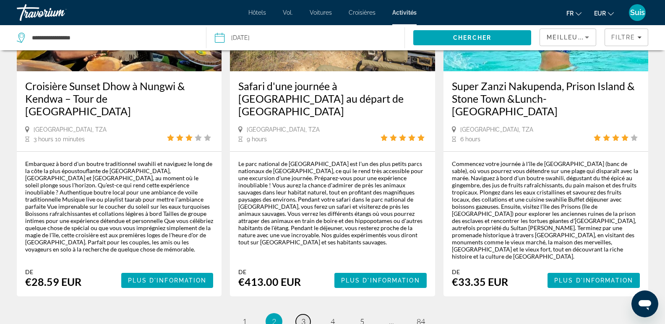
click at [299, 314] on link "page 3" at bounding box center [303, 321] width 15 height 15
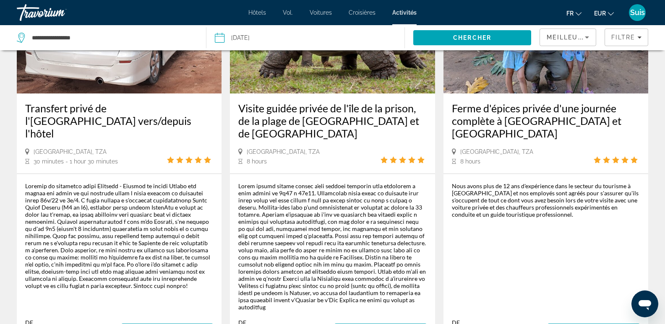
scroll to position [1300, 0]
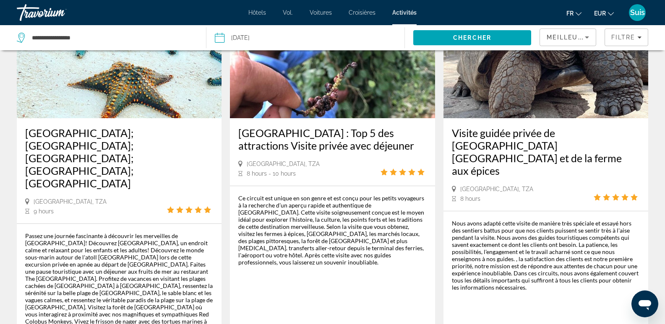
scroll to position [1387, 0]
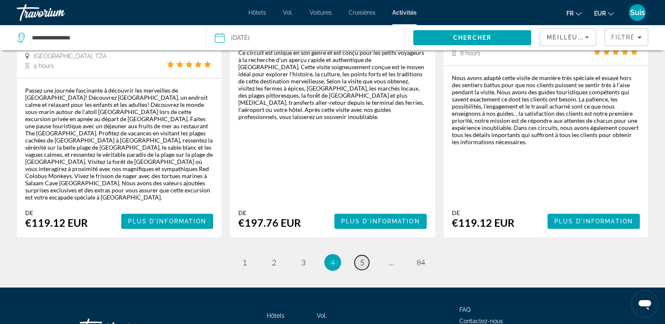
click at [357, 255] on link "page 5" at bounding box center [361, 262] width 15 height 15
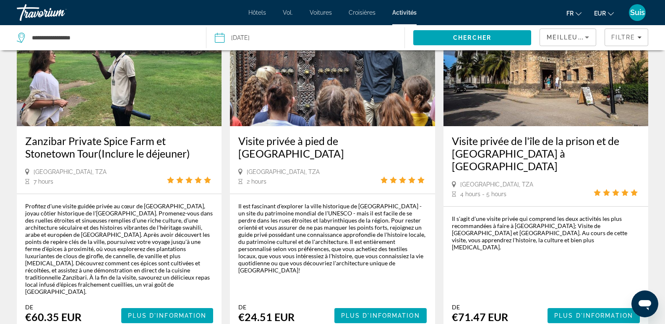
scroll to position [1342, 0]
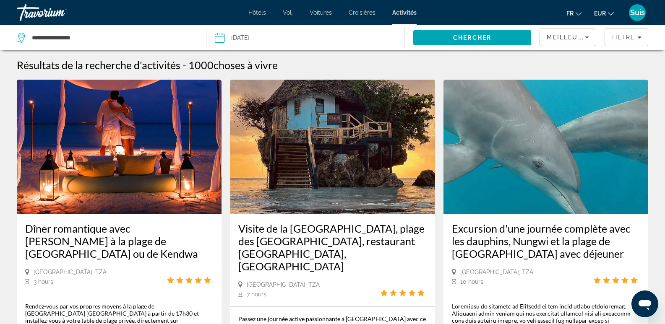
click at [282, 234] on h3 "Visite de la grotte de Kuza, plage des étoiles de mer, restaurant The Rock, gro…" at bounding box center [332, 247] width 188 height 50
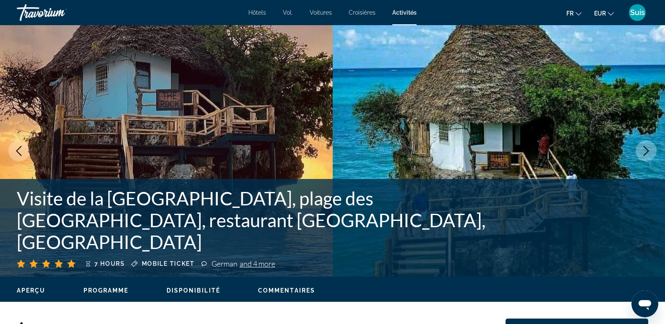
click at [649, 148] on icon "Next image" at bounding box center [646, 151] width 10 height 10
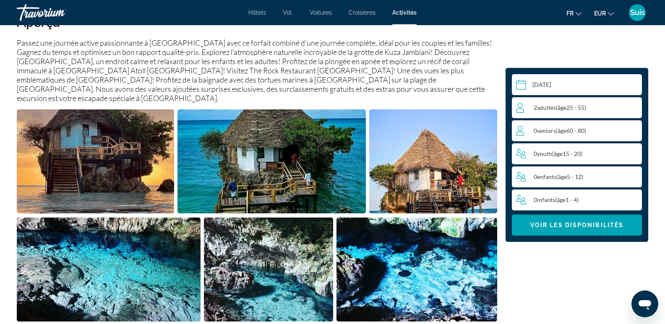
scroll to position [210, 0]
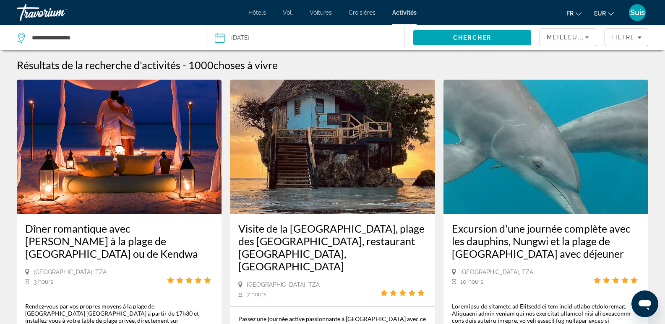
click at [107, 239] on h3 "Dîner romantique avec bougie à la plage de Nungwi ou de Kendwa" at bounding box center [119, 241] width 188 height 38
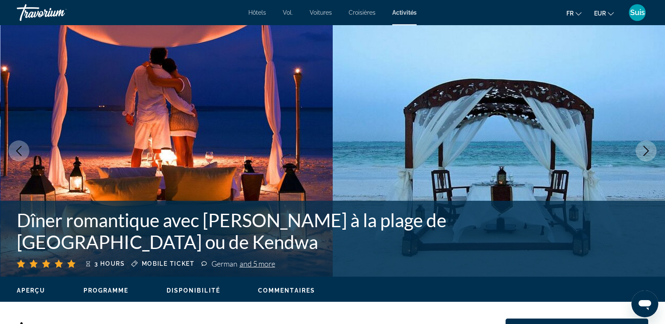
click at [650, 149] on icon "Next image" at bounding box center [646, 151] width 10 height 10
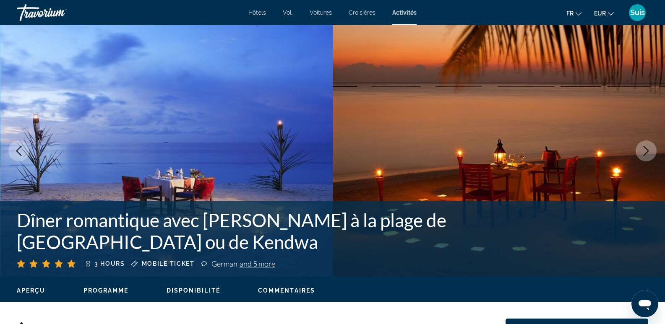
click at [650, 149] on icon "Next image" at bounding box center [646, 151] width 10 height 10
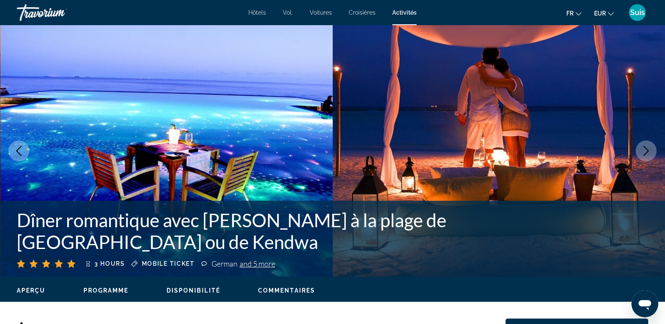
click at [650, 149] on icon "Next image" at bounding box center [646, 151] width 10 height 10
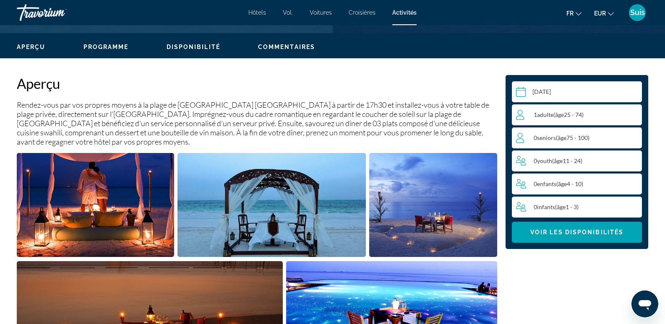
scroll to position [293, 0]
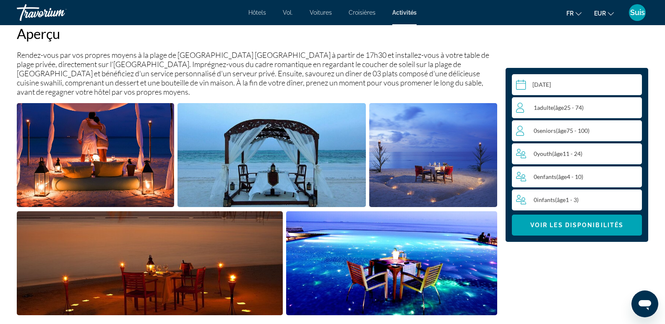
click at [583, 106] on span "( âge 25 - 74)" at bounding box center [568, 107] width 30 height 7
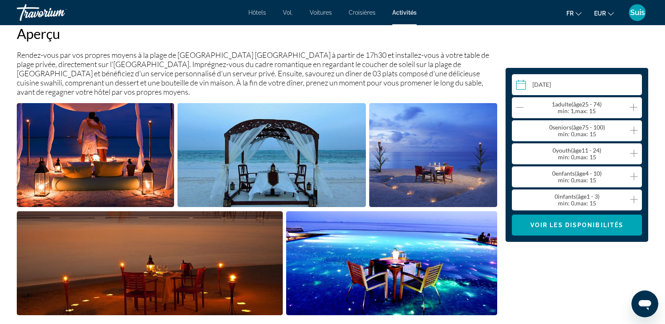
click at [631, 107] on icon "Increment adults" at bounding box center [633, 108] width 8 height 8
click at [605, 227] on span "Voir les disponibilités" at bounding box center [576, 225] width 93 height 7
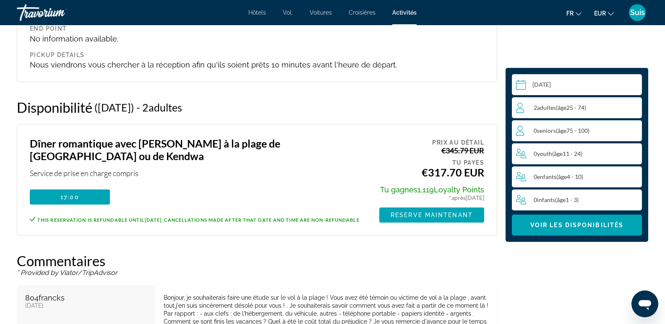
scroll to position [870, 0]
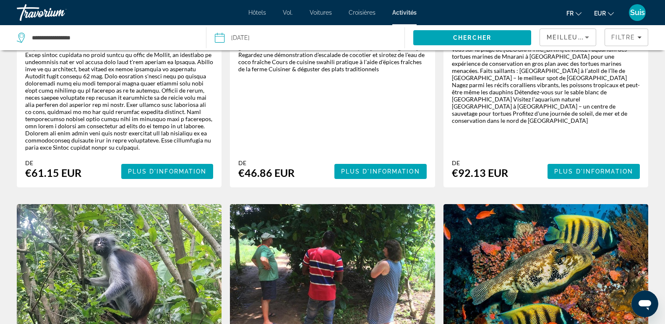
scroll to position [1132, 0]
